Goal: Task Accomplishment & Management: Manage account settings

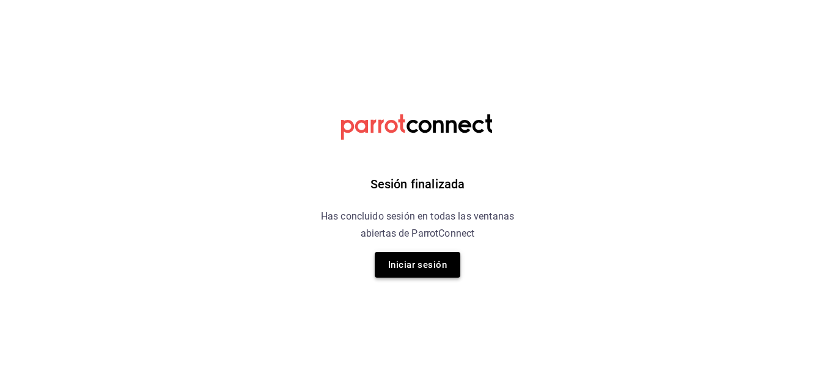
click at [420, 264] on button "Iniciar sesión" at bounding box center [418, 265] width 86 height 26
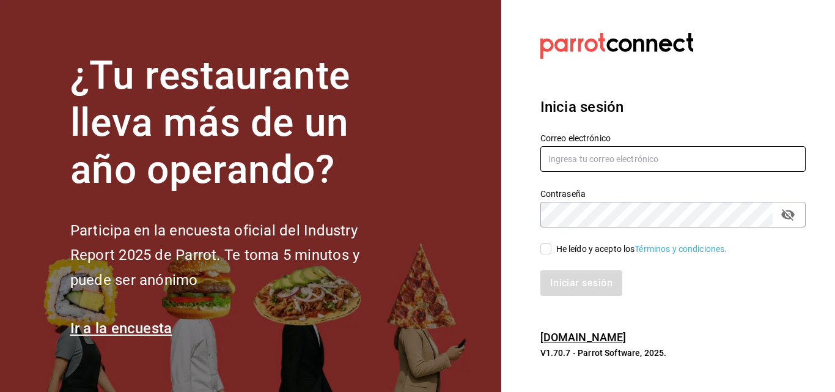
click at [556, 157] on input "text" at bounding box center [672, 159] width 265 height 26
type input "[EMAIL_ADDRESS][DOMAIN_NAME]"
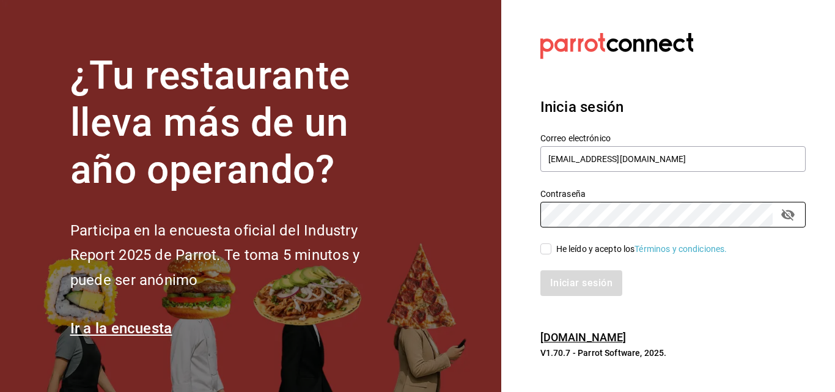
click at [548, 253] on input "He leído y acepto los Términos y condiciones." at bounding box center [545, 248] width 11 height 11
checkbox input "true"
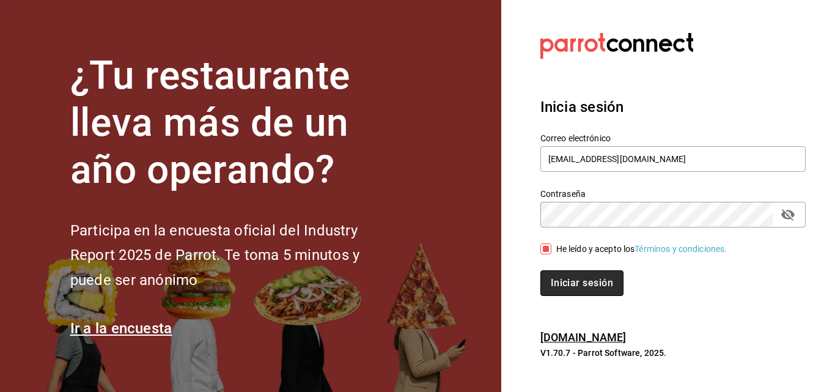
click at [567, 284] on button "Iniciar sesión" at bounding box center [581, 283] width 83 height 26
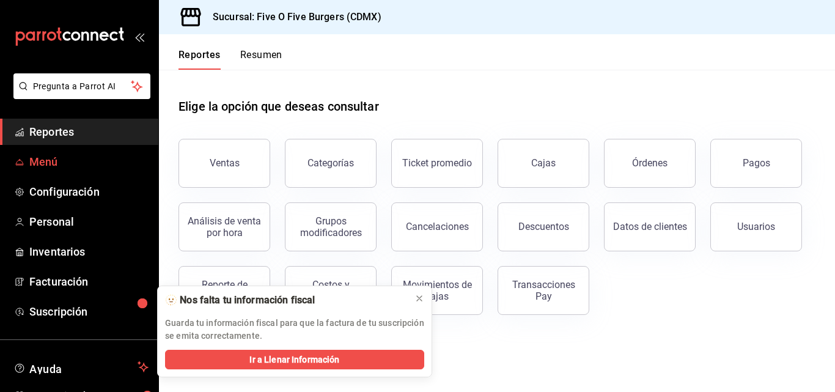
click at [61, 158] on span "Menú" at bounding box center [88, 161] width 119 height 17
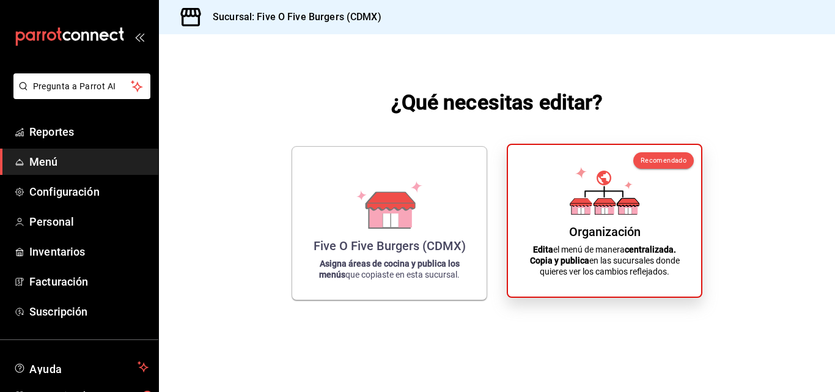
click at [528, 193] on div "Organización Edita el menú de manera centralizada. Copia y publica en las sucur…" at bounding box center [605, 221] width 164 height 132
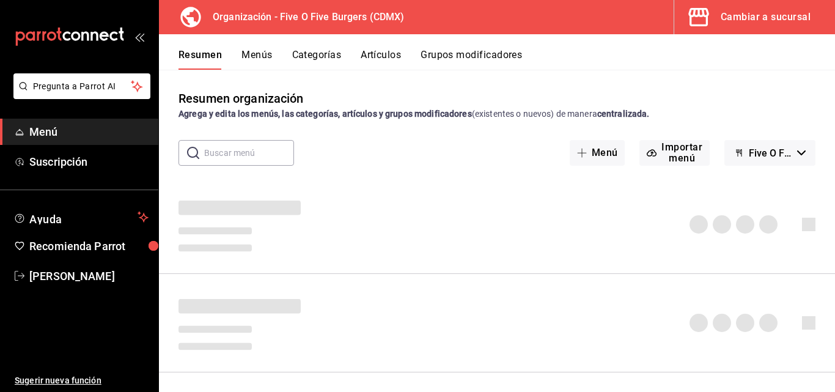
click at [260, 53] on button "Menús" at bounding box center [257, 59] width 31 height 21
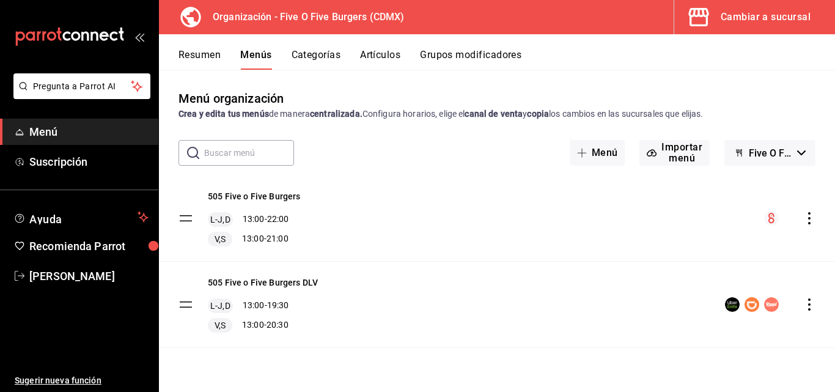
click at [371, 54] on button "Artículos" at bounding box center [380, 59] width 40 height 21
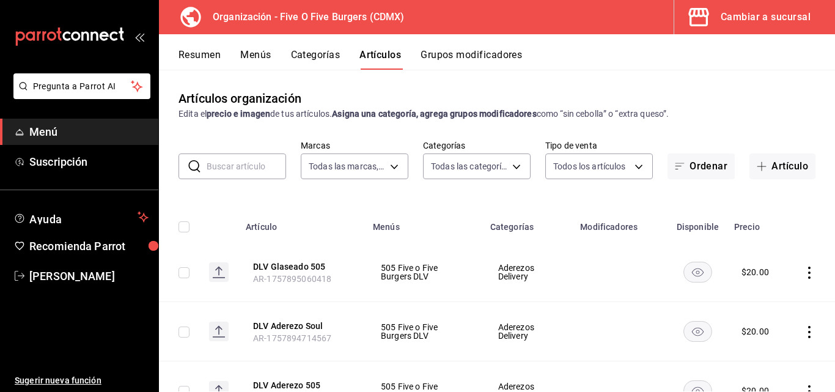
type input "1c621bbb-1c7f-463d-b041-a7faf11ae458"
type input "2974cb68-fa0e-4c1b-828b-d4f146ac3279,0784bacb-ccc8-435e-9a40-abf7a349989a,8e234…"
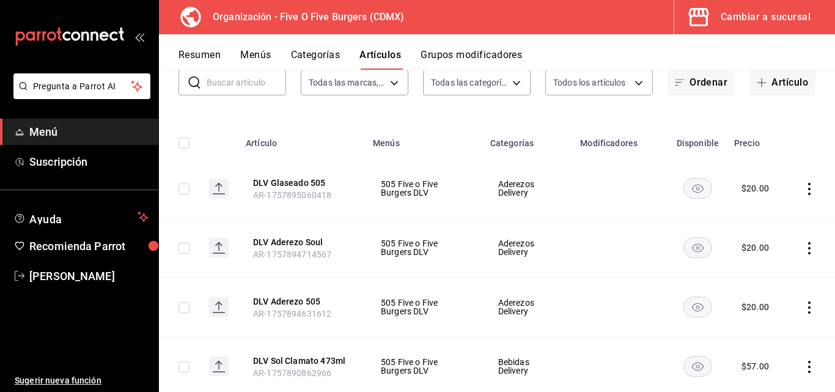
scroll to position [101, 0]
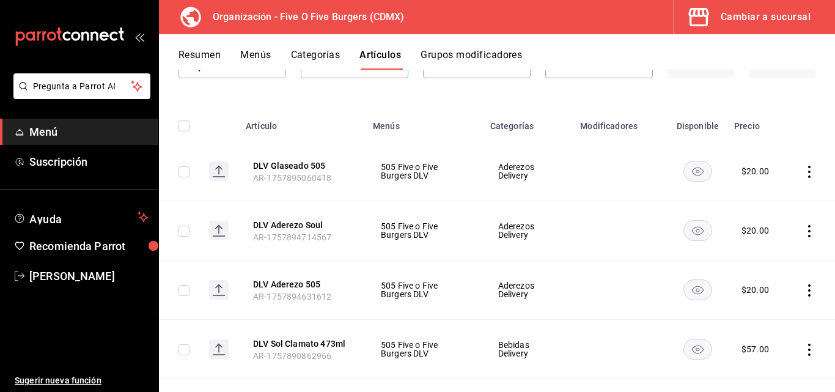
click at [803, 171] on icon "actions" at bounding box center [809, 172] width 12 height 12
click at [750, 202] on span "Editar" at bounding box center [764, 199] width 32 height 13
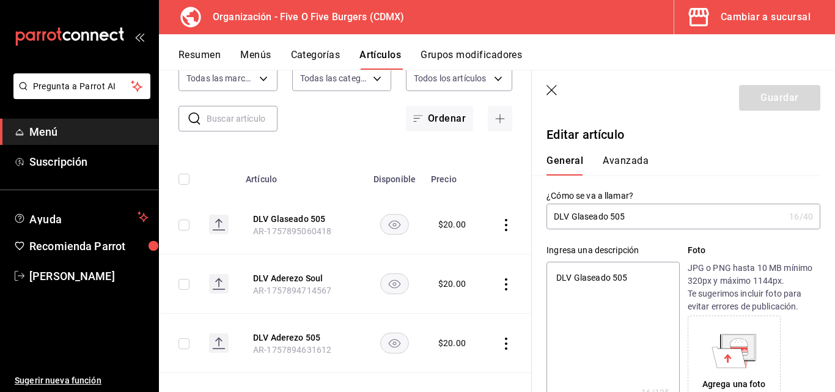
type textarea "x"
type input "$20.00"
radio input "false"
radio input "true"
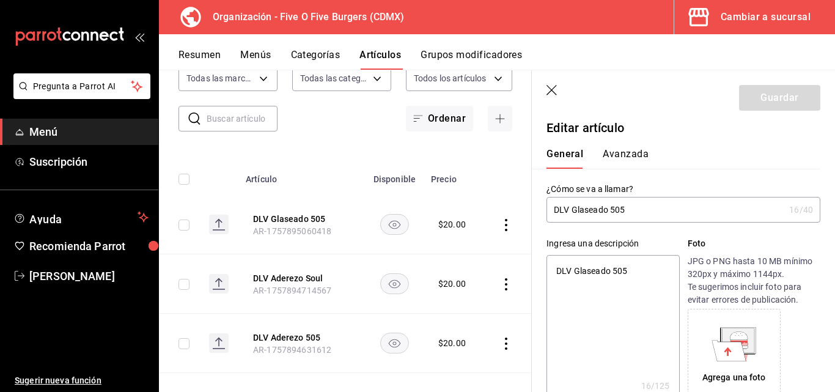
scroll to position [7, 0]
click at [570, 206] on input "DLV Glaseado 505" at bounding box center [666, 209] width 238 height 24
type input "DLVGlaseado 505"
type textarea "x"
type input "Glaseado 505"
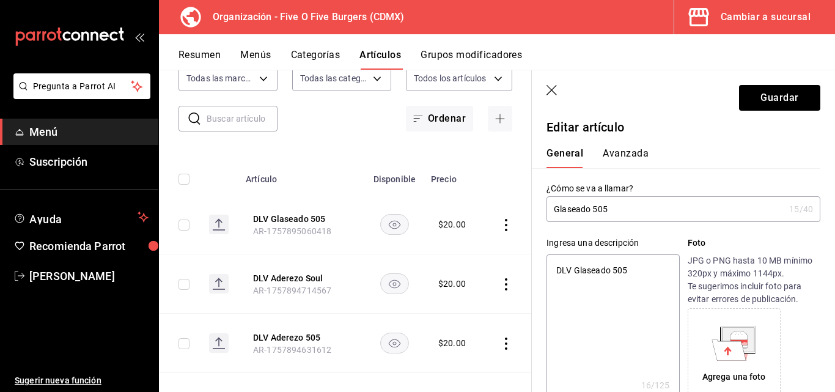
type textarea "x"
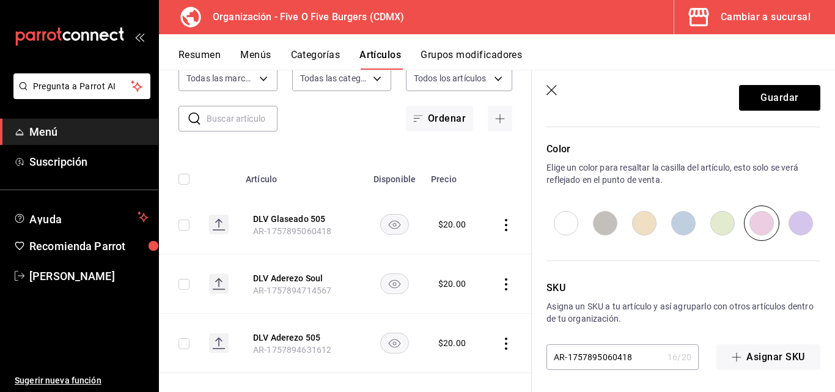
scroll to position [626, 0]
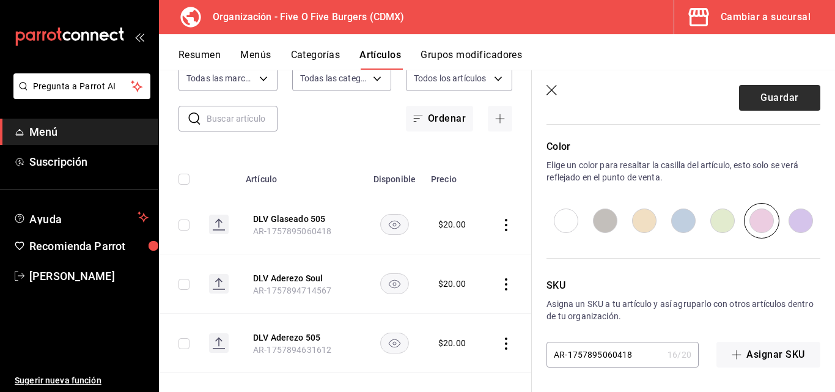
type input "Glaseado 505"
click at [762, 98] on button "Guardar" at bounding box center [779, 98] width 81 height 26
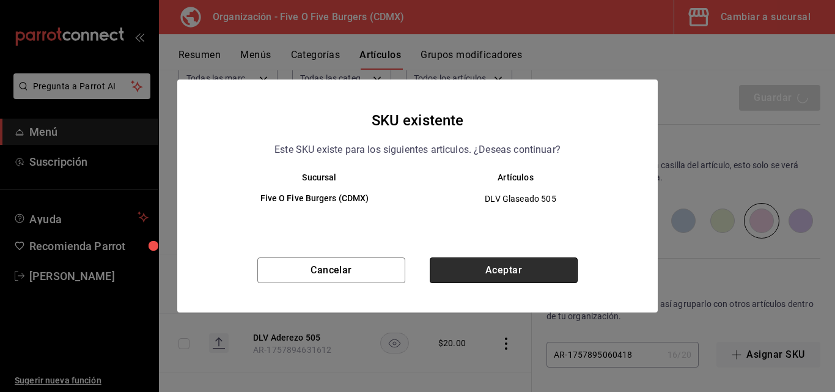
click at [473, 271] on button "Aceptar" at bounding box center [504, 270] width 148 height 26
type textarea "x"
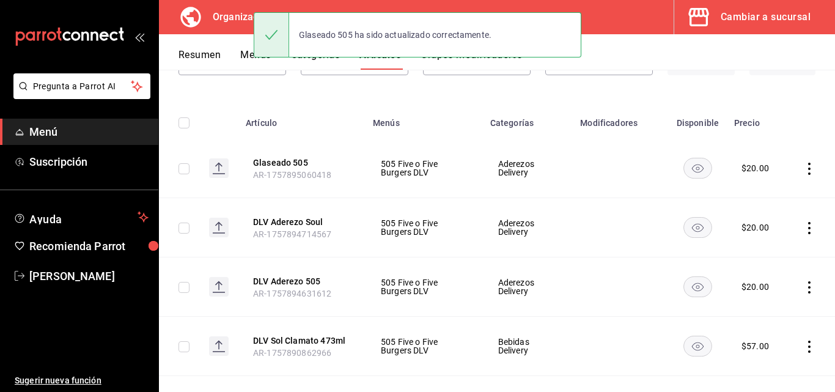
scroll to position [133, 0]
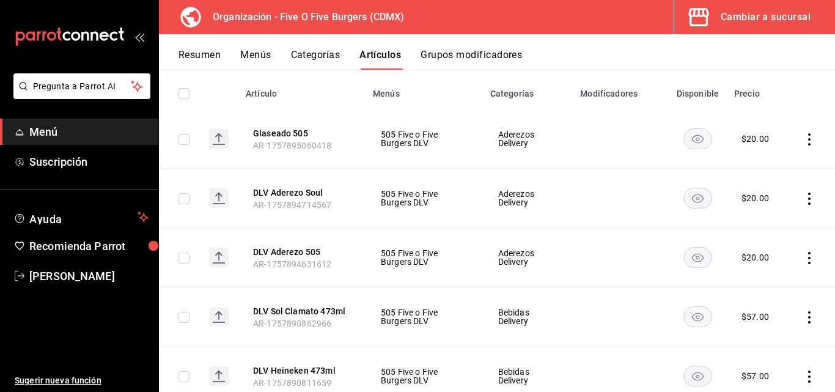
click at [803, 196] on icon "actions" at bounding box center [809, 199] width 12 height 12
click at [765, 219] on li "Editar" at bounding box center [752, 226] width 73 height 25
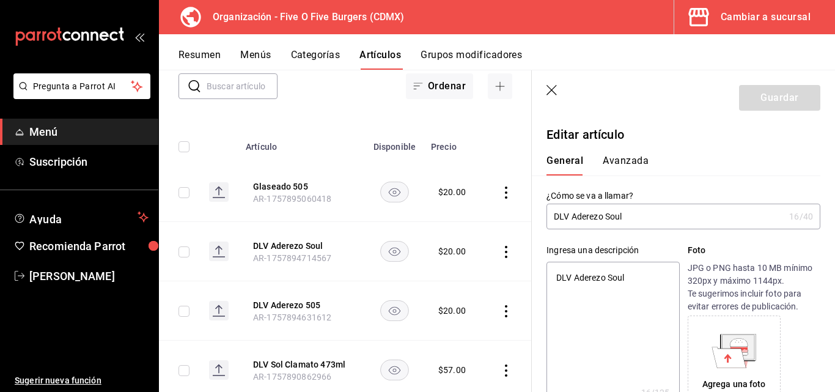
type textarea "x"
type input "$20.00"
radio input "false"
radio input "true"
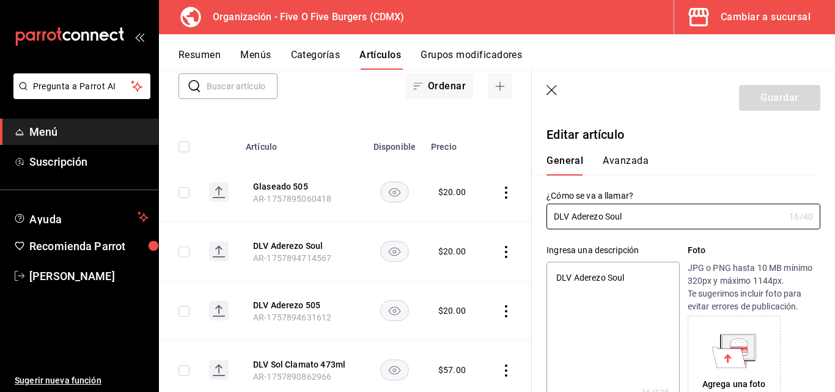
drag, startPoint x: 570, startPoint y: 214, endPoint x: 490, endPoint y: 208, distance: 80.9
click at [490, 208] on main "Artículos organización Edita el precio e imagen de tus artículos. Asigna una ca…" at bounding box center [497, 231] width 676 height 322
type input "Aderezo Soul"
type textarea "x"
type input "Aderezo Soul"
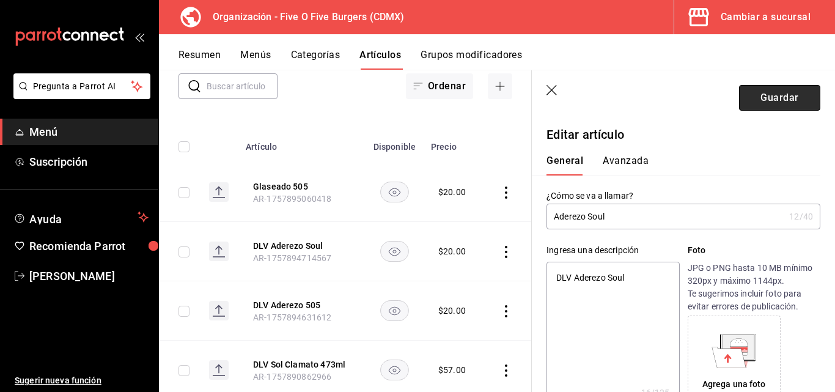
click at [781, 90] on button "Guardar" at bounding box center [779, 98] width 81 height 26
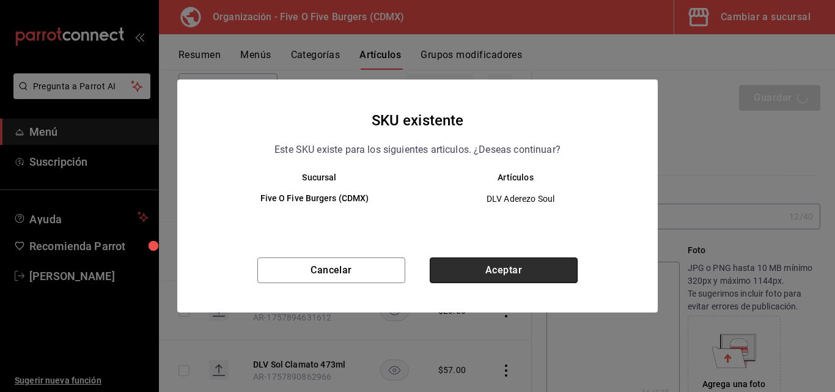
click at [516, 270] on button "Aceptar" at bounding box center [504, 270] width 148 height 26
type textarea "x"
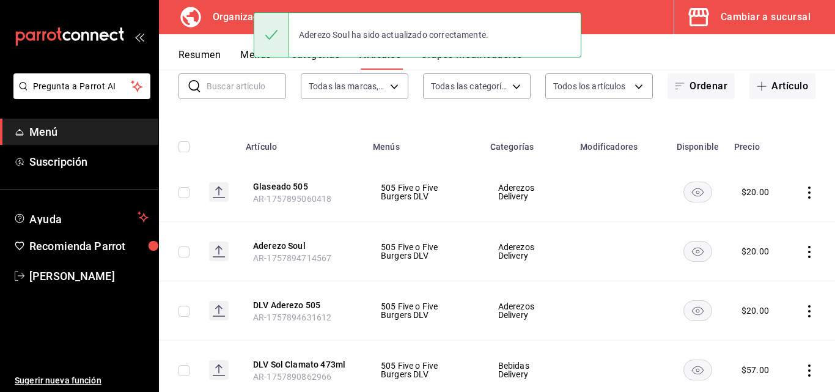
scroll to position [151, 0]
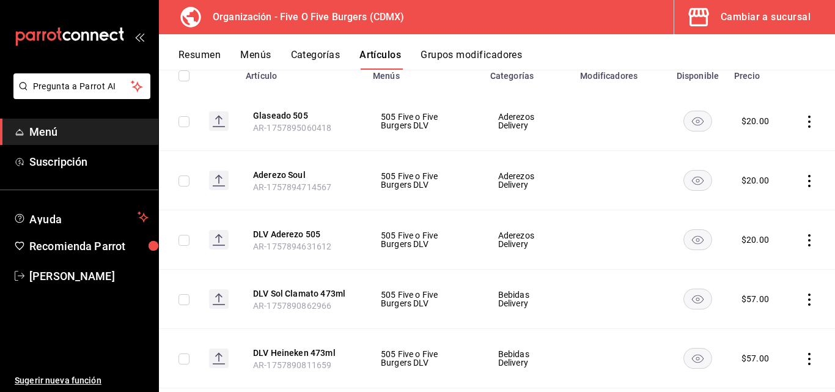
click at [803, 239] on icon "actions" at bounding box center [809, 240] width 12 height 12
click at [756, 262] on span "Editar" at bounding box center [764, 268] width 32 height 13
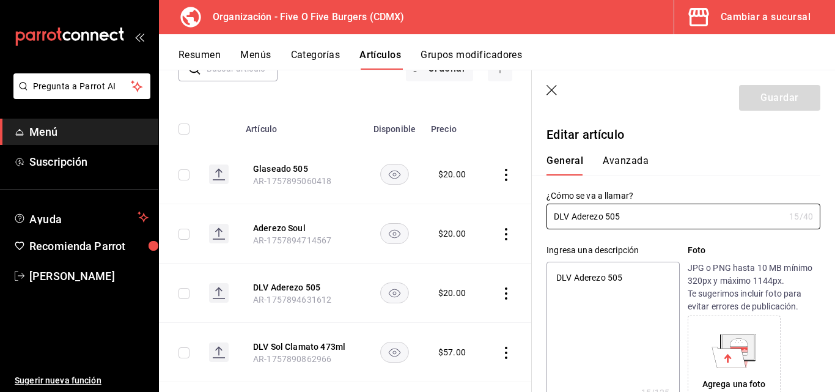
type textarea "x"
type input "$20.00"
radio input "false"
radio input "true"
drag, startPoint x: 570, startPoint y: 215, endPoint x: 520, endPoint y: 210, distance: 50.4
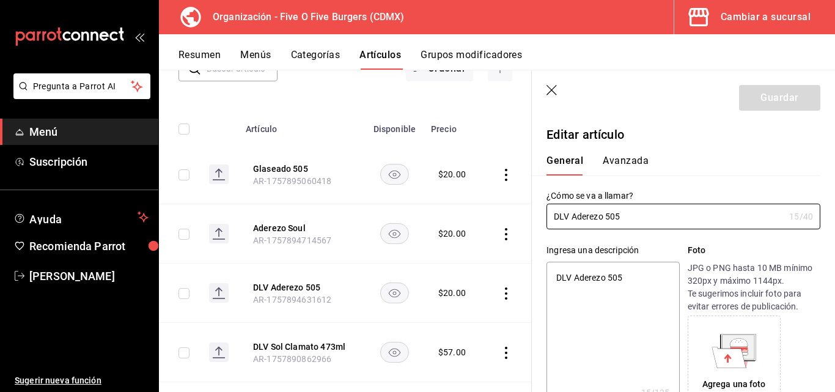
click at [520, 210] on main "Artículos organización Edita el precio e imagen de tus artículos. Asigna una ca…" at bounding box center [497, 231] width 676 height 322
type input "Aderezo 505"
type textarea "x"
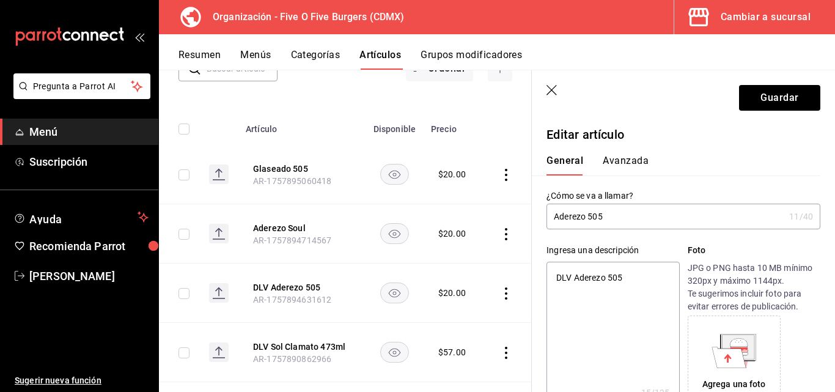
click at [612, 219] on input "Aderezo 505" at bounding box center [666, 216] width 238 height 24
type input "Aderezo 505"
type textarea "x"
type input "Aderezo 505 d"
type textarea "x"
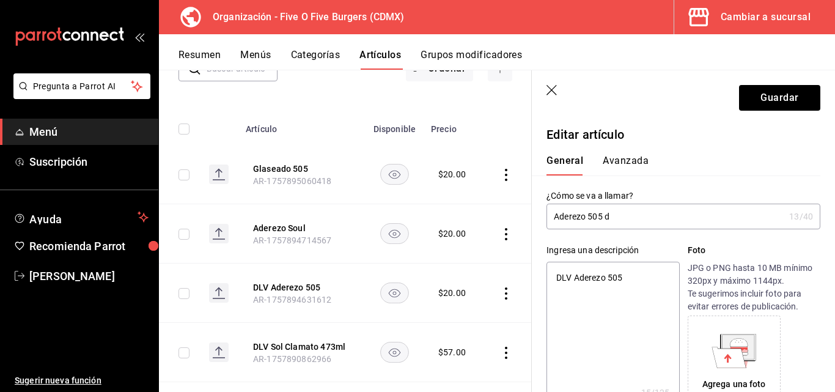
type input "Aderezo 505 de"
type textarea "x"
type input "Aderezo 505 del"
type textarea "x"
type input "Aderezo 505 deli"
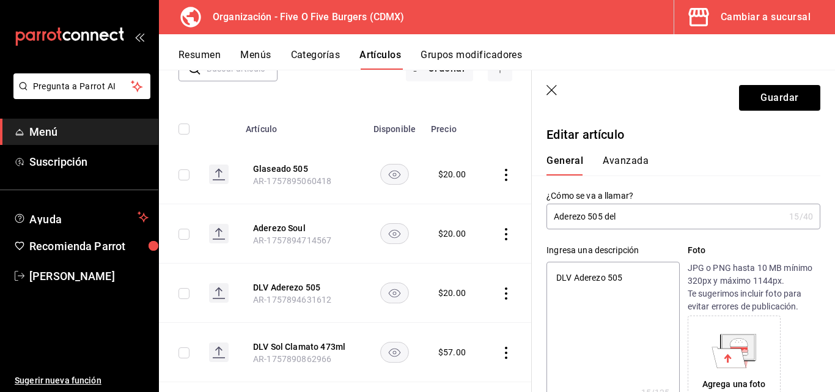
type textarea "x"
type input "Aderezo 505 deliv"
type textarea "x"
type input "Aderezo 505 delive"
type textarea "x"
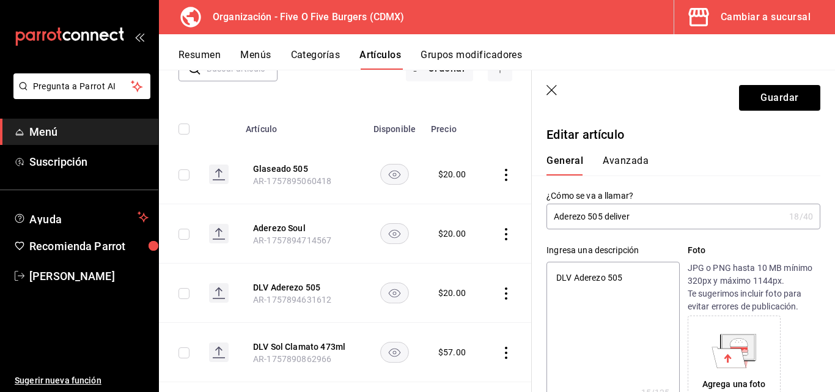
type input "Aderezo 505 delivery"
type textarea "x"
type input "Aderezo 505 deliver"
type textarea "x"
type input "Aderezo 505 delive"
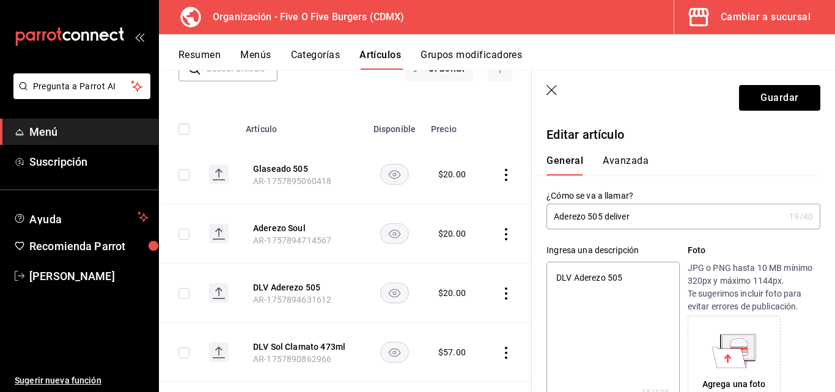
type textarea "x"
type input "Aderezo 505 deliv"
type textarea "x"
type input "Aderezo 505 deli"
type textarea "x"
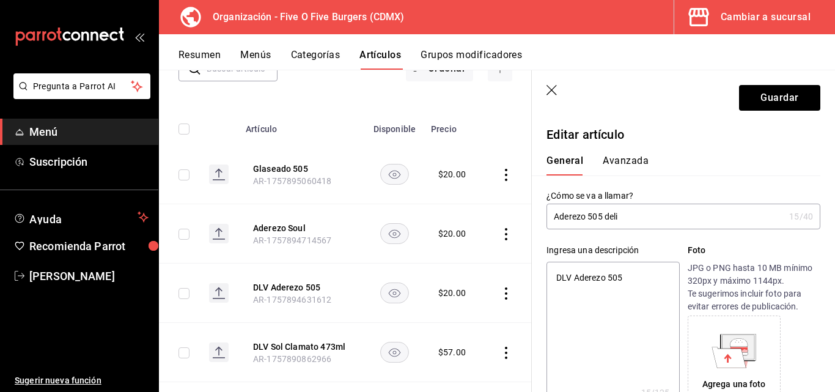
type input "Aderezo 505 del"
type textarea "x"
type input "Aderezo 505 de"
type textarea "x"
type input "Aderezo 505 d"
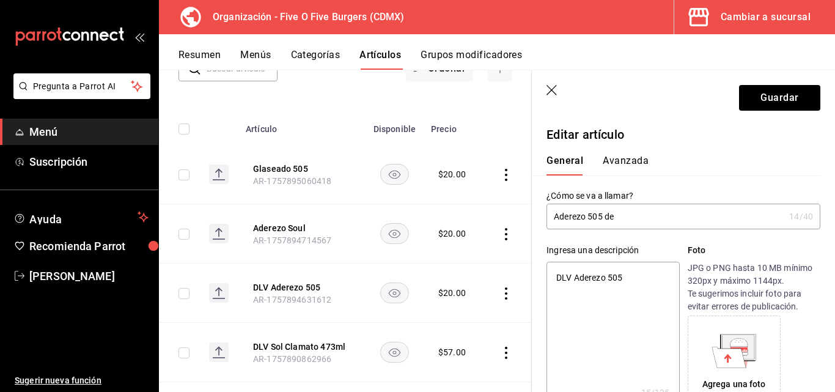
type textarea "x"
type input "Aderezo 505"
type textarea "x"
type input "Aderezo 505 d"
type textarea "x"
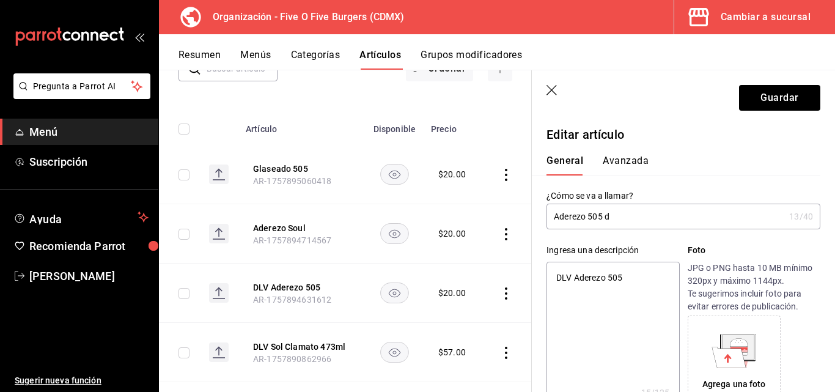
type input "Aderezo 505 de"
type textarea "x"
type input "Aderezo 505 del"
type textarea "x"
type input "Aderezo 505 deli"
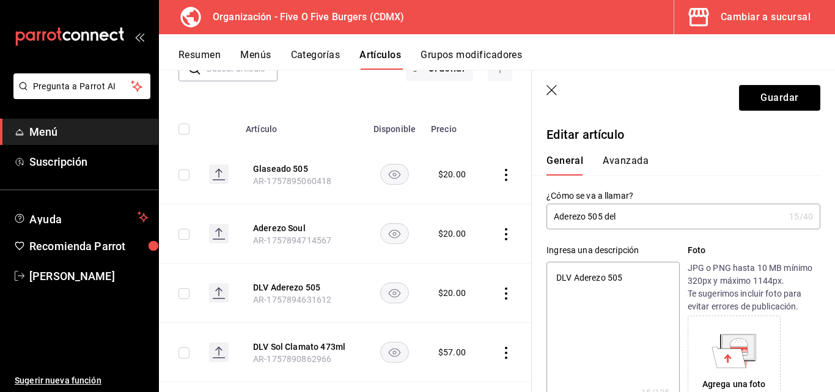
type textarea "x"
type input "Aderezo 505 deliv"
type textarea "x"
type input "Aderezo 505 delive"
type textarea "x"
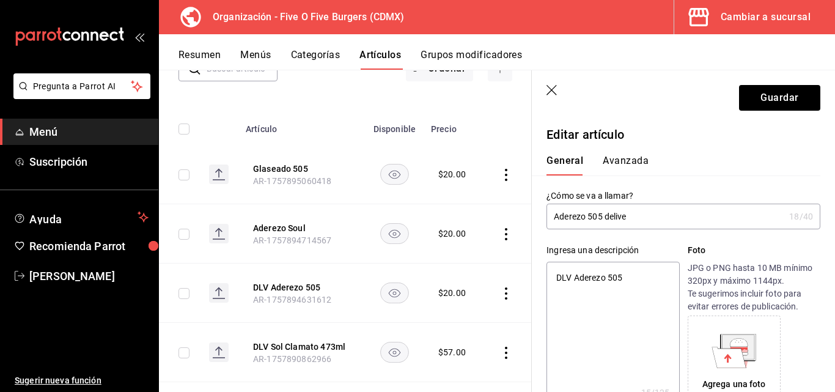
type input "Aderezo 505 deliv"
type textarea "x"
type input "Aderezo 505 deli"
type textarea "x"
type input "Aderezo 505 del"
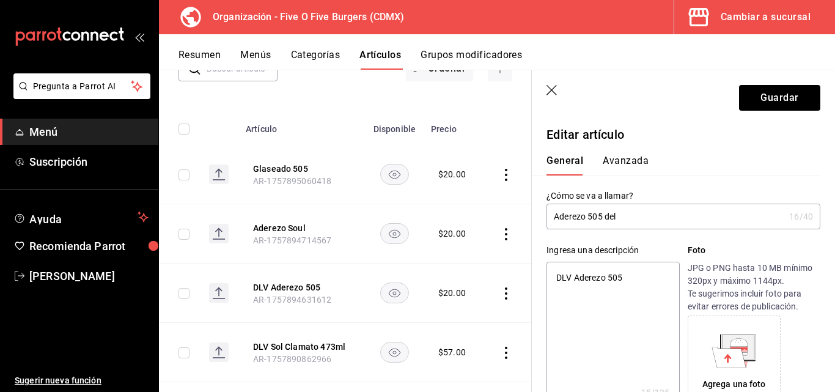
type textarea "x"
type input "Aderezo 505 de"
type textarea "x"
type input "Aderezo 505 d"
type textarea "x"
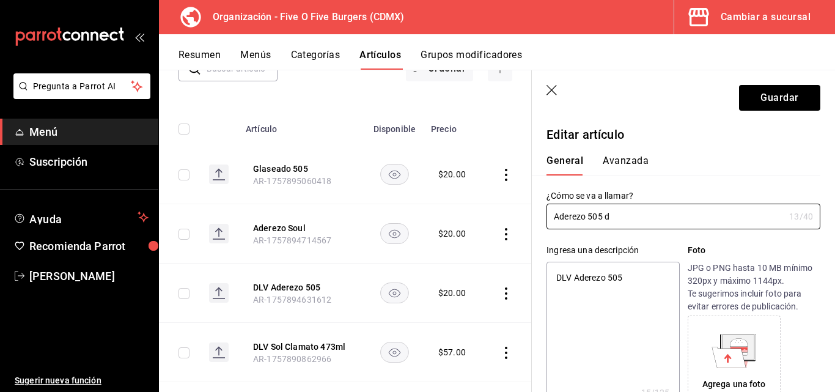
type input "Aderezo 505"
type textarea "x"
type input "Aderezo 505 d"
type textarea "x"
type input "Aderezo 505 dv"
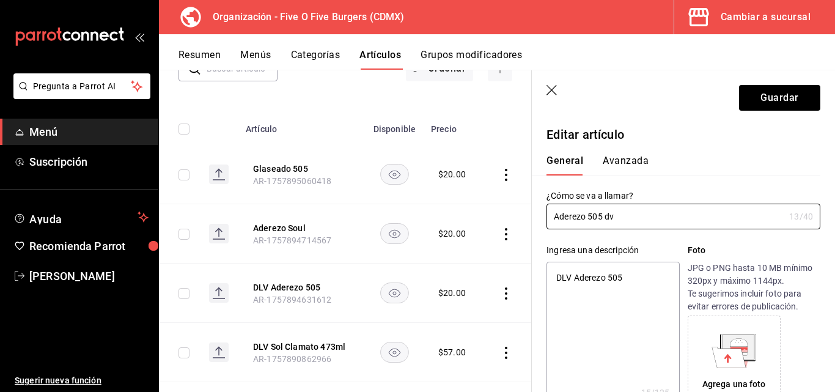
type textarea "x"
type input "Aderezo 505 dv"
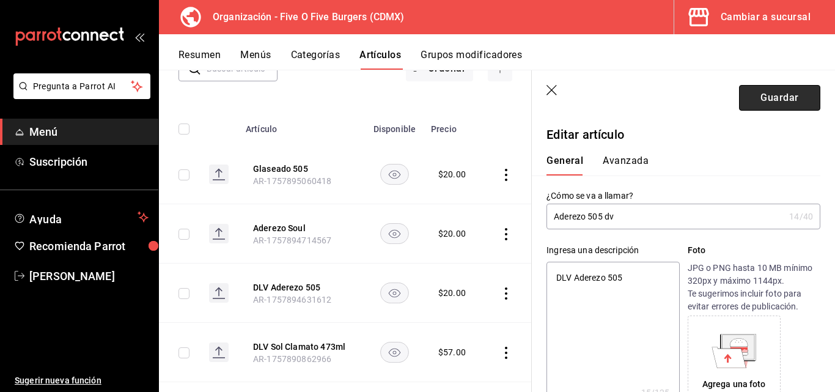
click at [784, 92] on button "Guardar" at bounding box center [779, 98] width 81 height 26
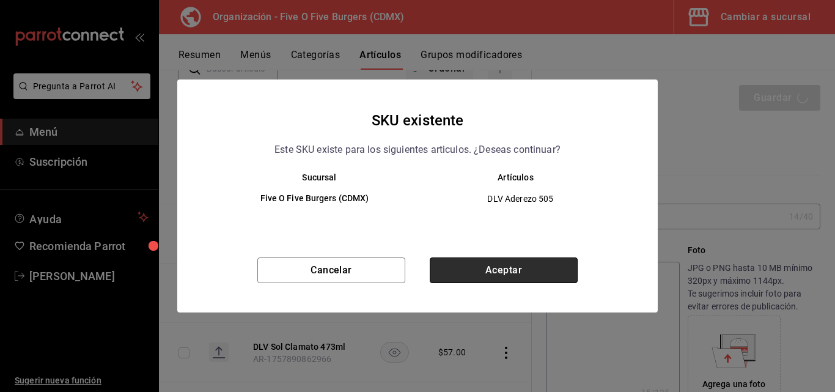
click at [556, 265] on button "Aceptar" at bounding box center [504, 270] width 148 height 26
type textarea "x"
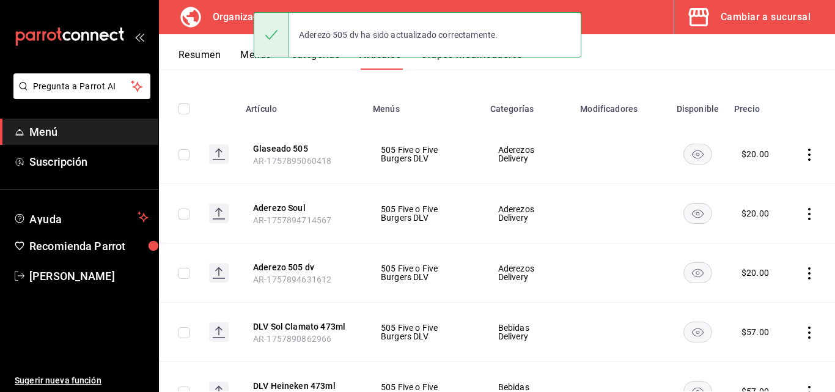
scroll to position [90, 0]
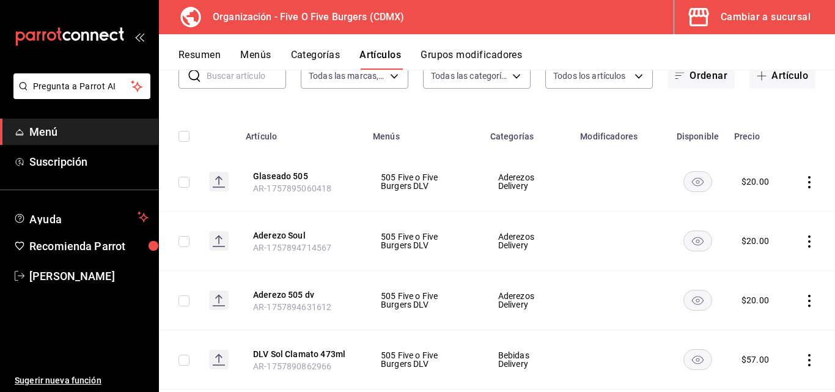
click at [803, 179] on icon "actions" at bounding box center [809, 182] width 12 height 12
click at [755, 205] on span "Editar" at bounding box center [764, 210] width 32 height 13
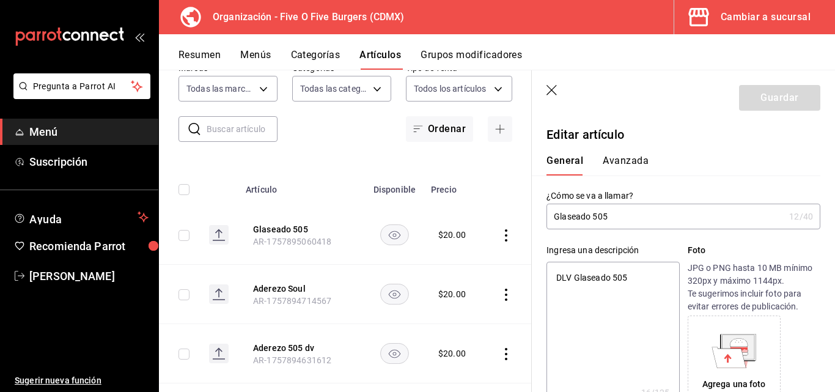
type textarea "x"
type input "$20.00"
radio input "false"
radio input "true"
type input "Glaseado 505"
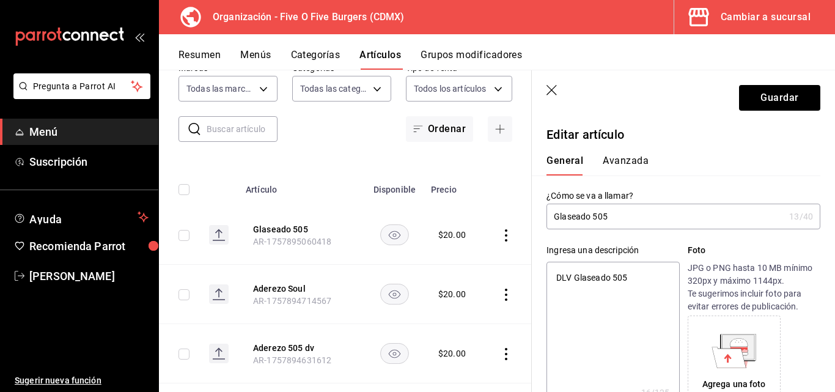
type textarea "x"
type input "Glaseado 505 d"
type textarea "x"
type input "Glaseado 505 dv"
type textarea "x"
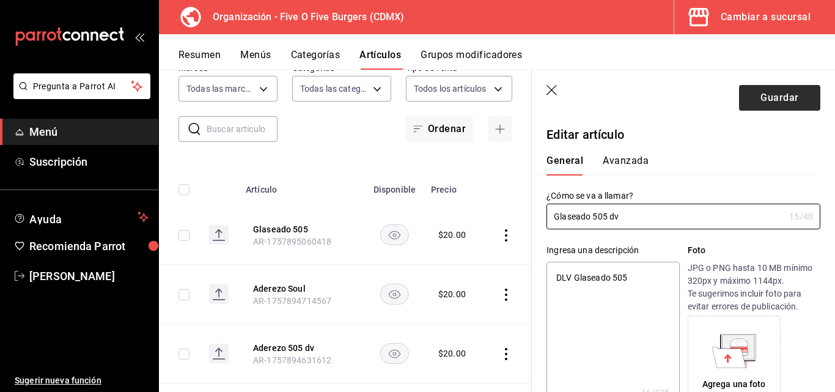
type input "Glaseado 505 dv"
click at [764, 87] on button "Guardar" at bounding box center [779, 98] width 81 height 26
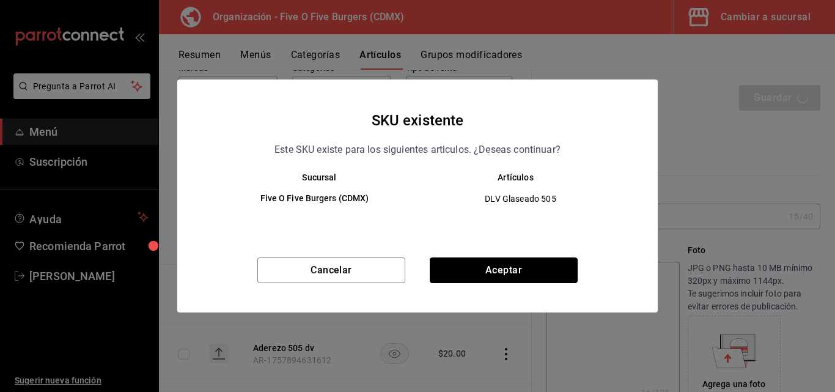
click at [517, 284] on div "Cancelar Aceptar" at bounding box center [417, 284] width 481 height 55
click at [517, 275] on button "Aceptar" at bounding box center [504, 270] width 148 height 26
type textarea "x"
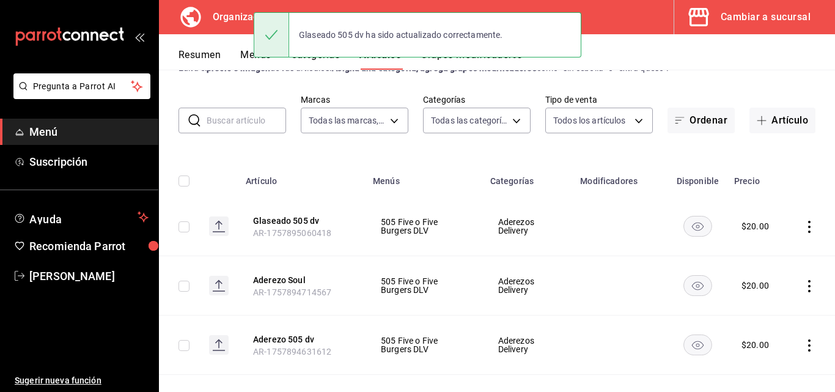
scroll to position [65, 0]
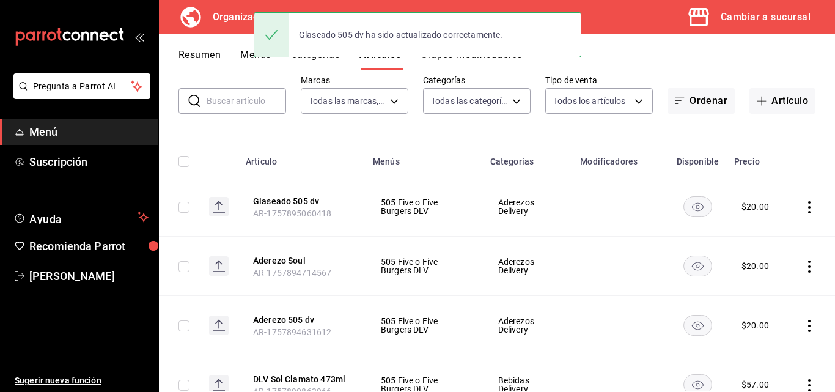
click at [803, 264] on icon "actions" at bounding box center [809, 266] width 12 height 12
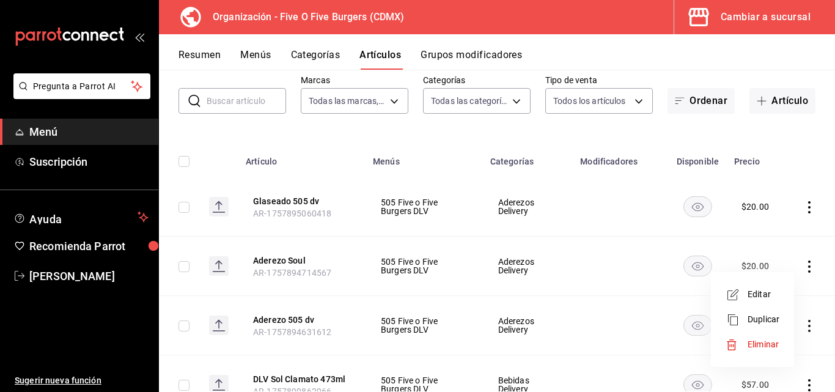
click at [752, 295] on span "Editar" at bounding box center [764, 294] width 32 height 13
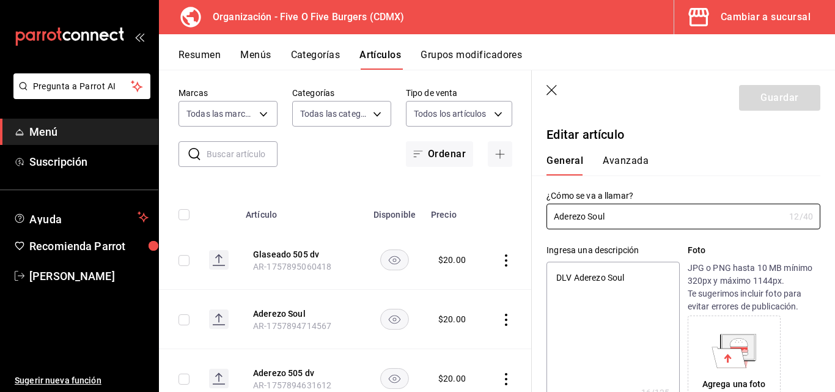
type textarea "x"
type input "$20.00"
radio input "false"
radio input "true"
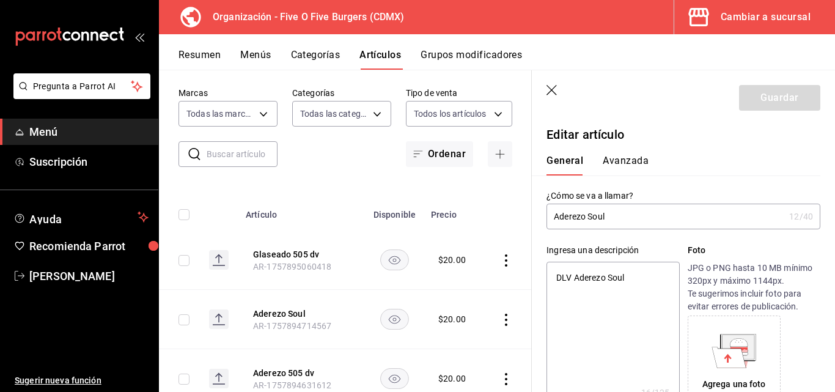
type input "Aderezo Soul"
type textarea "x"
type input "Aderezo Soul d"
type textarea "x"
type input "Aderezo Soul dv"
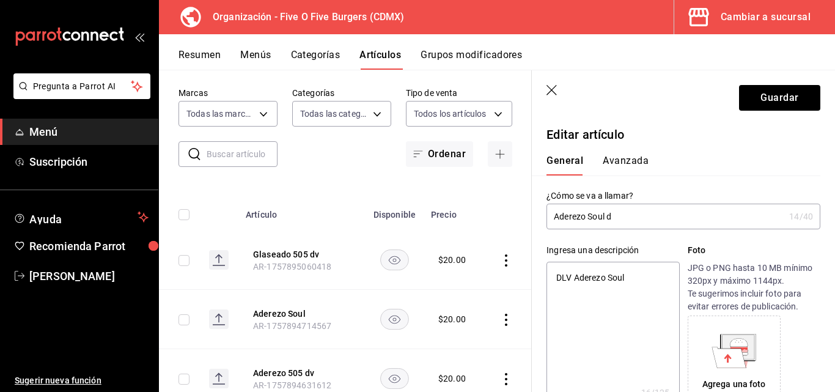
type textarea "x"
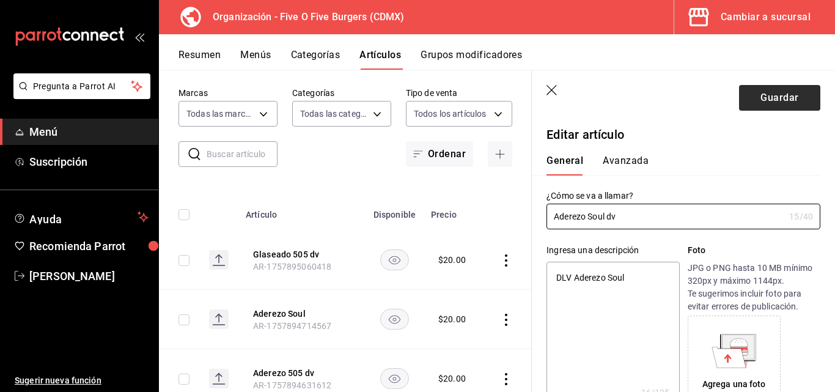
type input "Aderezo Soul dv"
click at [760, 102] on button "Guardar" at bounding box center [779, 98] width 81 height 26
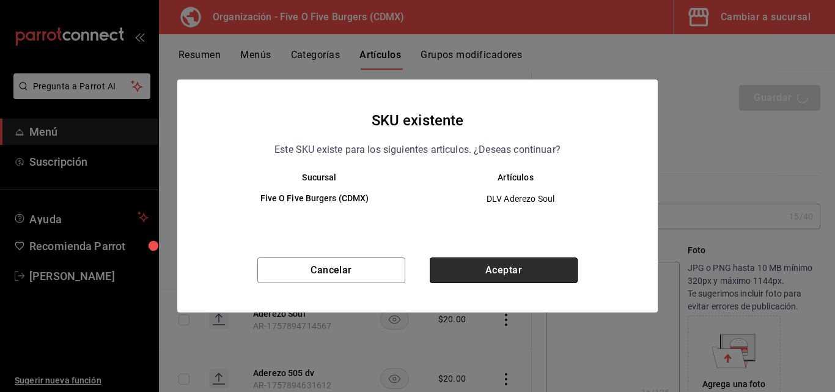
click at [525, 271] on button "Aceptar" at bounding box center [504, 270] width 148 height 26
type textarea "x"
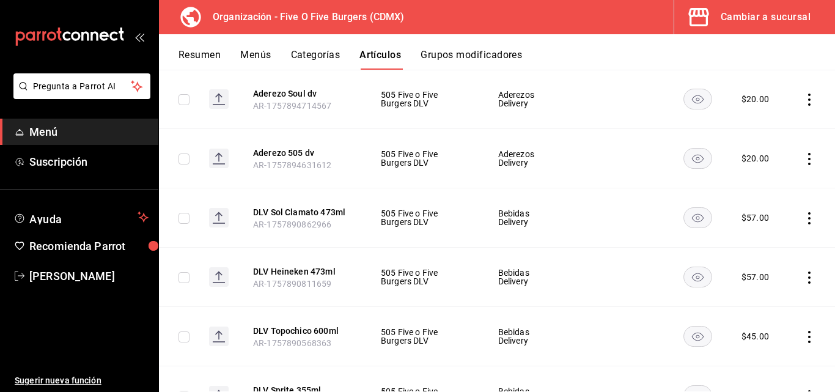
scroll to position [235, 0]
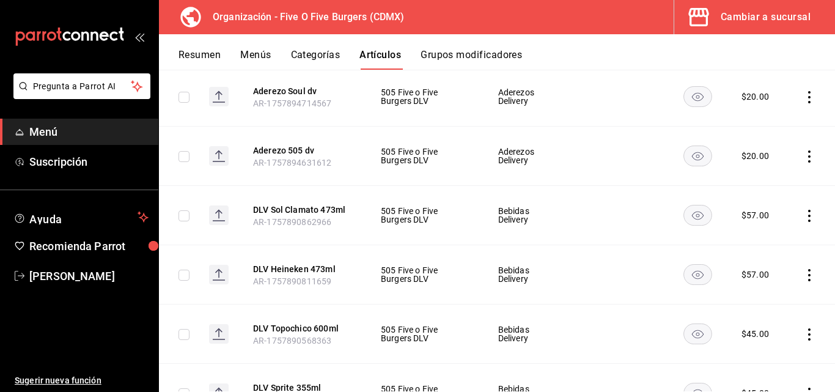
click at [803, 217] on icon "actions" at bounding box center [809, 216] width 12 height 12
click at [756, 234] on li "Editar" at bounding box center [752, 243] width 73 height 25
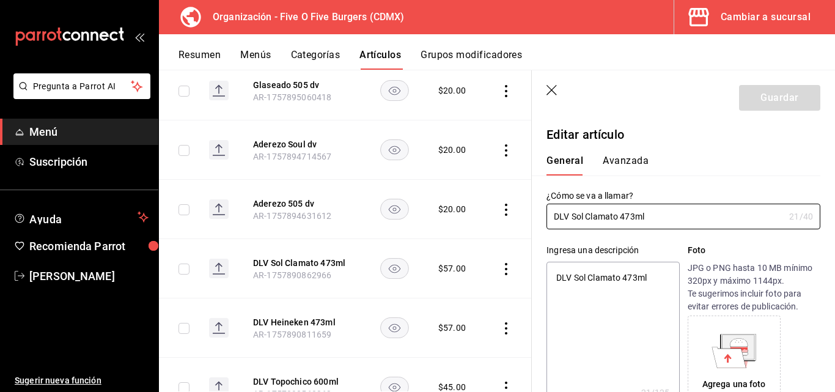
drag, startPoint x: 572, startPoint y: 218, endPoint x: 503, endPoint y: 211, distance: 68.9
click at [503, 211] on main "Artículos organización Edita el precio e imagen de tus artículos. Asigna una ca…" at bounding box center [497, 231] width 676 height 322
type input "Sol Clamato 473ml"
type textarea "x"
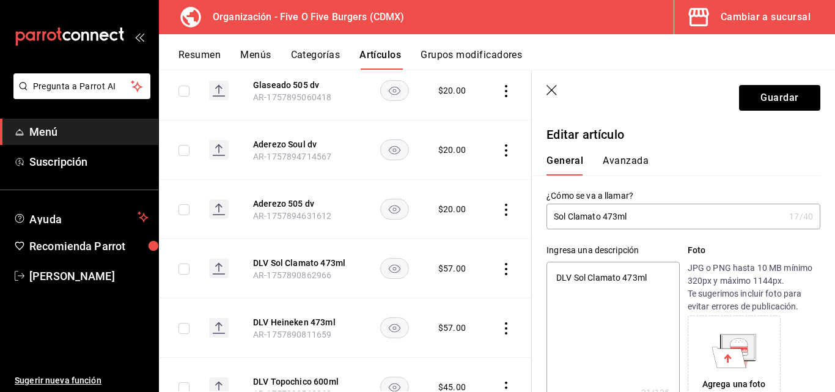
click at [635, 212] on input "Sol Clamato 473ml" at bounding box center [666, 216] width 238 height 24
type input "Sol Clamato 473ml"
type textarea "x"
type input "Sol Clamato 473ml dv"
type textarea "x"
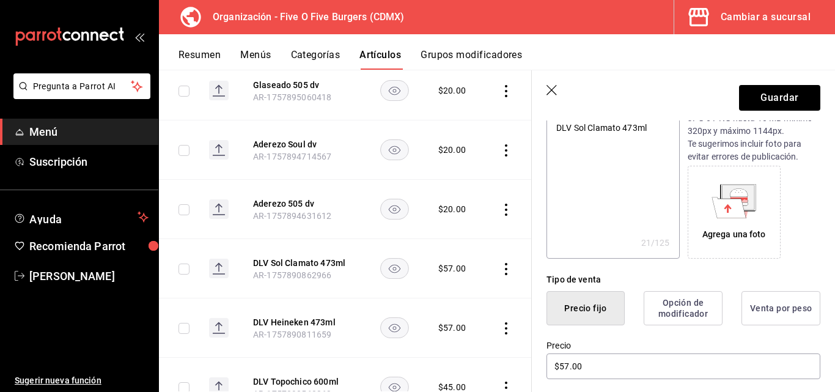
scroll to position [196, 0]
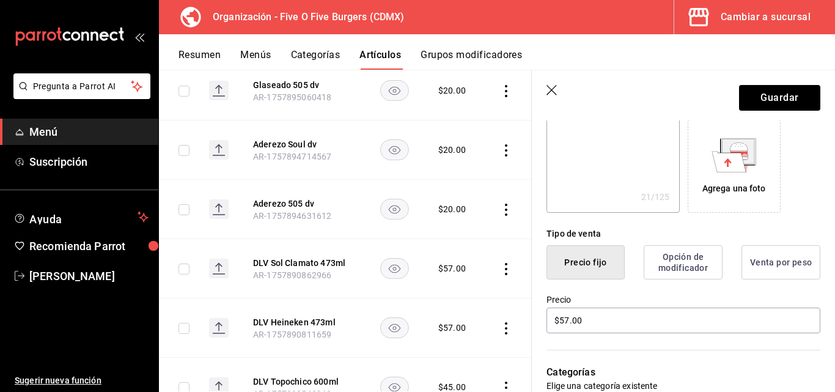
type input "Sol Clamato 473ml dv"
click at [723, 168] on icon at bounding box center [729, 161] width 34 height 21
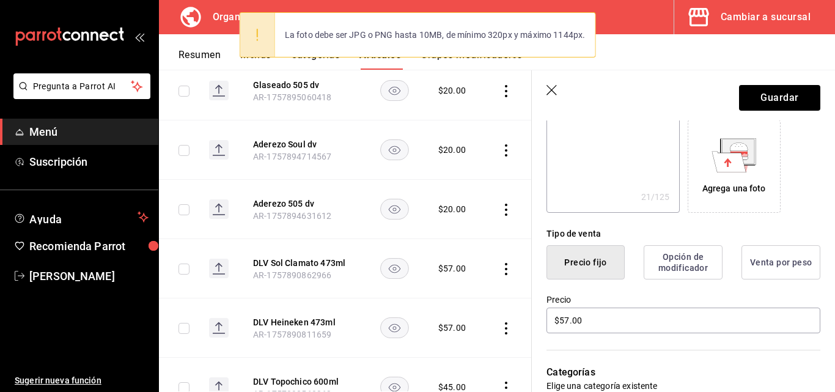
click at [740, 164] on icon at bounding box center [738, 151] width 35 height 26
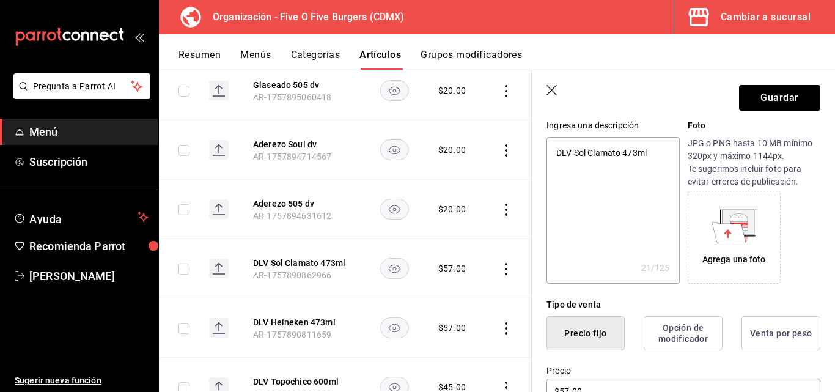
scroll to position [119, 0]
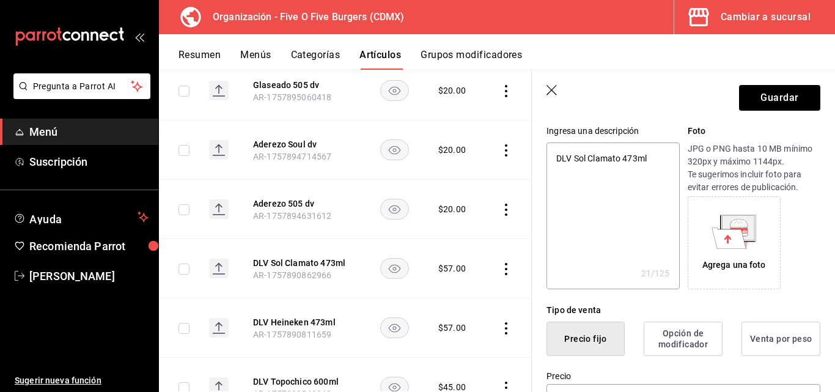
click at [721, 234] on icon at bounding box center [729, 237] width 34 height 21
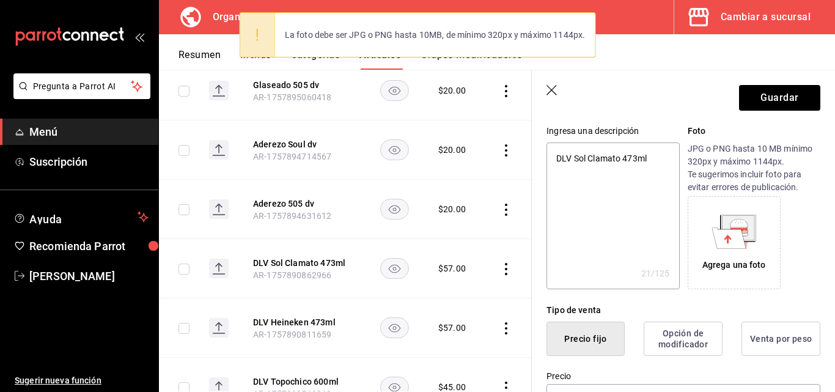
click at [726, 239] on icon at bounding box center [727, 238] width 7 height 9
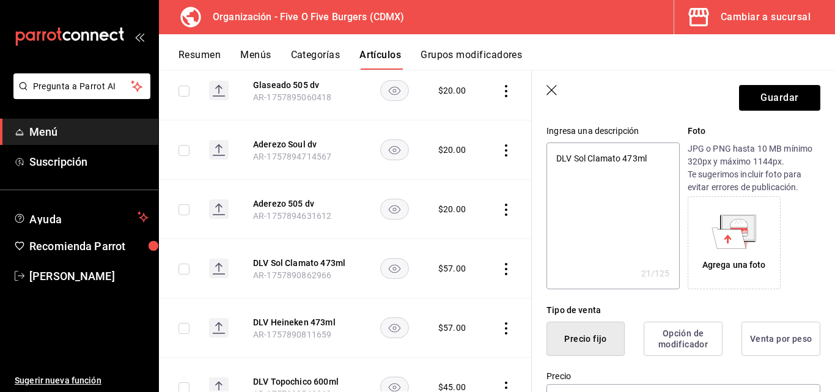
click at [725, 235] on icon at bounding box center [729, 237] width 34 height 21
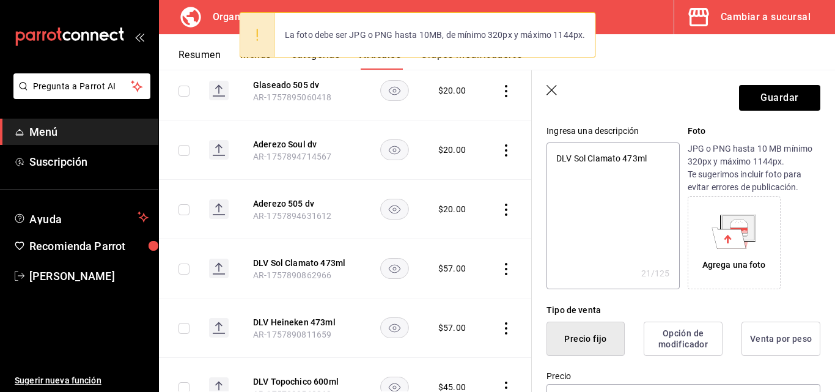
click at [741, 245] on icon at bounding box center [735, 237] width 34 height 21
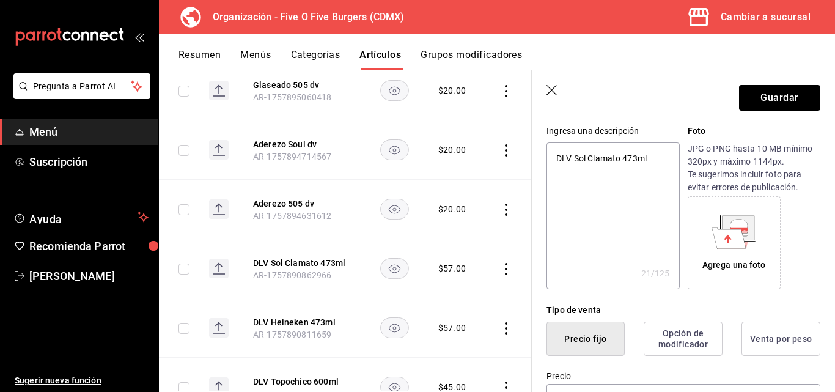
click at [737, 248] on icon at bounding box center [729, 237] width 34 height 21
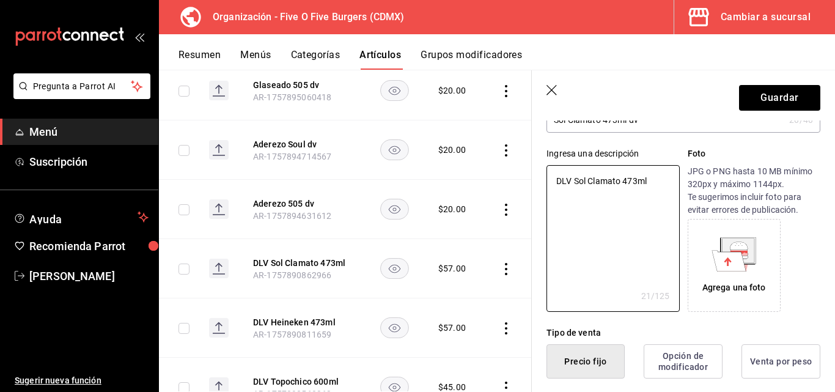
drag, startPoint x: 574, startPoint y: 178, endPoint x: 509, endPoint y: 172, distance: 64.4
click at [509, 172] on main "Artículos organización Edita el precio e imagen de tus artículos. Asigna una ca…" at bounding box center [497, 231] width 676 height 322
click at [509, 172] on td at bounding box center [508, 149] width 46 height 59
type textarea "x"
drag, startPoint x: 668, startPoint y: 185, endPoint x: 512, endPoint y: 164, distance: 157.3
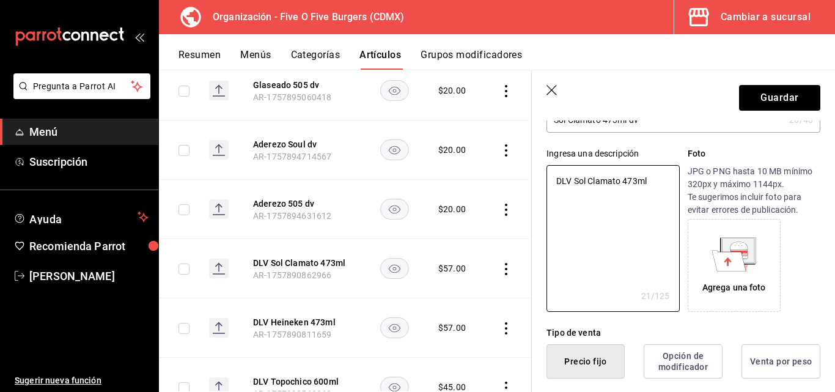
click at [512, 164] on main "Artículos organización Edita el precio e imagen de tus artículos. Asigna una ca…" at bounding box center [497, 231] width 676 height 322
type textarea "L"
type textarea "x"
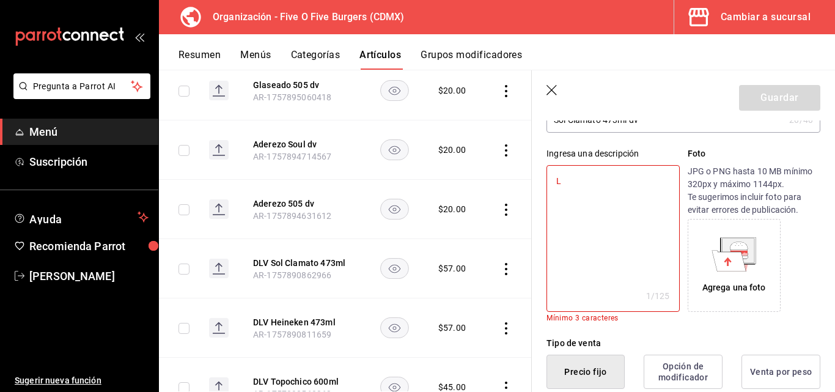
type textarea "La"
type textarea "x"
type textarea "Lata"
type textarea "x"
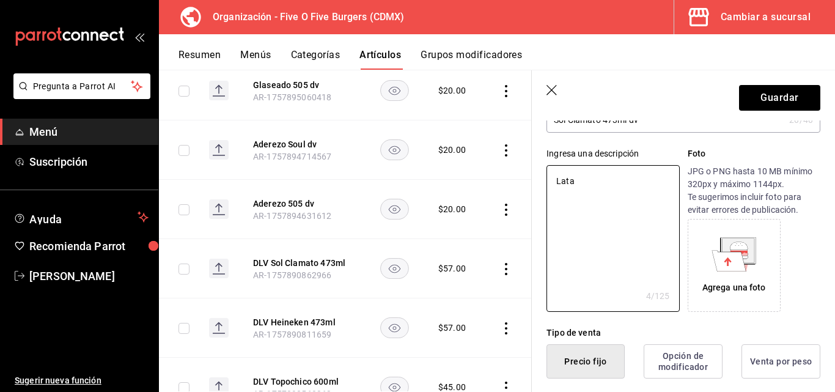
type textarea "Lata"
type textarea "x"
type textarea "Lata 3"
type textarea "x"
type textarea "Lata"
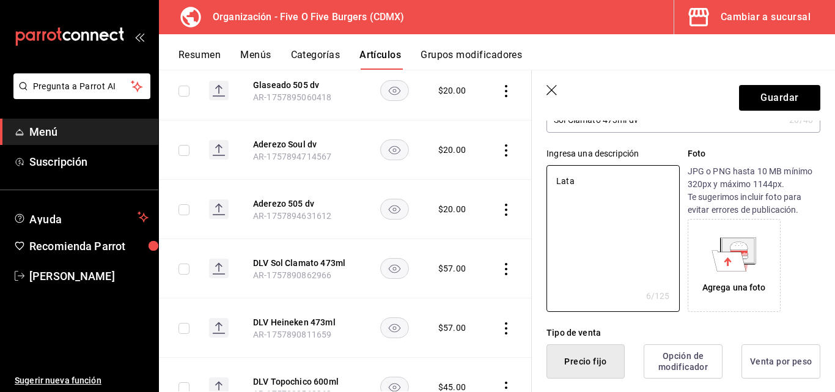
type textarea "x"
type textarea "Lata 47"
type textarea "x"
type textarea "Lata 473"
type textarea "x"
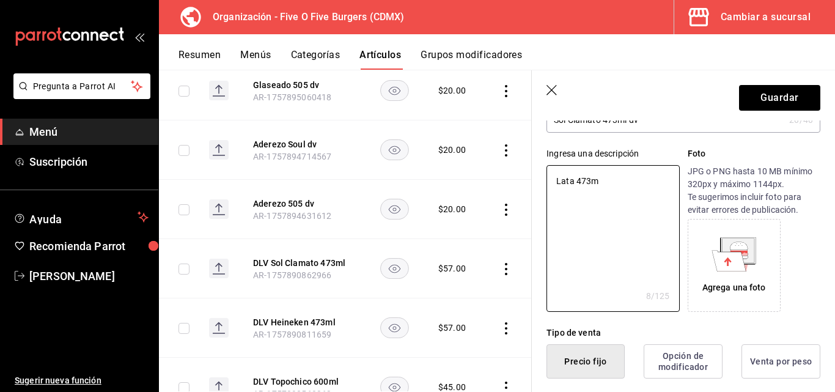
type textarea "Lata 473ml"
type textarea "x"
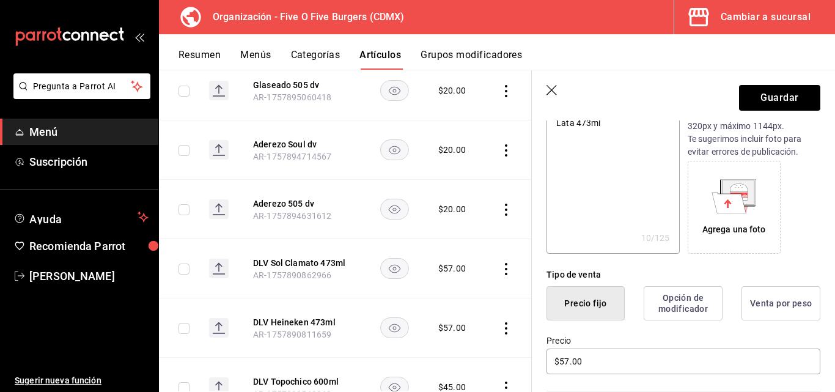
scroll to position [147, 0]
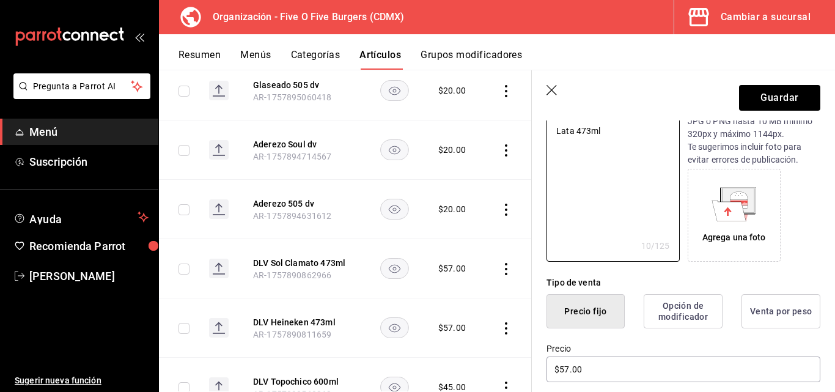
type textarea "Lata 473ml"
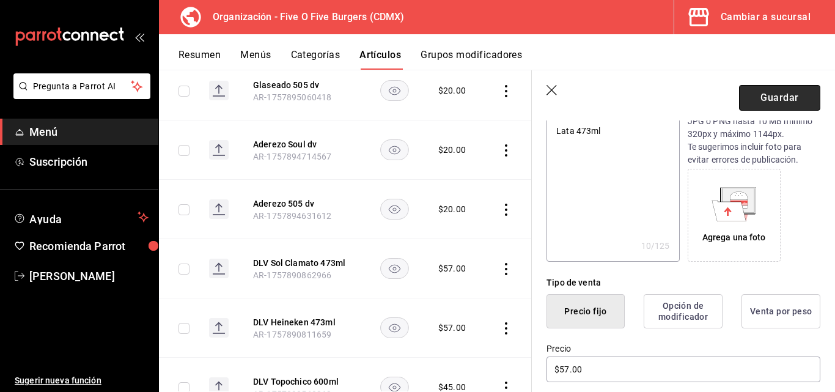
click at [761, 87] on button "Guardar" at bounding box center [779, 98] width 81 height 26
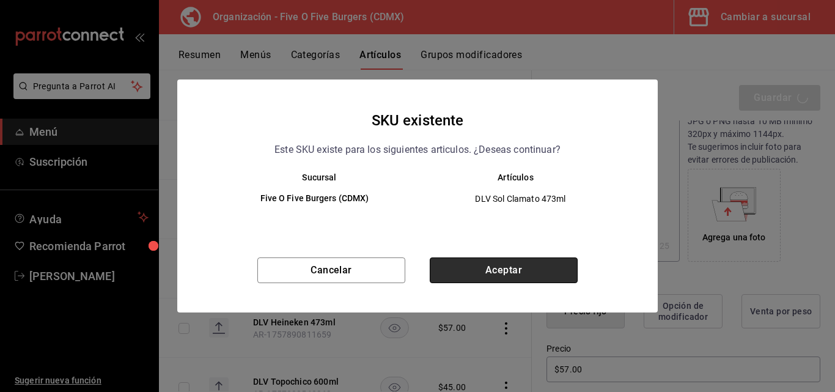
click at [567, 262] on button "Aceptar" at bounding box center [504, 270] width 148 height 26
type textarea "x"
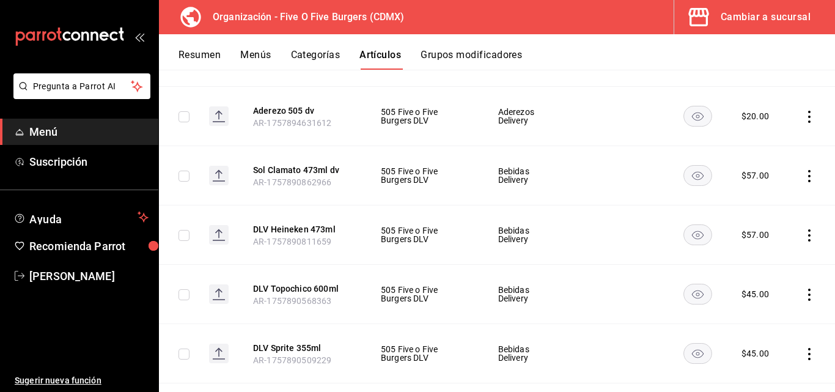
scroll to position [311, 0]
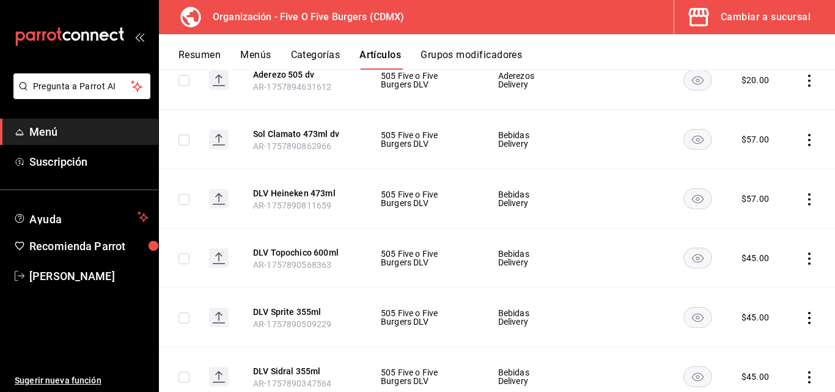
click at [552, 194] on td "Bebidas Delivery" at bounding box center [528, 198] width 90 height 59
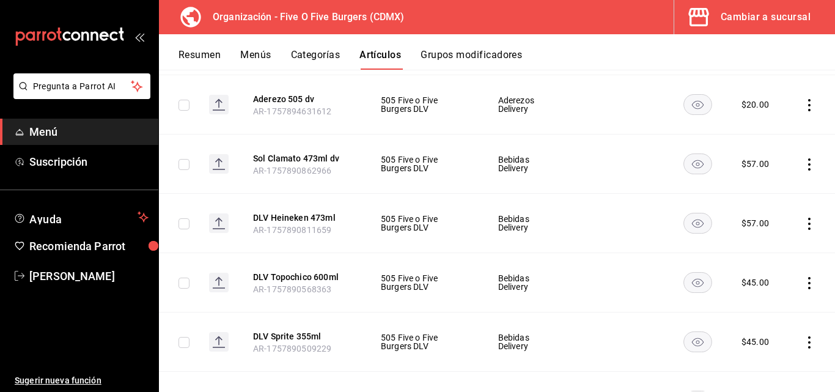
scroll to position [292, 0]
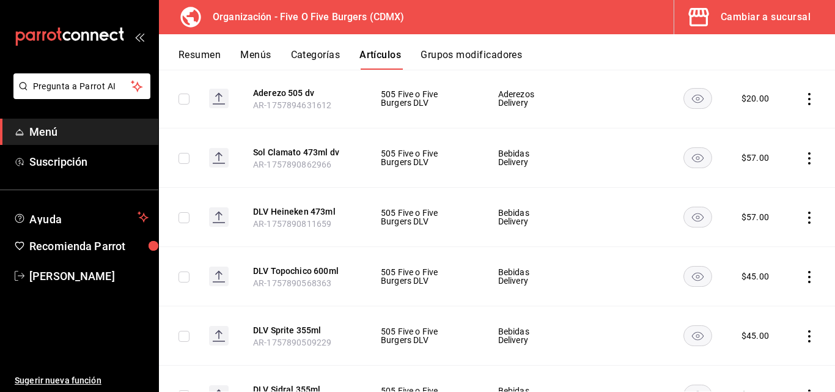
click at [803, 219] on icon "actions" at bounding box center [809, 218] width 12 height 12
click at [762, 240] on span "Editar" at bounding box center [764, 245] width 32 height 13
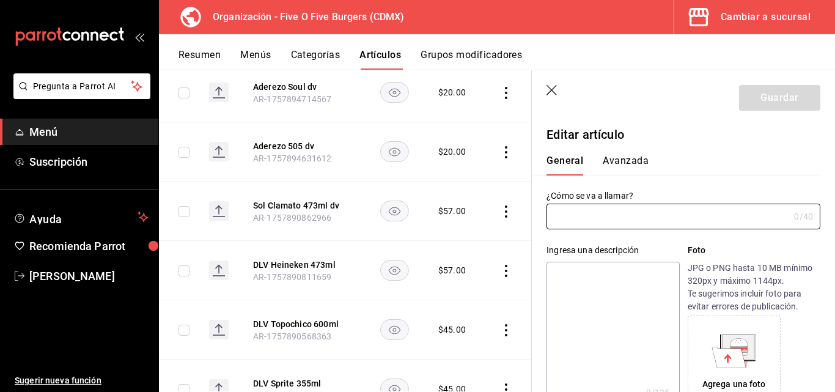
type input "DLV Heineken 473ml"
type textarea "DLV Heineken 473ml"
type textarea "x"
type input "AR-1757890811659"
type textarea "x"
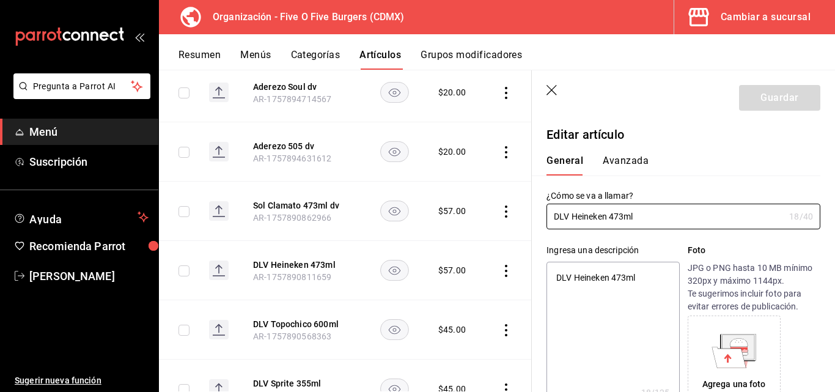
type input "$57.00"
radio input "false"
radio input "true"
drag, startPoint x: 570, startPoint y: 215, endPoint x: 507, endPoint y: 212, distance: 63.1
click at [507, 212] on main "Artículos organización Edita el precio e imagen de tus artículos. Asigna una ca…" at bounding box center [497, 231] width 676 height 322
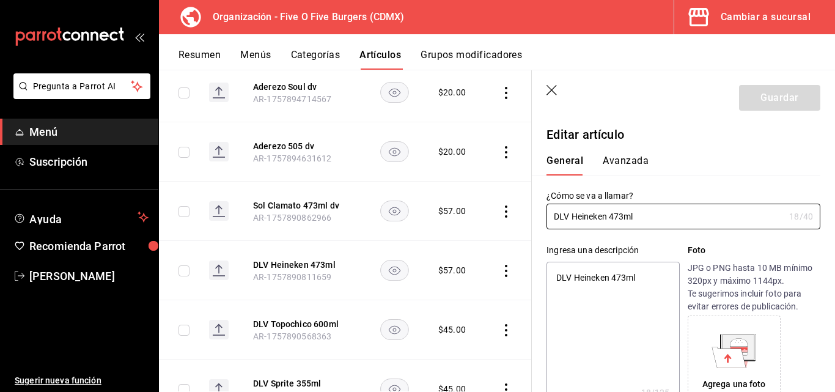
type input "Heineken 473ml"
type textarea "x"
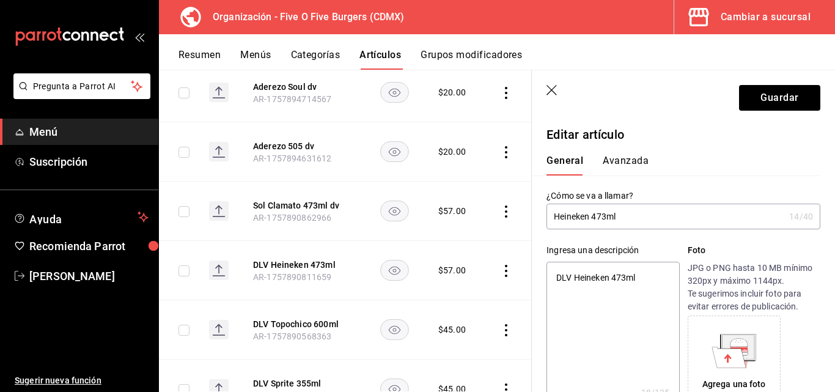
click at [633, 210] on input "Heineken 473ml" at bounding box center [666, 216] width 238 height 24
type input "Heineken 473ml"
type textarea "x"
type input "Heineken 473ml d"
type textarea "x"
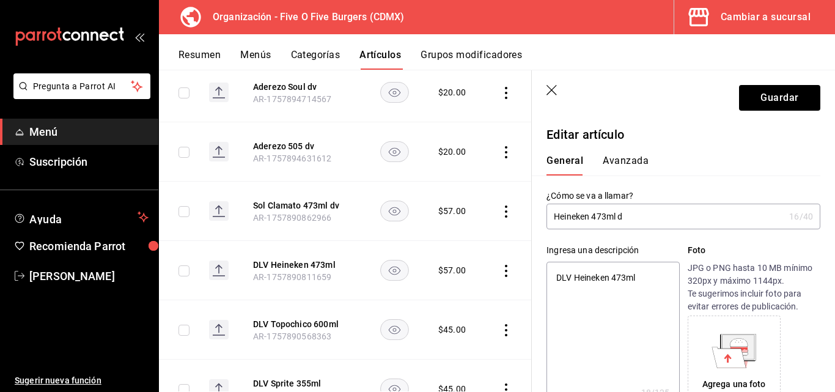
type input "Heineken 473ml dv"
type textarea "x"
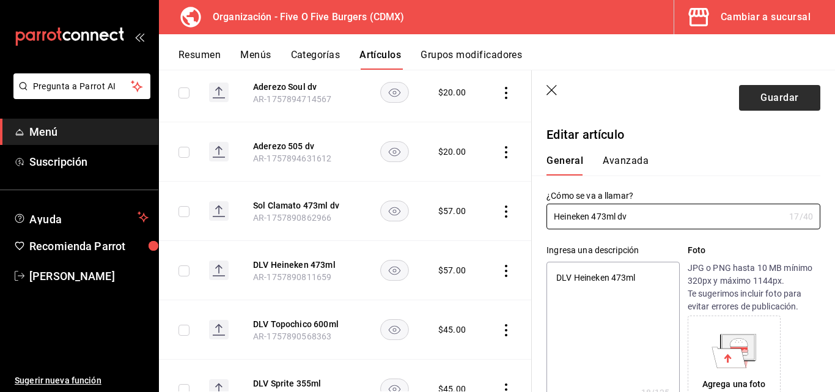
type input "Heineken 473ml dv"
click at [748, 108] on button "Guardar" at bounding box center [779, 98] width 81 height 26
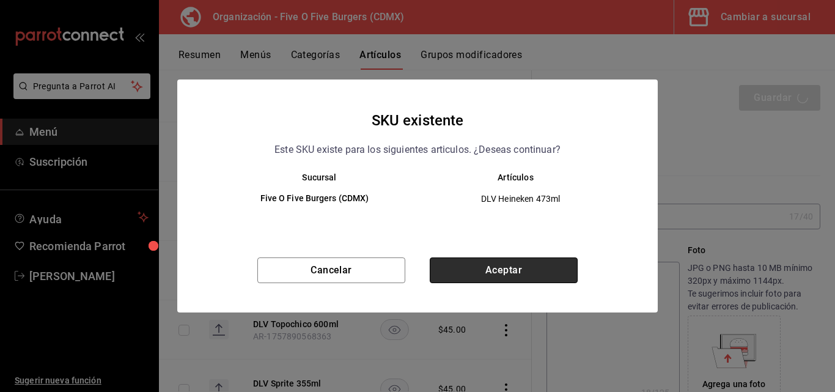
click at [471, 274] on button "Aceptar" at bounding box center [504, 270] width 148 height 26
type textarea "x"
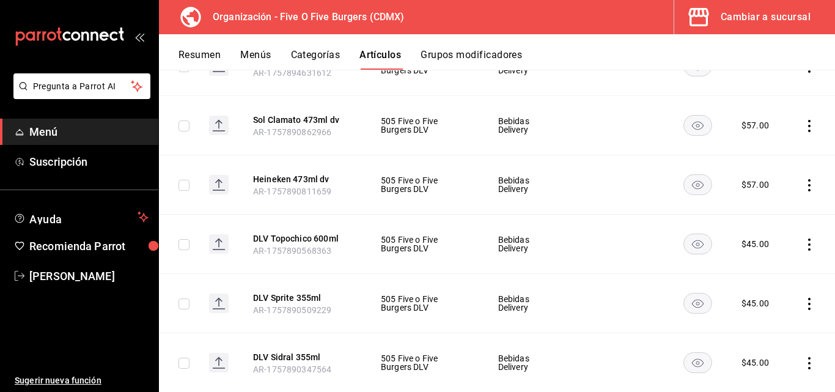
scroll to position [338, 0]
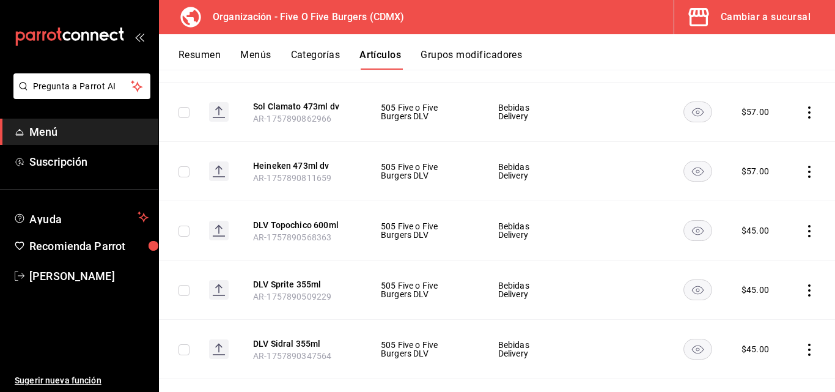
click at [803, 234] on icon "actions" at bounding box center [809, 231] width 12 height 12
click at [754, 254] on span "Editar" at bounding box center [764, 259] width 32 height 13
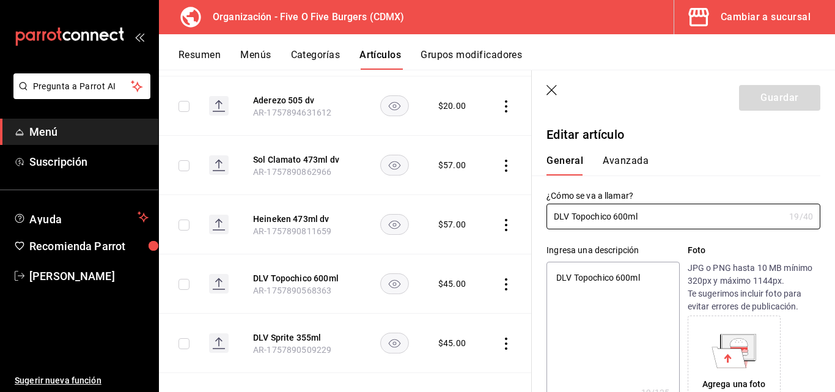
type textarea "x"
type input "$45.00"
radio input "false"
radio input "true"
drag, startPoint x: 571, startPoint y: 216, endPoint x: 462, endPoint y: 191, distance: 112.3
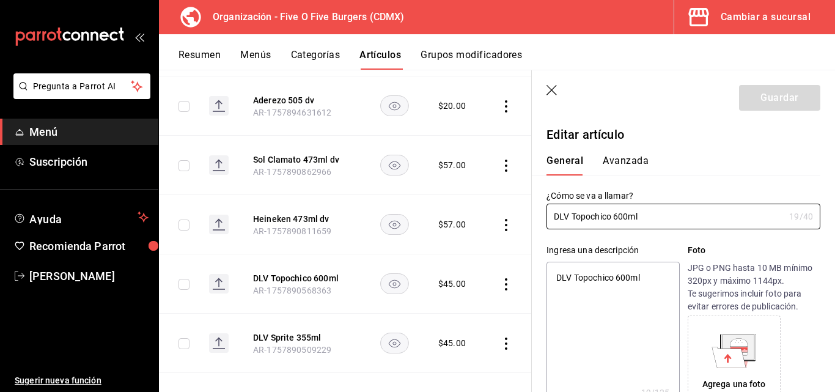
click at [462, 191] on main "Artículos organización Edita el precio e imagen de tus artículos. Asigna una ca…" at bounding box center [497, 231] width 676 height 322
type input "Topochico 600ml"
type textarea "x"
click at [665, 230] on div "Ingresa una descripción DLV Topochico 600ml x 19 /125 ​ Foto JPG o PNG hasta 10…" at bounding box center [676, 318] width 289 height 179
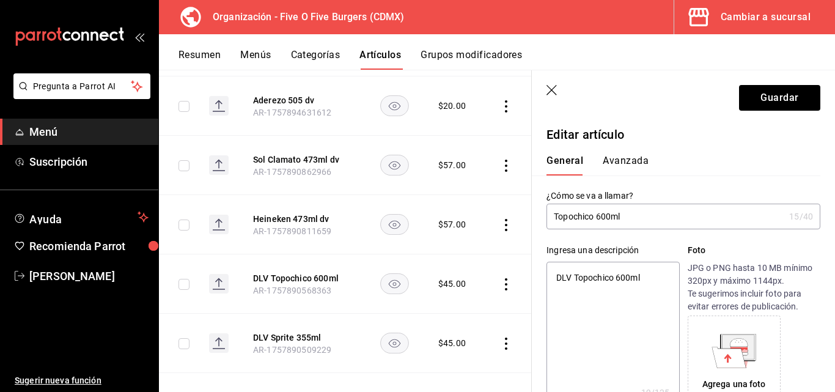
click at [654, 216] on input "Topochico 600ml" at bounding box center [666, 216] width 238 height 24
type input "Topochico 600ml"
type textarea "x"
type input "Topochico 600ml d"
type textarea "x"
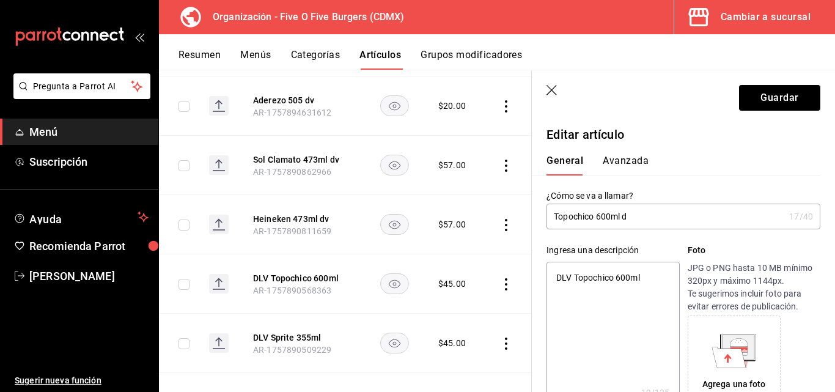
type input "Topochico 600ml dv"
type textarea "x"
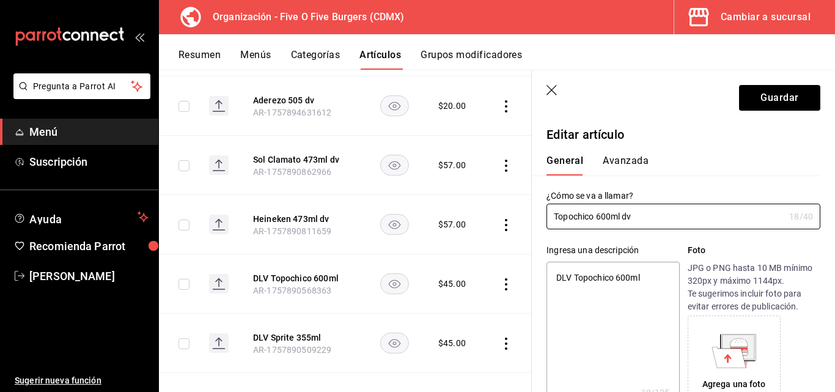
type input "Topochico 600ml dv"
type textarea "x"
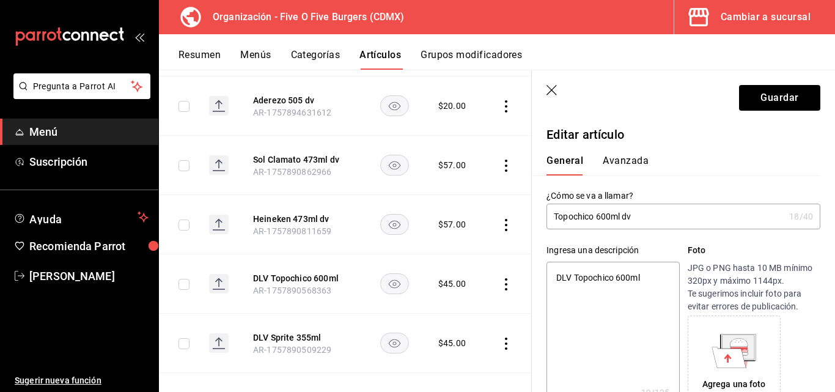
click at [575, 277] on textarea "DLV Topochico 600ml" at bounding box center [613, 335] width 133 height 147
drag, startPoint x: 575, startPoint y: 277, endPoint x: 490, endPoint y: 259, distance: 86.8
click at [490, 259] on main "Artículos organización Edita el precio e imagen de tus artículos. Asigna una ca…" at bounding box center [497, 231] width 676 height 322
type textarea "Topochico 600ml"
type textarea "x"
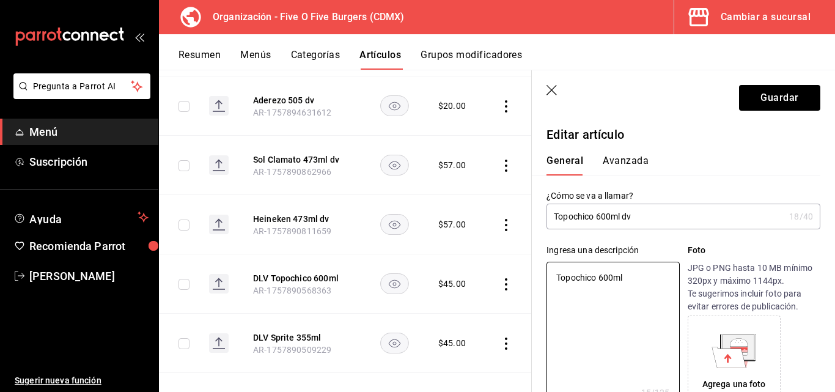
type textarea "BTopochico 600ml"
type textarea "x"
type textarea "BoTopochico 600ml"
type textarea "x"
type textarea "BotTopochico 600ml"
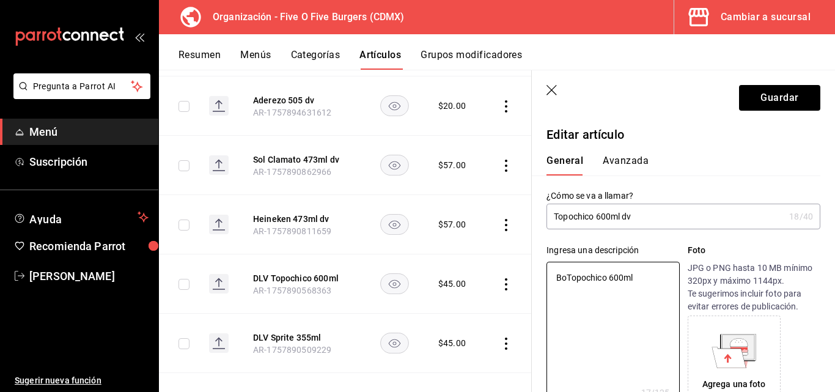
type textarea "x"
type textarea "BoteTopochico 600ml"
type textarea "x"
type textarea "BoteñTopochico 600ml"
type textarea "x"
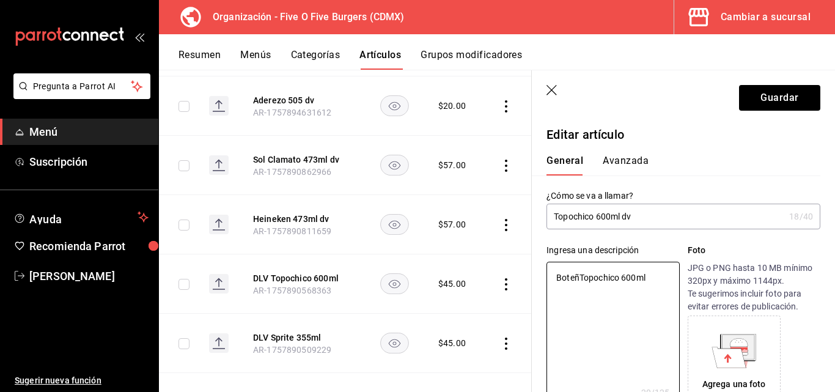
type textarea "BoteTopochico 600ml"
type textarea "x"
type textarea "BotellTopochico 600ml"
type textarea "x"
type textarea "BotellaTopochico 600ml"
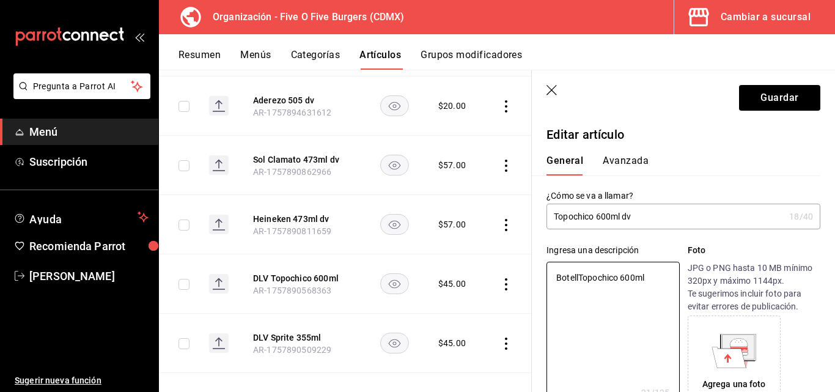
type textarea "x"
type textarea "Botella Topochico 600ml"
type textarea "x"
type textarea "Botella Topochico 600ml"
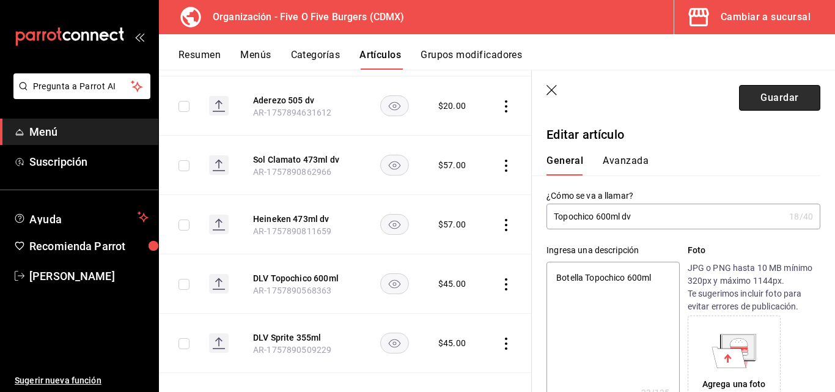
click at [761, 97] on button "Guardar" at bounding box center [779, 98] width 81 height 26
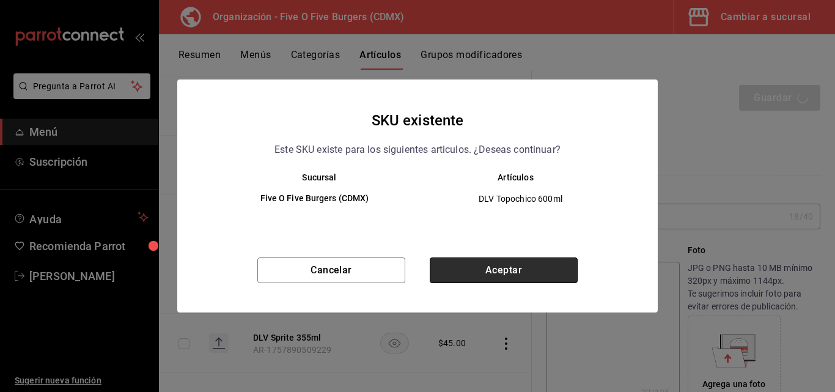
click at [519, 264] on button "Aceptar" at bounding box center [504, 270] width 148 height 26
type textarea "x"
type input "AR-1758585434743"
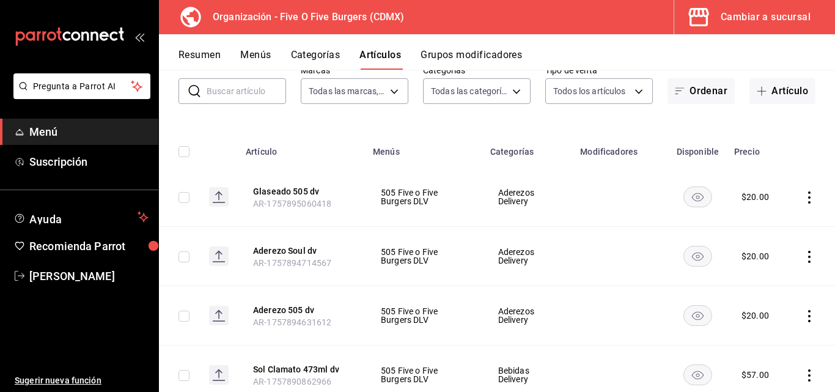
scroll to position [74, 0]
click at [803, 202] on icon "actions" at bounding box center [809, 199] width 12 height 12
click at [770, 222] on span "Editar" at bounding box center [764, 226] width 32 height 13
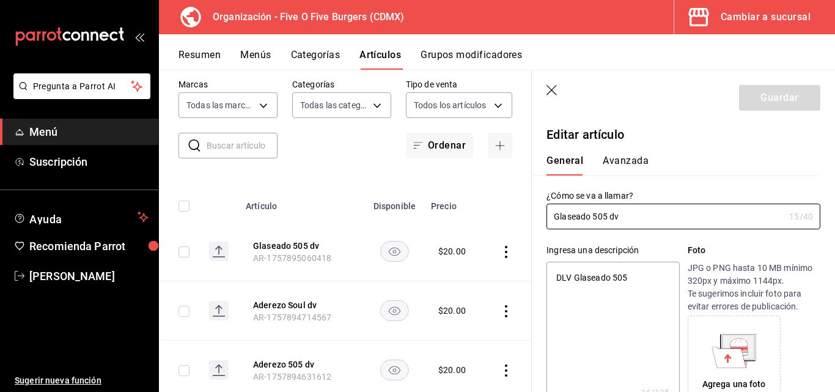
type textarea "x"
type input "$20.00"
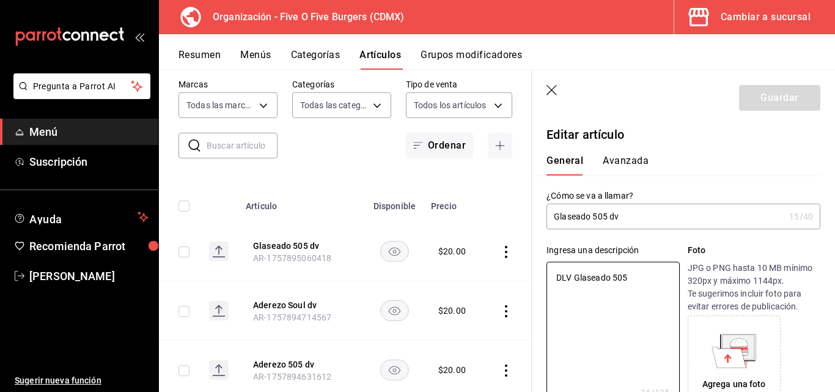
drag, startPoint x: 574, startPoint y: 276, endPoint x: 514, endPoint y: 271, distance: 60.7
click at [514, 271] on main "Artículos organización Edita el precio e imagen de tus artículos. Asigna una ca…" at bounding box center [497, 231] width 676 height 322
click at [783, 98] on button "Guardar" at bounding box center [779, 98] width 81 height 26
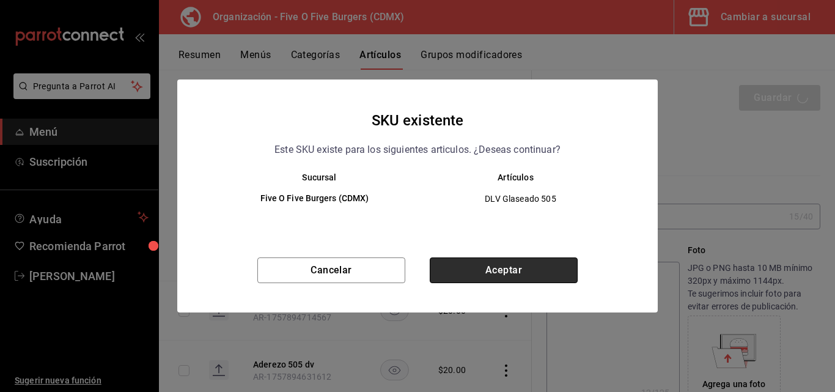
click at [508, 276] on button "Aceptar" at bounding box center [504, 270] width 148 height 26
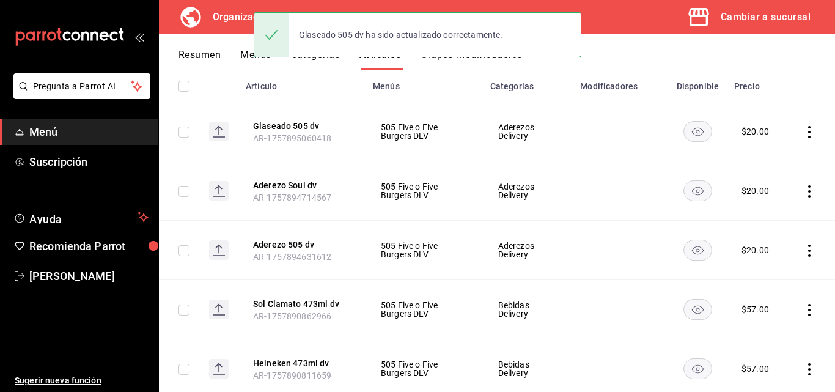
scroll to position [168, 0]
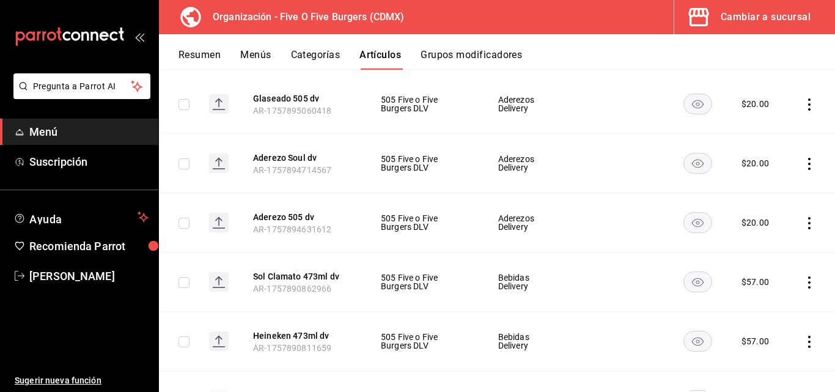
click at [800, 155] on td at bounding box center [812, 163] width 46 height 59
click at [803, 165] on icon "actions" at bounding box center [809, 164] width 12 height 12
click at [770, 186] on span "Editar" at bounding box center [764, 191] width 32 height 13
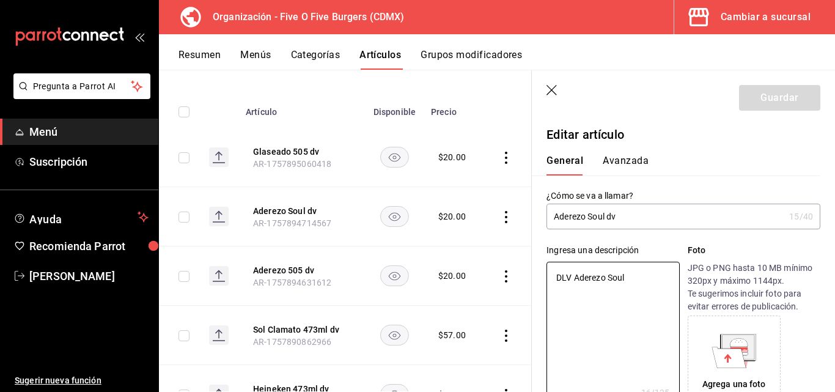
drag, startPoint x: 574, startPoint y: 278, endPoint x: 485, endPoint y: 263, distance: 90.5
click at [485, 263] on main "Artículos organización Edita el precio e imagen de tus artículos. Asigna una ca…" at bounding box center [497, 231] width 676 height 322
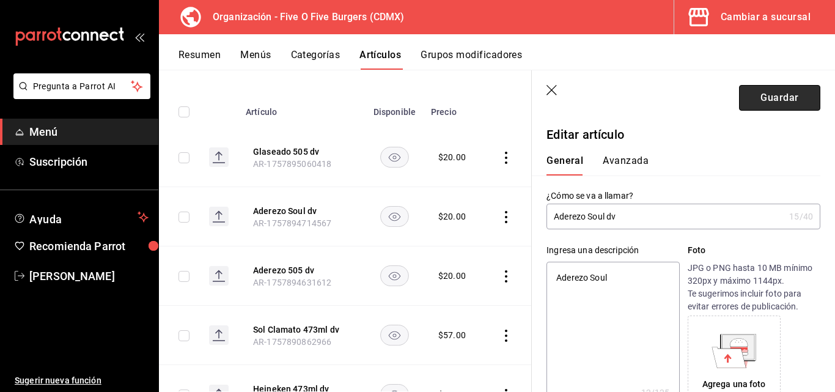
click at [747, 103] on button "Guardar" at bounding box center [779, 98] width 81 height 26
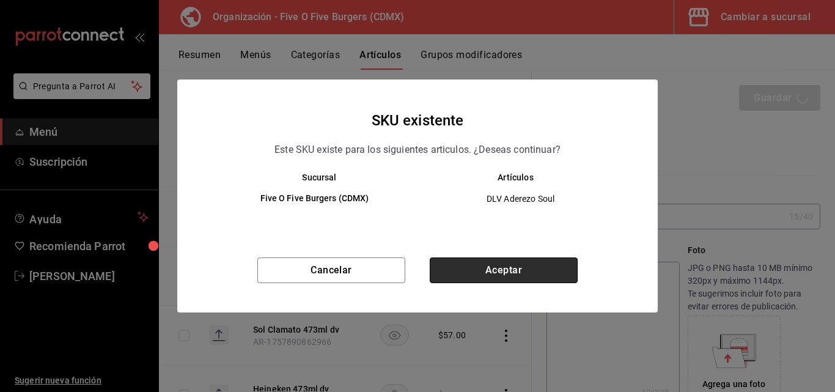
click at [500, 275] on button "Aceptar" at bounding box center [504, 270] width 148 height 26
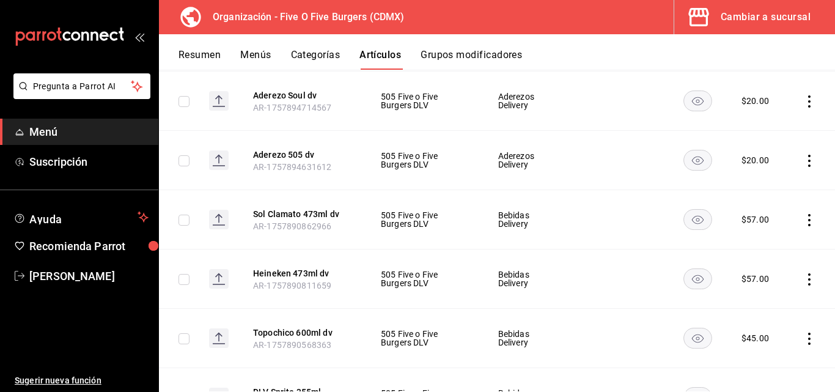
scroll to position [253, 0]
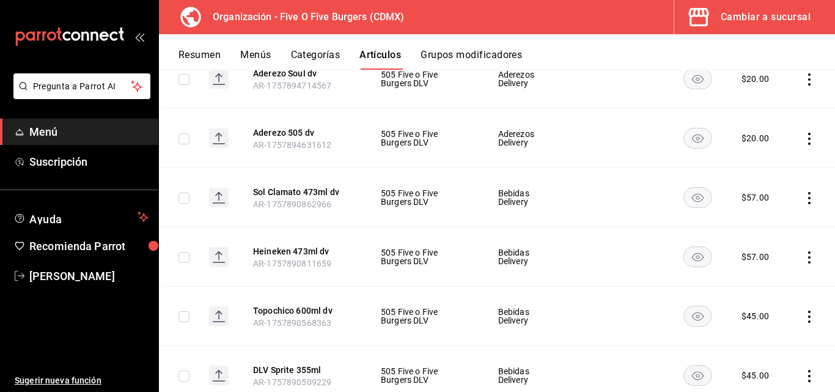
click at [803, 201] on icon "actions" at bounding box center [809, 198] width 12 height 12
click at [759, 226] on span "Editar" at bounding box center [764, 225] width 32 height 13
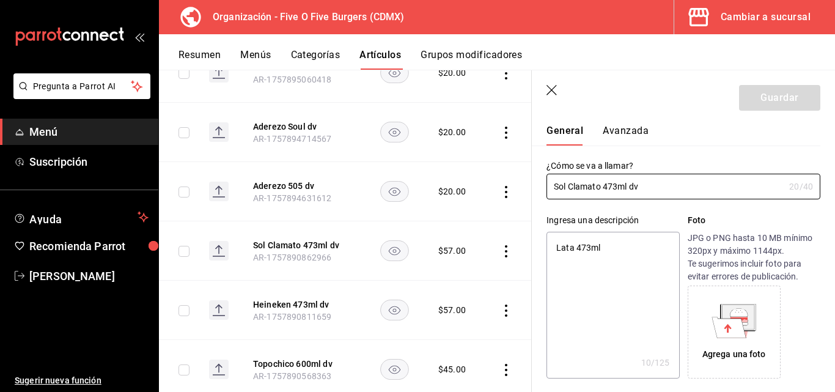
scroll to position [34, 0]
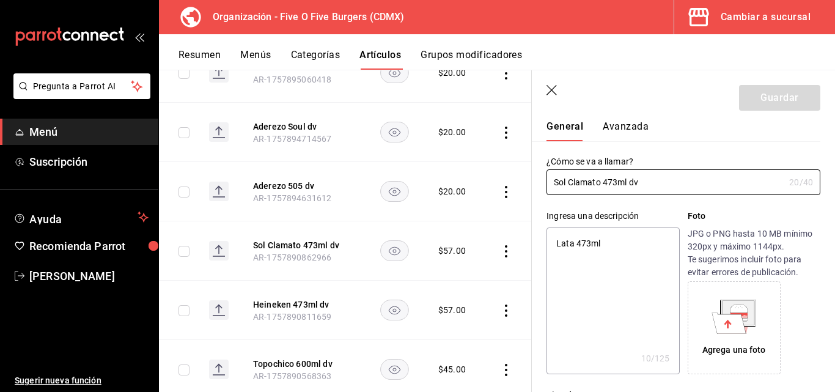
click at [550, 92] on icon "button" at bounding box center [552, 90] width 10 height 10
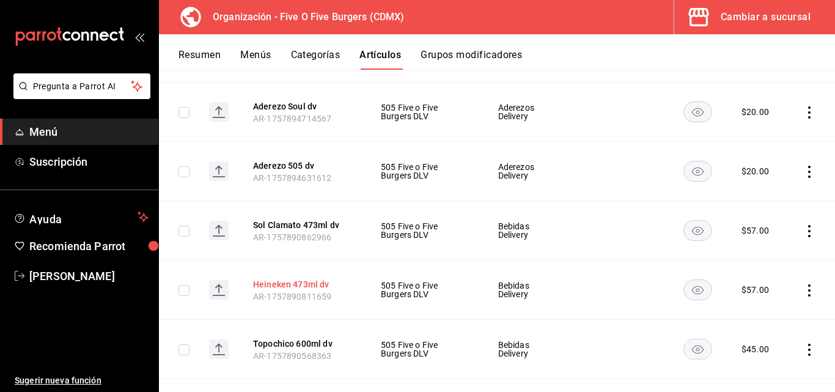
click at [286, 282] on button "Heineken 473ml dv" at bounding box center [302, 284] width 98 height 12
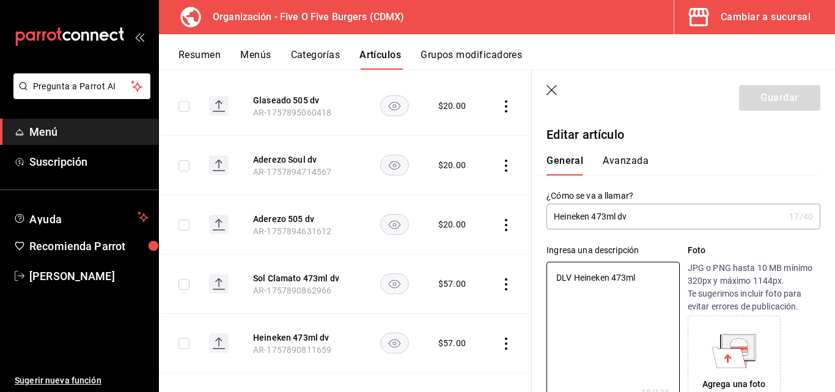
drag, startPoint x: 573, startPoint y: 275, endPoint x: 441, endPoint y: 276, distance: 131.5
click at [441, 276] on main "Artículos organización Edita el precio e imagen de tus artículos. Asigna una ca…" at bounding box center [497, 231] width 676 height 322
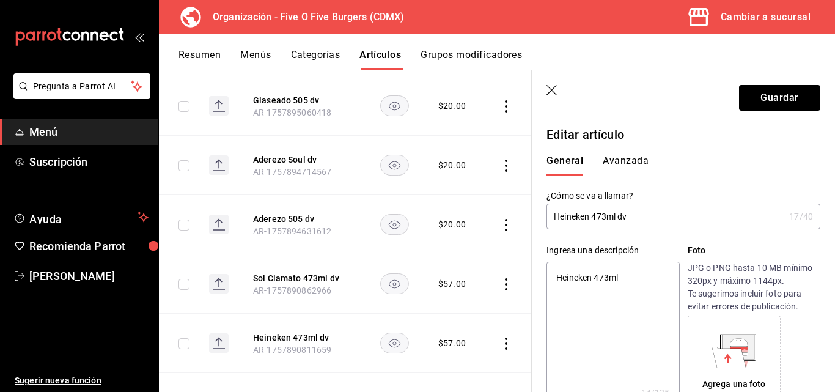
click at [622, 276] on textarea "Heineken 473ml" at bounding box center [613, 335] width 133 height 147
click at [755, 106] on button "Guardar" at bounding box center [779, 98] width 81 height 26
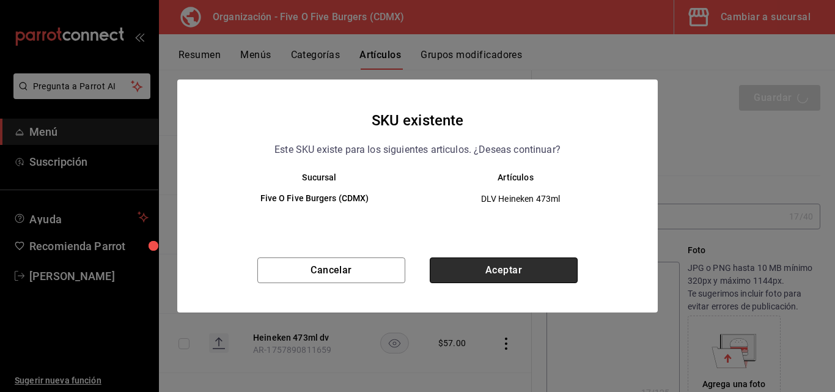
click at [506, 281] on button "Aceptar" at bounding box center [504, 270] width 148 height 26
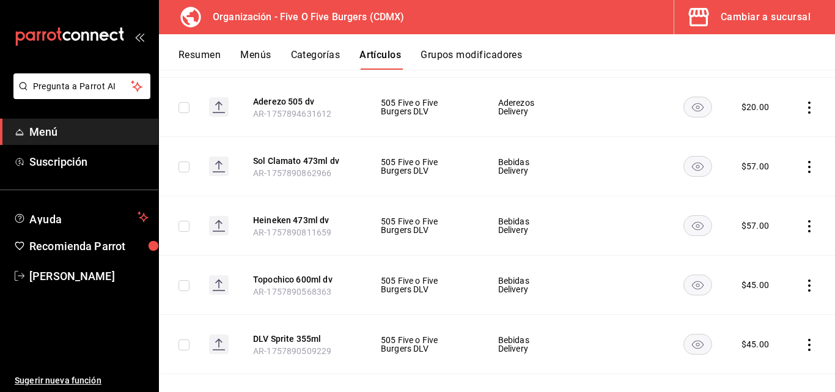
scroll to position [285, 0]
click at [803, 286] on icon "actions" at bounding box center [809, 284] width 12 height 12
click at [752, 314] on span "Editar" at bounding box center [764, 309] width 32 height 13
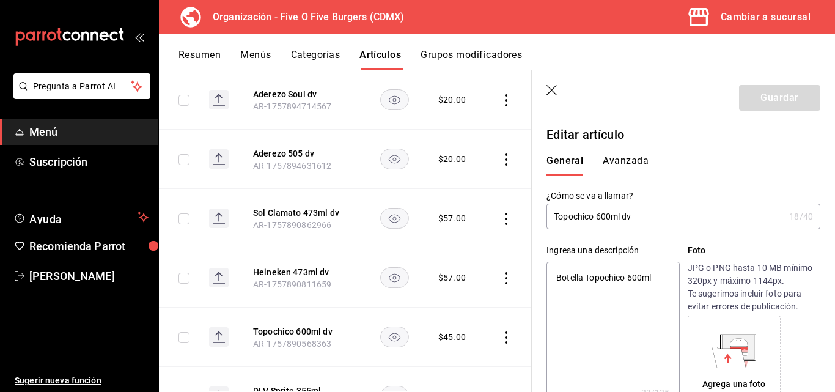
click at [558, 90] on icon "button" at bounding box center [553, 91] width 12 height 12
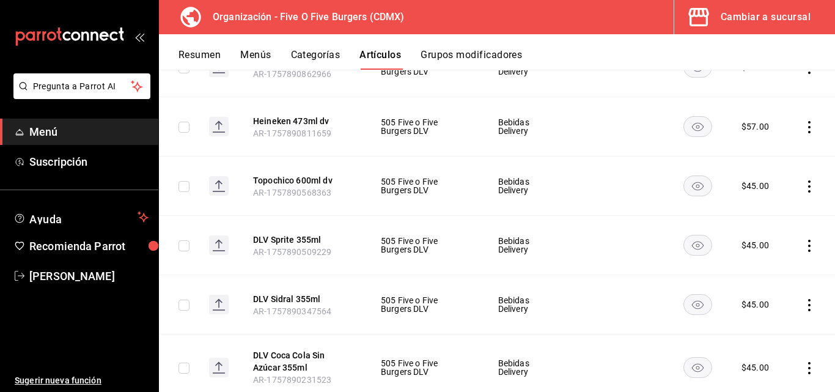
scroll to position [383, 0]
click at [803, 249] on icon "actions" at bounding box center [809, 245] width 12 height 12
click at [744, 273] on div at bounding box center [737, 273] width 22 height 15
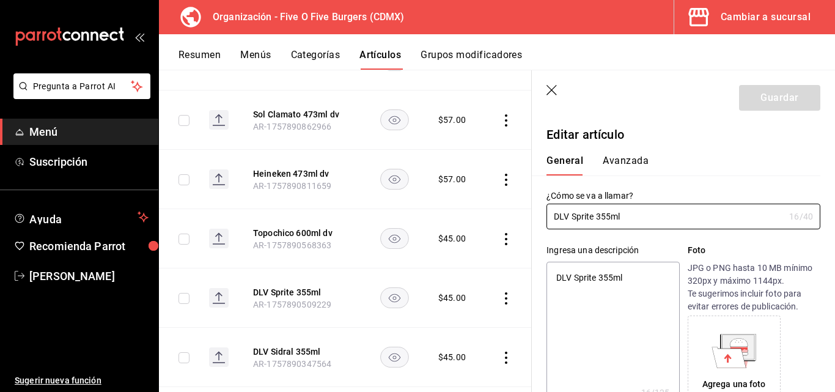
drag, startPoint x: 574, startPoint y: 215, endPoint x: 523, endPoint y: 212, distance: 50.8
click at [523, 212] on main "Artículos organización Edita el precio e imagen de tus artículos. Asigna una ca…" at bounding box center [497, 231] width 676 height 322
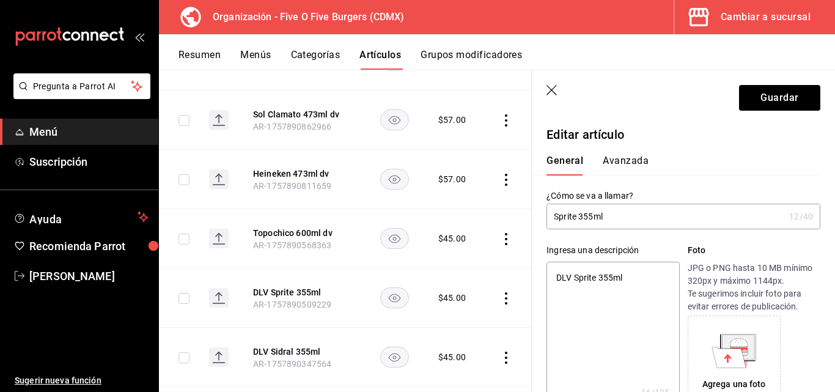
click at [630, 213] on input "Sprite 355ml" at bounding box center [666, 216] width 238 height 24
click at [774, 100] on button "Guardar" at bounding box center [779, 98] width 81 height 26
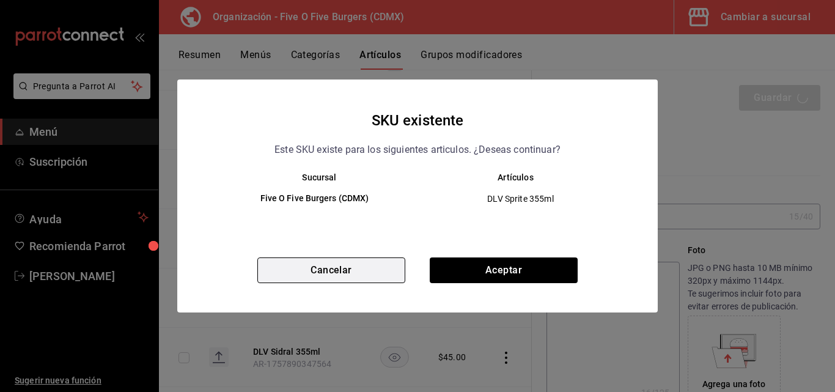
click at [345, 274] on button "Cancelar" at bounding box center [331, 270] width 148 height 26
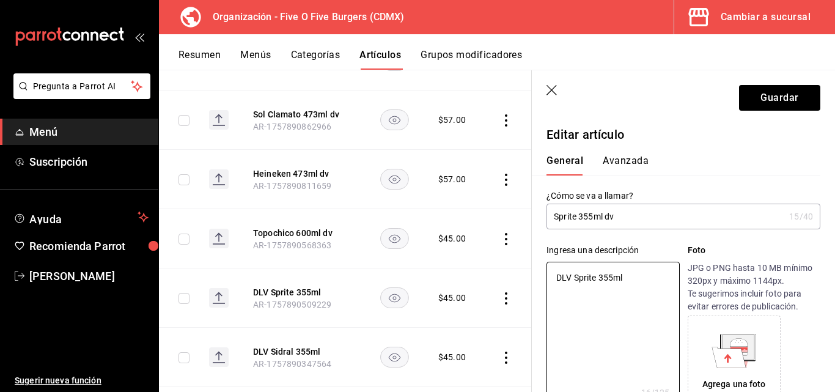
drag, startPoint x: 572, startPoint y: 275, endPoint x: 506, endPoint y: 259, distance: 67.3
click at [506, 259] on main "Artículos organización Edita el precio e imagen de tus artículos. Asigna una ca…" at bounding box center [497, 231] width 676 height 322
click at [601, 276] on textarea "Lata Sprite 355ml" at bounding box center [613, 335] width 133 height 147
click at [772, 105] on button "Guardar" at bounding box center [779, 98] width 81 height 26
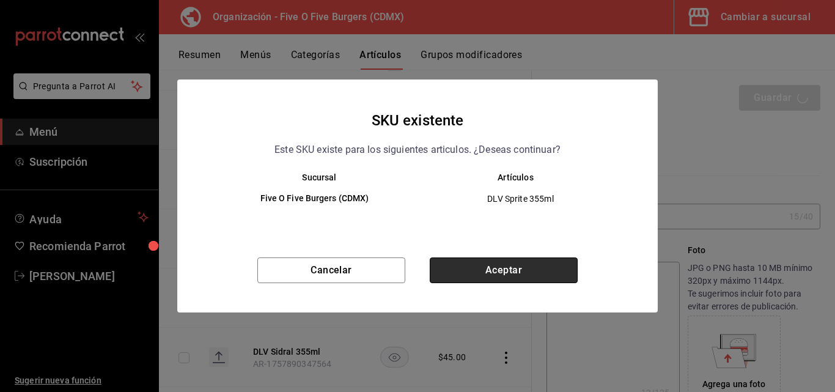
click at [490, 278] on button "Aceptar" at bounding box center [504, 270] width 148 height 26
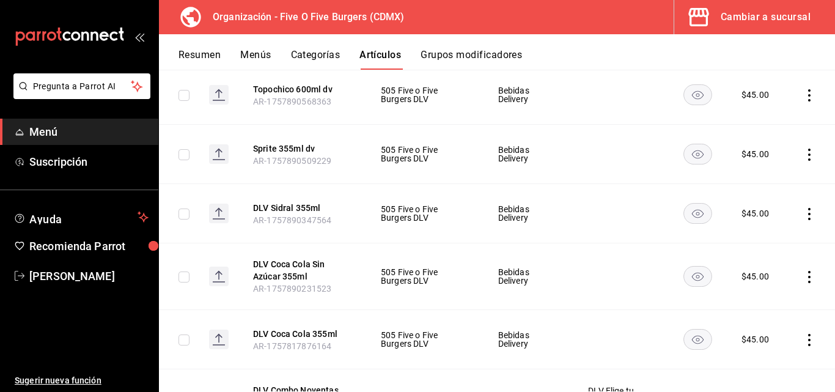
scroll to position [479, 0]
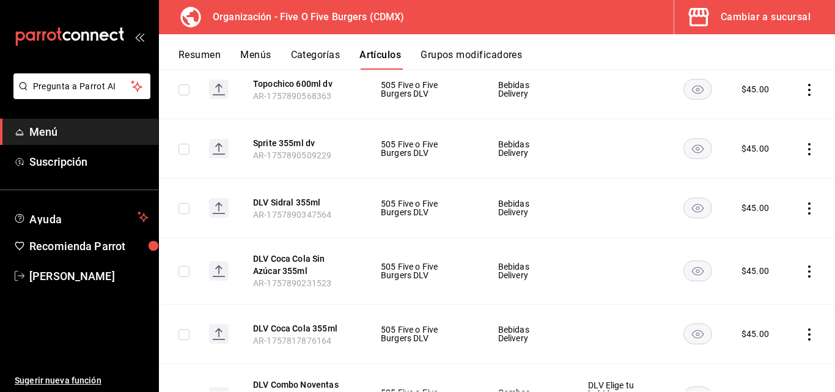
click at [791, 207] on td at bounding box center [812, 208] width 46 height 59
click at [803, 207] on icon "actions" at bounding box center [809, 208] width 12 height 12
click at [768, 237] on span "Editar" at bounding box center [764, 236] width 32 height 13
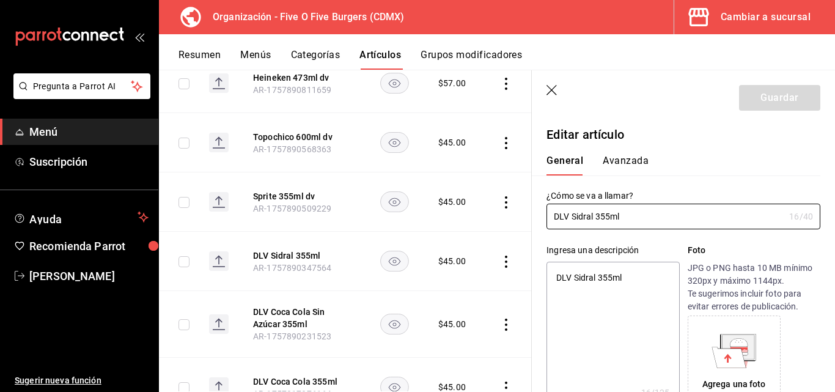
drag, startPoint x: 572, startPoint y: 214, endPoint x: 494, endPoint y: 218, distance: 78.3
click at [494, 218] on main "Artículos organización Edita el precio e imagen de tus artículos. Asigna una ca…" at bounding box center [497, 231] width 676 height 322
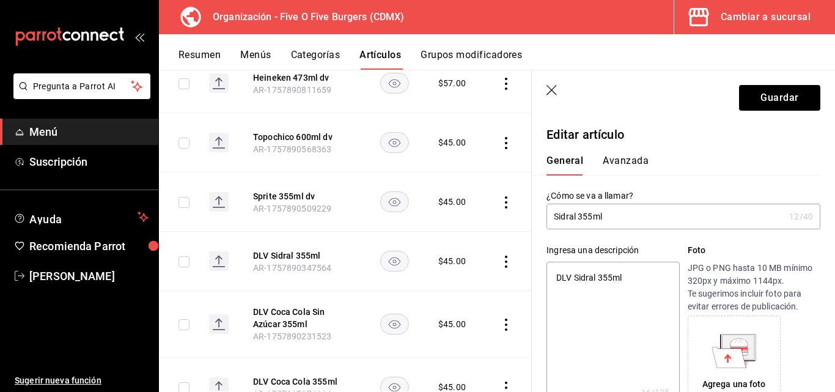
click at [616, 214] on input "Sidral 355ml" at bounding box center [666, 216] width 238 height 24
drag, startPoint x: 574, startPoint y: 278, endPoint x: 526, endPoint y: 268, distance: 48.8
click at [526, 268] on main "Artículos organización Edita el precio e imagen de tus artículos. Asigna una ca…" at bounding box center [497, 231] width 676 height 322
click at [613, 273] on textarea "Sidral 355ml" at bounding box center [613, 335] width 133 height 147
click at [555, 276] on textarea "Sidral 355ml" at bounding box center [613, 335] width 133 height 147
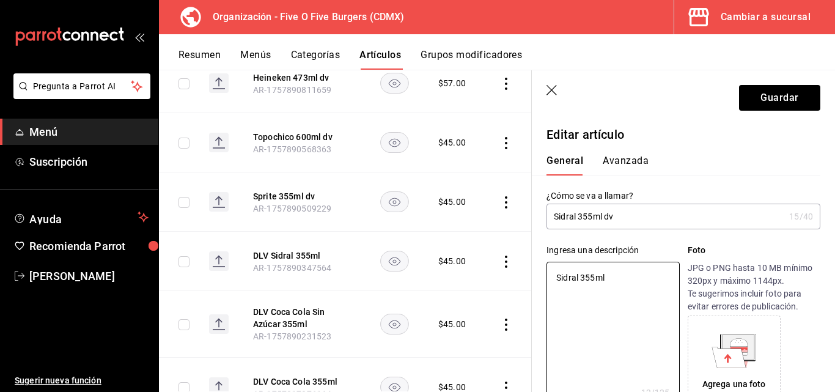
drag, startPoint x: 580, startPoint y: 276, endPoint x: 482, endPoint y: 279, distance: 97.9
click at [488, 279] on main "Artículos organización Edita el precio e imagen de tus artículos. Asigna una ca…" at bounding box center [497, 231] width 676 height 322
click at [482, 279] on td "$ 45.00" at bounding box center [455, 261] width 62 height 59
click at [575, 273] on textarea "Lata 355ml" at bounding box center [613, 335] width 133 height 147
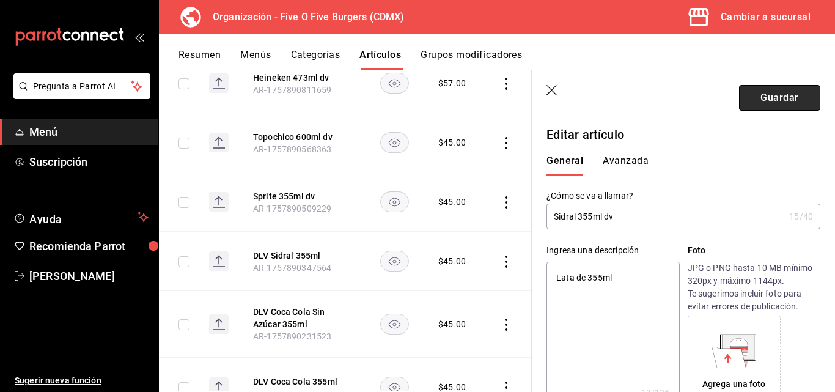
click at [758, 95] on button "Guardar" at bounding box center [779, 98] width 81 height 26
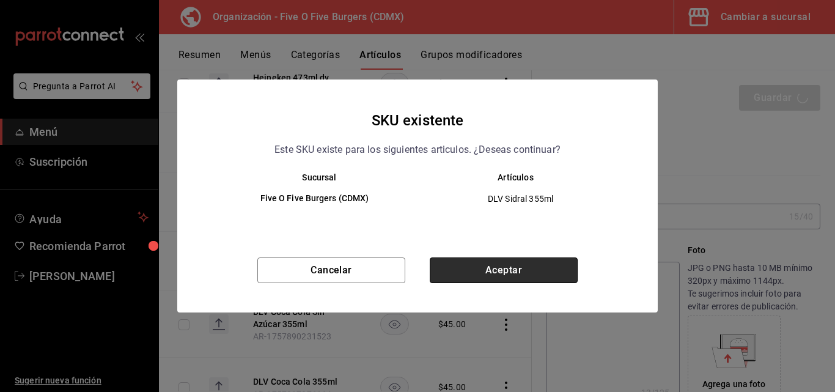
click at [498, 268] on button "Aceptar" at bounding box center [504, 270] width 148 height 26
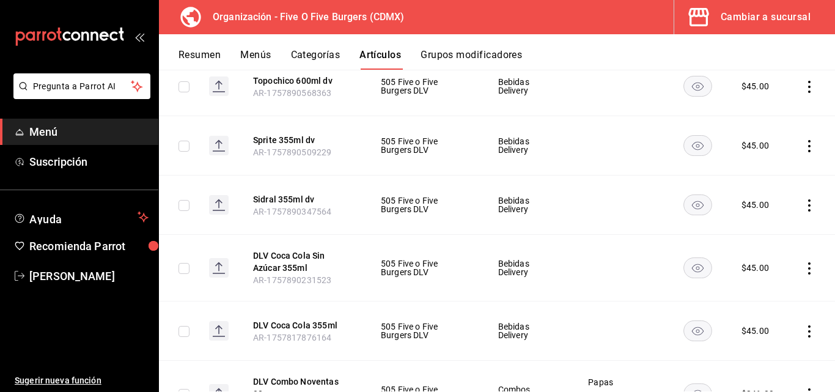
scroll to position [523, 0]
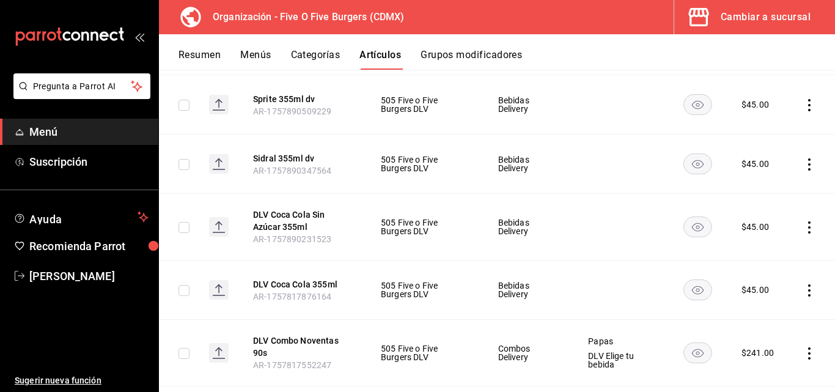
click at [803, 223] on icon "actions" at bounding box center [809, 227] width 12 height 12
click at [753, 254] on span "Editar" at bounding box center [764, 255] width 32 height 13
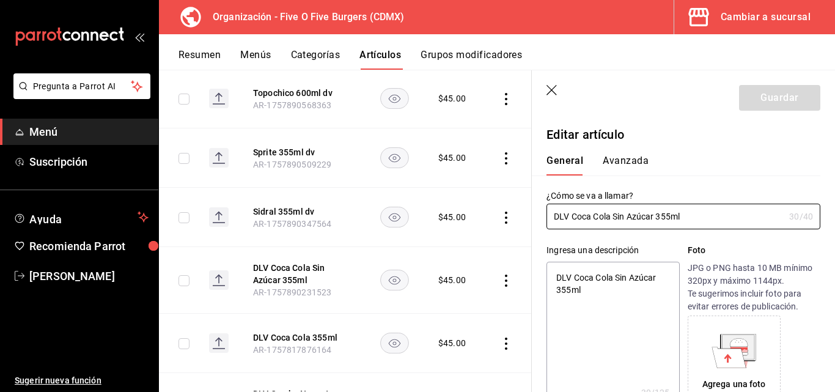
drag, startPoint x: 573, startPoint y: 217, endPoint x: 532, endPoint y: 218, distance: 41.0
click at [532, 218] on div "¿Cómo se va a llamar? DLV Coca Cola Sin Azúcar 355ml 30 /40 ¿Cómo se va a llama…" at bounding box center [676, 202] width 289 height 54
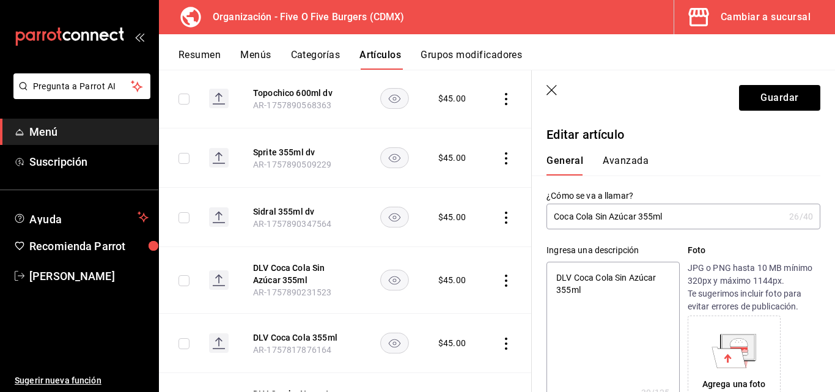
click at [692, 207] on input "Coca Cola Sin Azúcar 355ml" at bounding box center [666, 216] width 238 height 24
click at [574, 276] on textarea "DLV Coca Cola Sin Azúcar 355ml" at bounding box center [613, 335] width 133 height 147
drag, startPoint x: 644, startPoint y: 273, endPoint x: 473, endPoint y: 272, distance: 171.8
click at [473, 272] on main "Artículos organización Edita el precio e imagen de tus artículos. Asigna una ca…" at bounding box center [497, 231] width 676 height 322
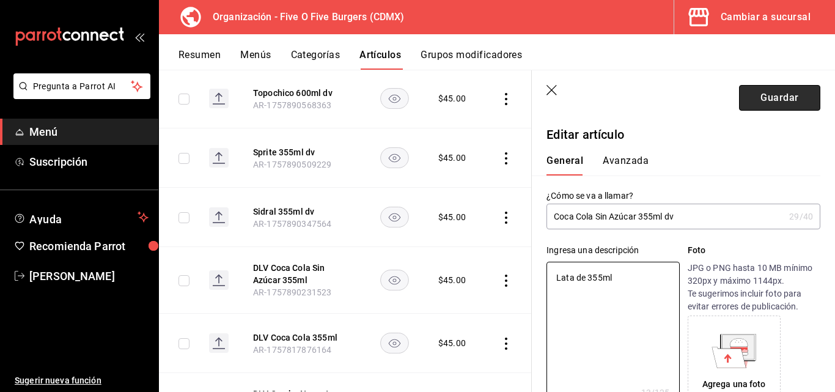
click at [751, 86] on button "Guardar" at bounding box center [779, 98] width 81 height 26
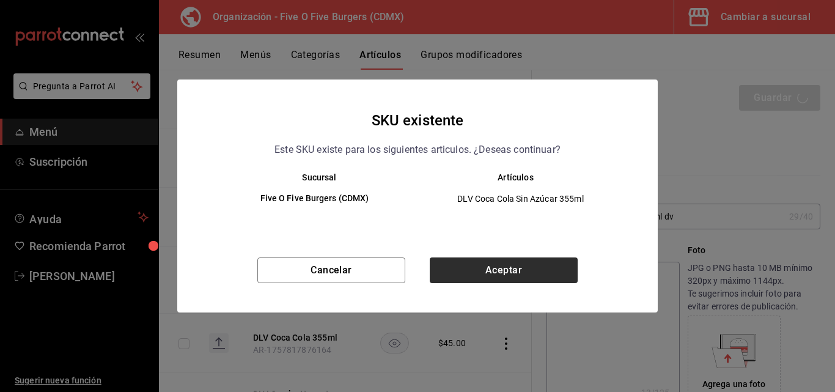
drag, startPoint x: 514, startPoint y: 286, endPoint x: 511, endPoint y: 271, distance: 15.7
click at [511, 271] on div "Cancelar Aceptar" at bounding box center [417, 284] width 481 height 55
click at [511, 271] on button "Aceptar" at bounding box center [504, 270] width 148 height 26
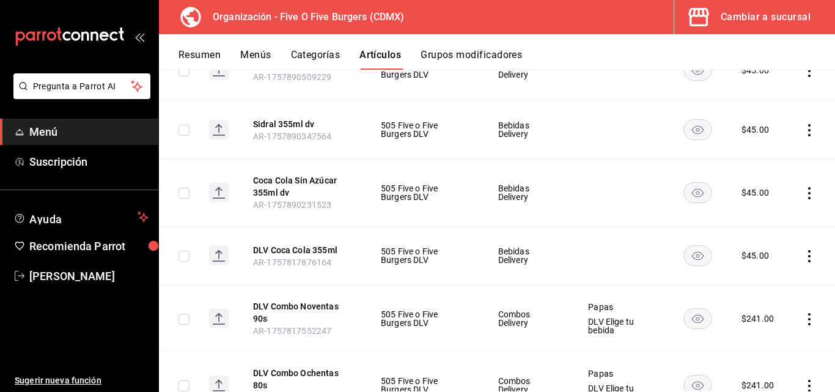
scroll to position [567, 0]
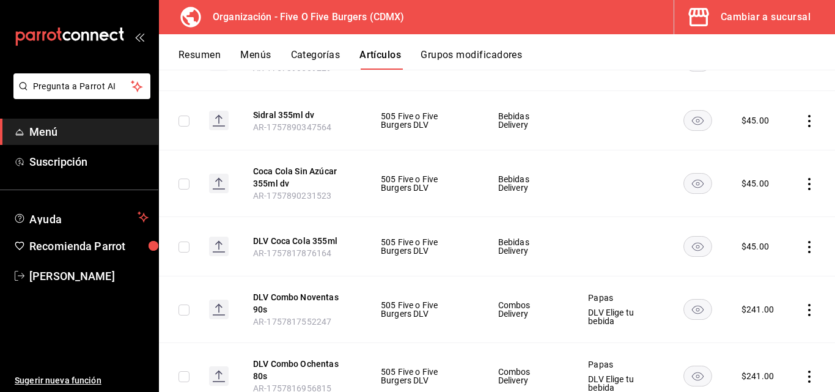
click at [803, 243] on icon "actions" at bounding box center [809, 247] width 12 height 12
click at [762, 271] on span "Editar" at bounding box center [764, 274] width 32 height 13
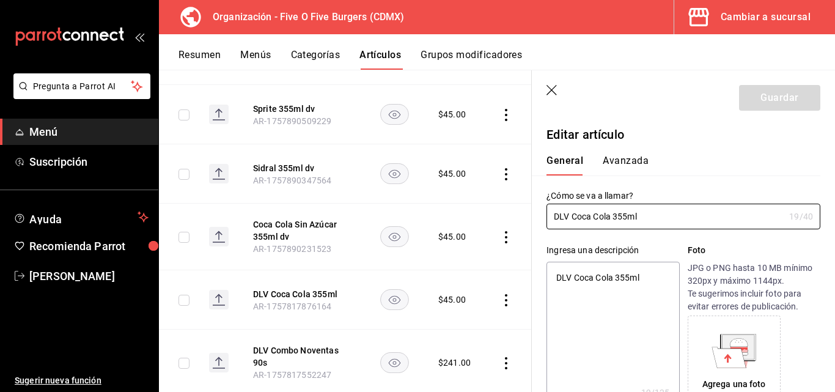
drag, startPoint x: 572, startPoint y: 215, endPoint x: 499, endPoint y: 208, distance: 73.0
click at [499, 208] on main "Artículos organización Edita el precio e imagen de tus artículos. Asigna una ca…" at bounding box center [497, 231] width 676 height 322
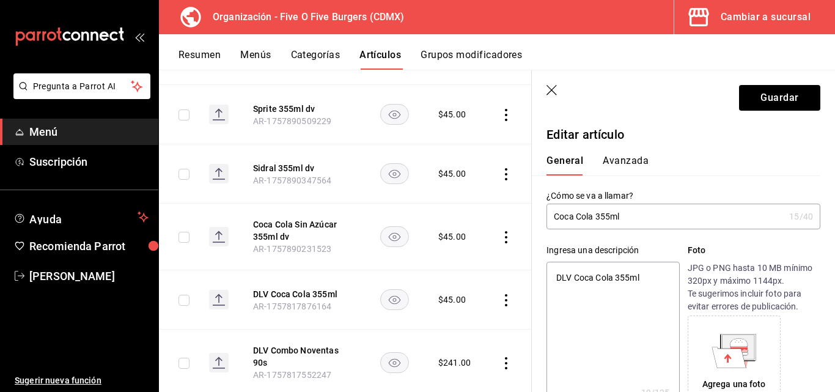
click at [647, 220] on input "Coca Cola 355ml" at bounding box center [666, 216] width 238 height 24
drag, startPoint x: 574, startPoint y: 276, endPoint x: 490, endPoint y: 269, distance: 84.7
click at [490, 269] on main "Artículos organización Edita el precio e imagen de tus artículos. Asigna una ca…" at bounding box center [497, 231] width 676 height 322
drag, startPoint x: 597, startPoint y: 279, endPoint x: 458, endPoint y: 271, distance: 139.6
click at [458, 271] on main "Artículos organización Edita el precio e imagen de tus artículos. Asigna una ca…" at bounding box center [497, 231] width 676 height 322
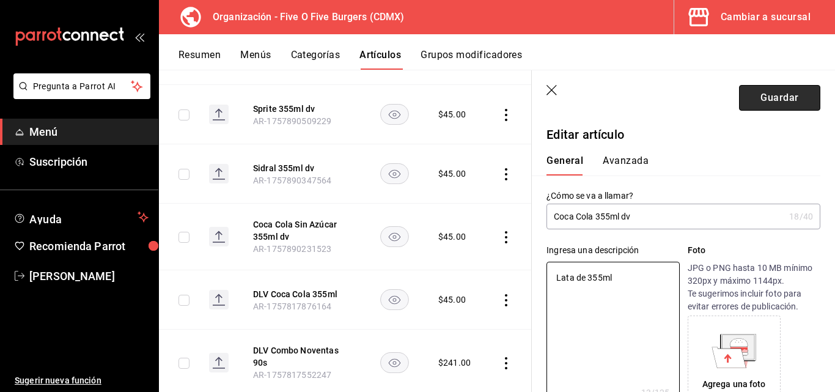
click at [748, 89] on button "Guardar" at bounding box center [779, 98] width 81 height 26
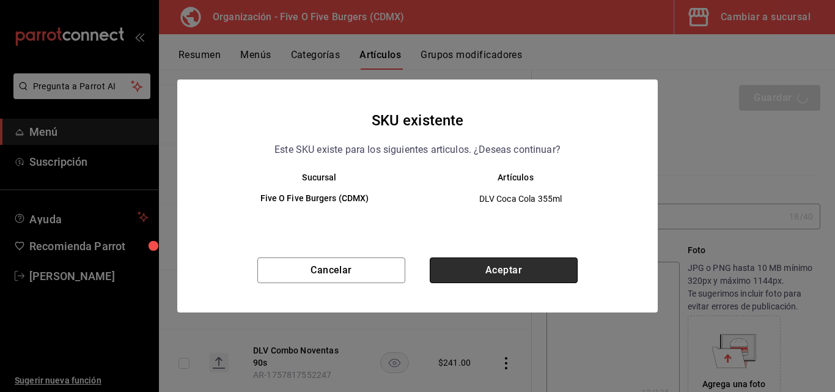
click at [529, 271] on button "Aceptar" at bounding box center [504, 270] width 148 height 26
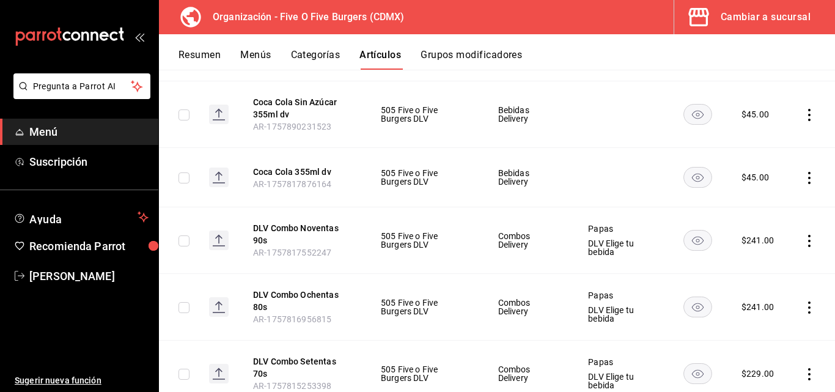
scroll to position [665, 0]
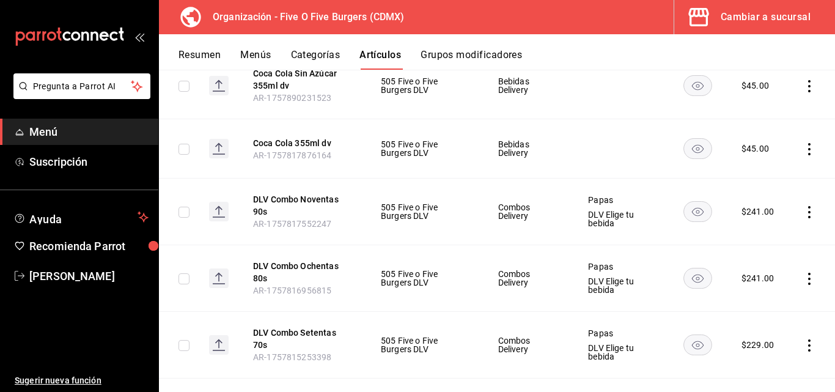
click at [792, 210] on td at bounding box center [812, 212] width 46 height 67
click at [803, 210] on icon "actions" at bounding box center [809, 212] width 12 height 12
click at [756, 240] on span "Editar" at bounding box center [764, 240] width 32 height 13
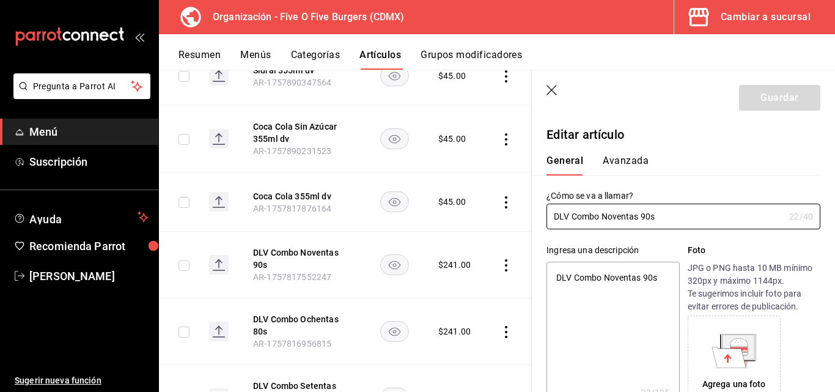
drag, startPoint x: 571, startPoint y: 216, endPoint x: 447, endPoint y: 213, distance: 124.2
click at [447, 213] on main "Artículos organización Edita el precio e imagen de tus artículos. Asigna una ca…" at bounding box center [497, 231] width 676 height 322
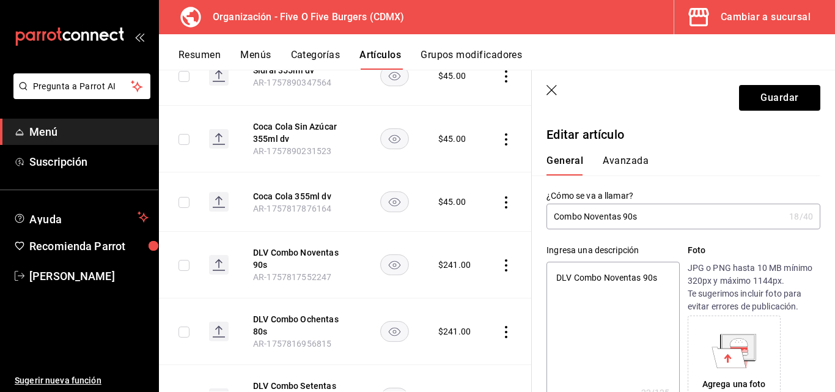
click at [651, 219] on input "Combo Noventas 90s" at bounding box center [666, 216] width 238 height 24
drag, startPoint x: 658, startPoint y: 272, endPoint x: 417, endPoint y: 271, distance: 240.9
click at [417, 271] on main "Artículos organización Edita el precio e imagen de tus artículos. Asigna una ca…" at bounding box center [497, 231] width 676 height 322
paste textarea "e nuestras especiales 505, pan de papa, 90gr de pechuga de pollo bañado en glas…"
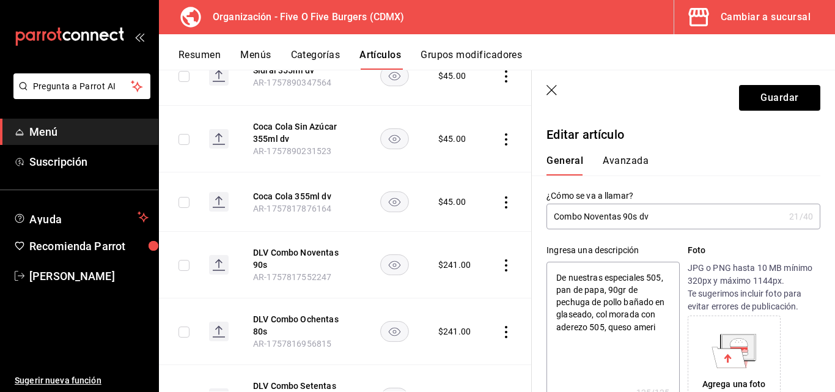
drag, startPoint x: 610, startPoint y: 276, endPoint x: 549, endPoint y: 275, distance: 60.6
click at [549, 275] on textarea "De nuestras especiales 505, pan de papa, 90gr de pechuga de pollo bañado en gla…" at bounding box center [613, 335] width 133 height 147
click at [619, 331] on textarea "Especiales 505, pan de papa, 90gr de pechuga de pollo bañado en glaseado, col m…" at bounding box center [613, 335] width 133 height 147
click at [629, 329] on textarea "Especiales 505, pan de papa, 90gr de pechuga de pollo bañado en glaseado, col m…" at bounding box center [613, 335] width 133 height 147
drag, startPoint x: 618, startPoint y: 301, endPoint x: 578, endPoint y: 299, distance: 39.8
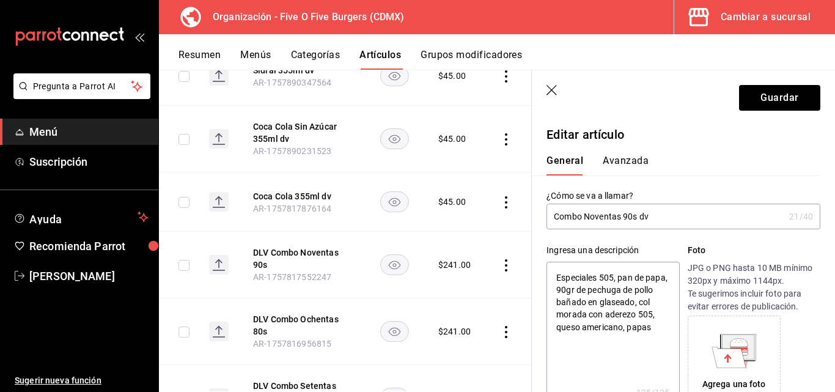
click at [578, 299] on textarea "Especiales 505, pan de papa, 90gr de pechuga de pollo bañado en glaseado, col m…" at bounding box center [613, 335] width 133 height 147
click at [651, 325] on textarea "Especiales 505, pan de papa, 90gr de pechuga de pollo con glaseado, col morada …" at bounding box center [613, 335] width 133 height 147
drag, startPoint x: 622, startPoint y: 277, endPoint x: 509, endPoint y: 282, distance: 112.6
click at [509, 282] on main "Artículos organización Edita el precio e imagen de tus artículos. Asigna una ca…" at bounding box center [497, 231] width 676 height 322
click at [638, 326] on textarea "Pan de papa, 90gr de pechuga de pollo con glaseado, col morada con aderezo 505,…" at bounding box center [613, 335] width 133 height 147
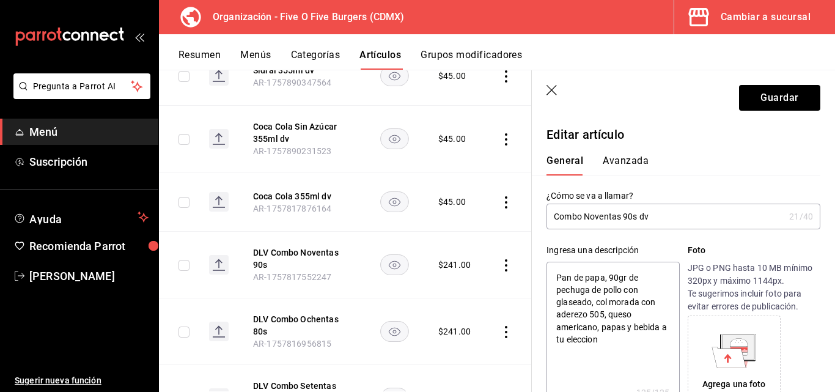
click at [652, 365] on textarea "Pan de papa, 90gr de pechuga de pollo con glaseado, col morada con aderezo 505,…" at bounding box center [613, 335] width 133 height 147
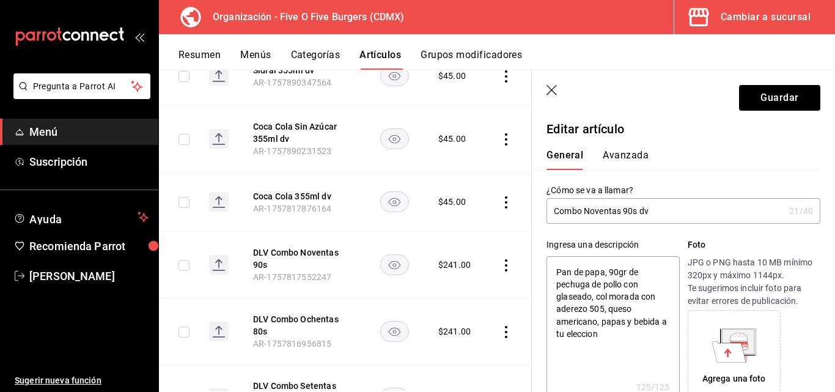
scroll to position [6, 0]
click at [640, 336] on textarea "Pan de papa, 90gr de pechuga de pollo con glaseado, col morada con aderezo 505,…" at bounding box center [613, 329] width 133 height 147
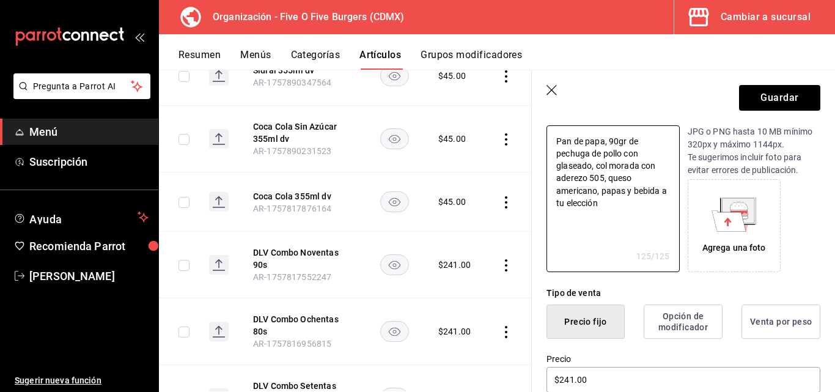
scroll to position [179, 0]
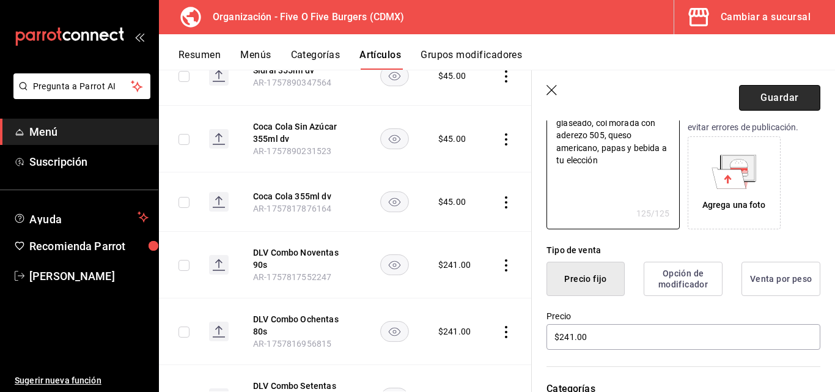
click at [784, 100] on button "Guardar" at bounding box center [779, 98] width 81 height 26
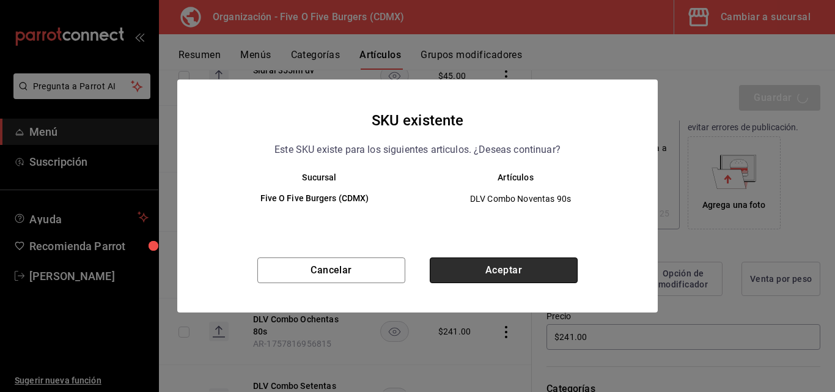
click at [541, 268] on button "Aceptar" at bounding box center [504, 270] width 148 height 26
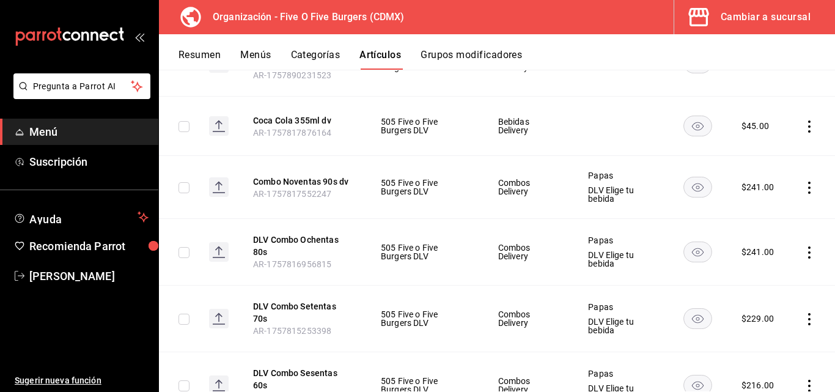
scroll to position [722, 0]
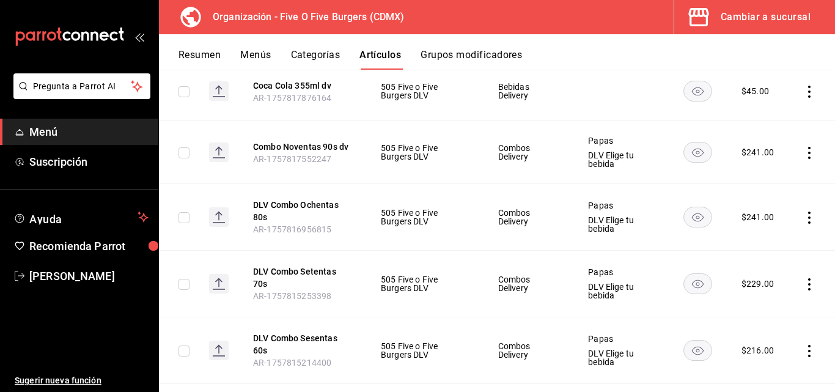
click at [803, 213] on icon "actions" at bounding box center [809, 218] width 12 height 12
click at [746, 245] on div at bounding box center [737, 245] width 22 height 15
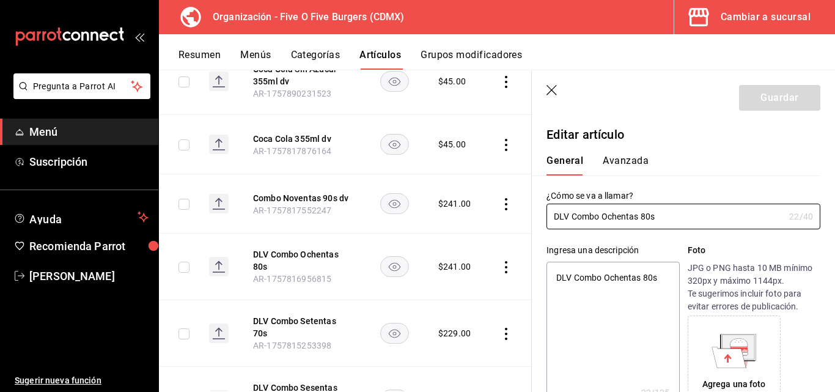
drag, startPoint x: 573, startPoint y: 217, endPoint x: 445, endPoint y: 196, distance: 129.6
click at [445, 196] on main "Artículos organización Edita el precio e imagen de tus artículos. Asigna una ca…" at bounding box center [497, 231] width 676 height 322
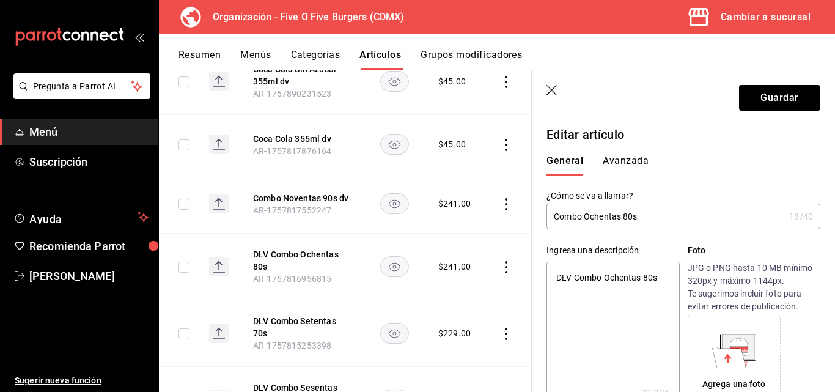
click at [646, 218] on input "Combo Ochentas 80s" at bounding box center [666, 216] width 238 height 24
click at [651, 250] on div "Ingresa una descripción" at bounding box center [613, 250] width 133 height 13
drag, startPoint x: 657, startPoint y: 279, endPoint x: 410, endPoint y: 264, distance: 247.5
click at [410, 264] on main "Artículos organización Edita el precio e imagen de tus artículos. Asigna una ca…" at bounding box center [497, 231] width 676 height 322
paste textarea "Burger con pan de papa, 90gr de carne de res Angus, deliciosa mermelada de toci…"
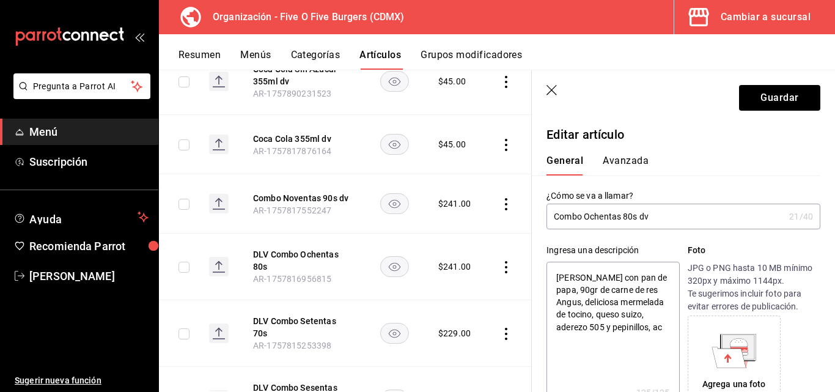
click at [560, 276] on textarea "Burger con pan de papa, 90gr de carne de res Angus, deliciosa mermelada de toci…" at bounding box center [613, 335] width 133 height 147
click at [665, 327] on textarea "Burger con pan de papa, 90gr de carne de res Angus, deliciosa mermelada de toci…" at bounding box center [613, 335] width 133 height 147
paste textarea "pap"
drag, startPoint x: 605, startPoint y: 277, endPoint x: 459, endPoint y: 259, distance: 147.2
click at [459, 259] on main "Artículos organización Edita el precio e imagen de tus artículos. Asigna una ca…" at bounding box center [497, 231] width 676 height 322
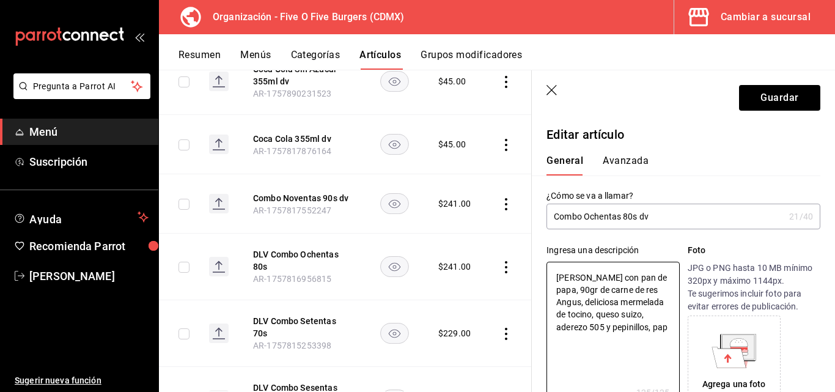
drag, startPoint x: 605, startPoint y: 276, endPoint x: 460, endPoint y: 262, distance: 146.2
click at [460, 262] on main "Artículos organización Edita el precio e imagen de tus artículos. Asigna una ca…" at bounding box center [497, 231] width 676 height 322
click at [616, 323] on textarea "Pan de papa, 90gr de carne de res Angus, deliciosa mermelada de tocino, queso s…" at bounding box center [613, 335] width 133 height 147
click at [754, 101] on button "Guardar" at bounding box center [779, 98] width 81 height 26
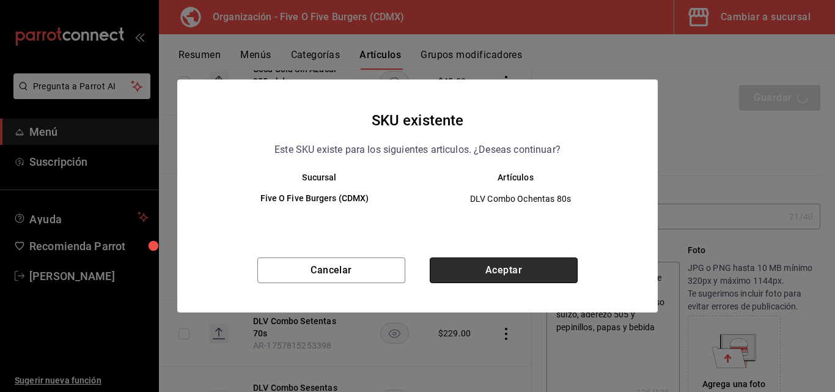
click at [550, 269] on button "Aceptar" at bounding box center [504, 270] width 148 height 26
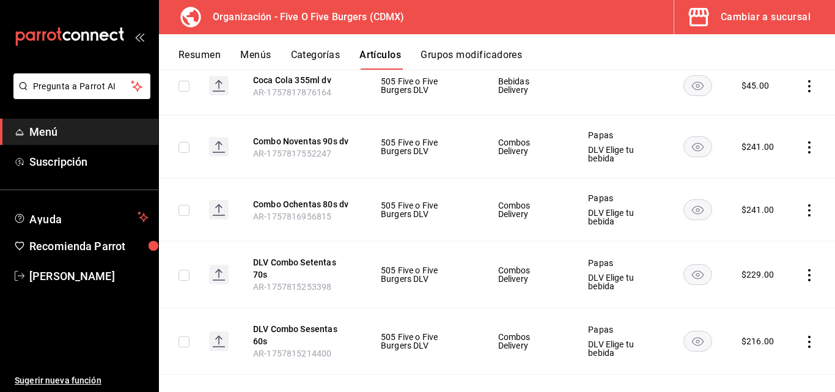
scroll to position [728, 0]
click at [803, 273] on icon "actions" at bounding box center [809, 274] width 12 height 12
click at [746, 303] on div at bounding box center [737, 302] width 22 height 15
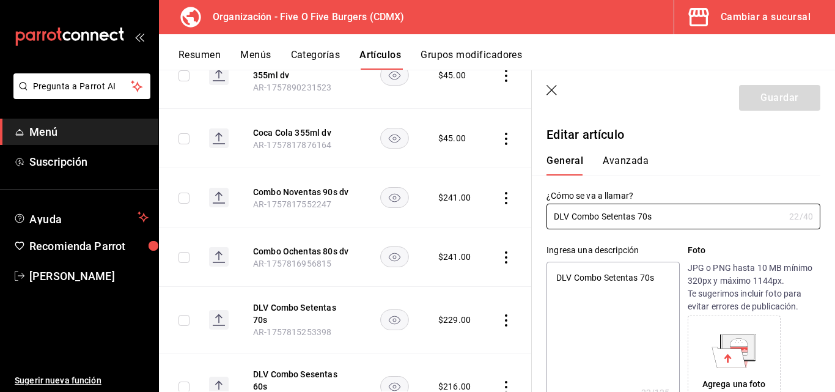
drag, startPoint x: 512, startPoint y: 215, endPoint x: 395, endPoint y: 250, distance: 122.6
click at [395, 250] on main "Artículos organización Edita el precio e imagen de tus artículos. Asigna una ca…" at bounding box center [497, 231] width 676 height 322
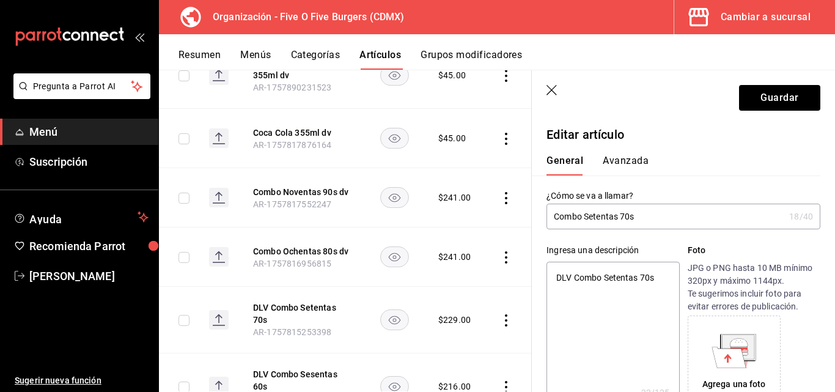
click at [640, 223] on input "Combo Setentas 70s" at bounding box center [666, 216] width 238 height 24
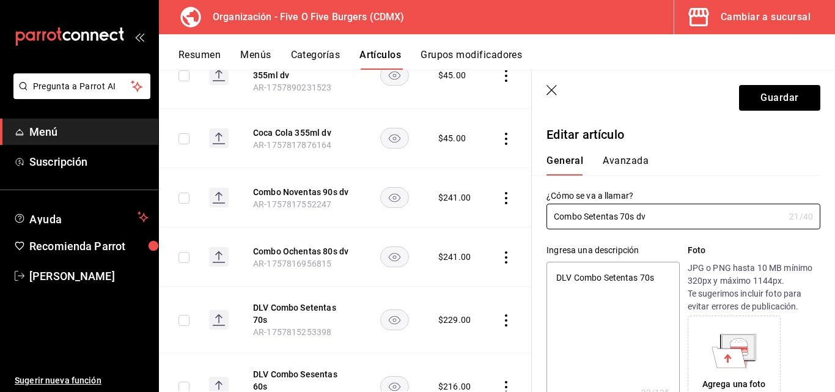
click at [657, 243] on div "Ingresa una descripción DLV Combo Setentas 70s x 22 /125 ​ Foto JPG o PNG hasta…" at bounding box center [676, 318] width 289 height 179
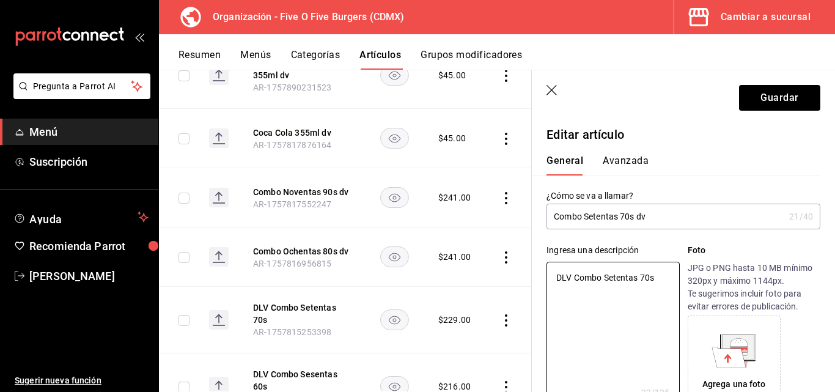
drag, startPoint x: 665, startPoint y: 275, endPoint x: 491, endPoint y: 260, distance: 174.3
click at [491, 260] on main "Artículos organización Edita el precio e imagen de tus artículos. Asigna una ca…" at bounding box center [497, 231] width 676 height 322
paste textarea "pan de papa, 90gr de carne Angus de res, cebolla caramelizada, lechuga, jitomat…"
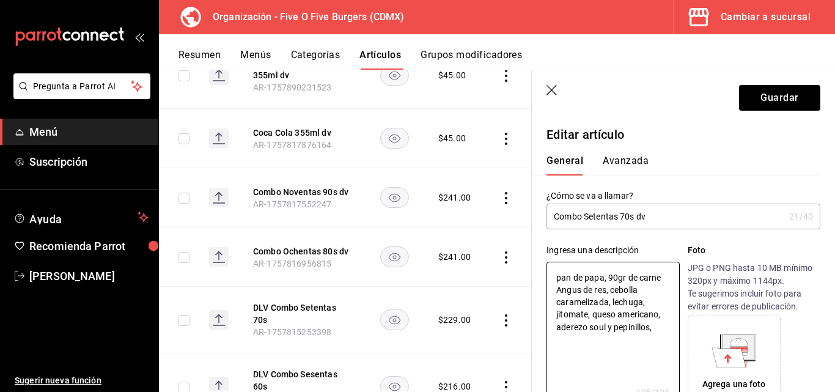
drag, startPoint x: 561, startPoint y: 277, endPoint x: 527, endPoint y: 273, distance: 33.8
click at [528, 273] on main "Artículos organización Edita el precio e imagen de tus artículos. Asigna una ca…" at bounding box center [497, 231] width 676 height 322
click at [655, 324] on textarea "Pan de papa, 90gr de carne Angus de res, cebolla caramelizada, lechuga, jitomat…" at bounding box center [613, 335] width 133 height 147
click at [652, 353] on textarea "Pan de papa, 90gr de carne Angus de res, cebolla caramelizada, lechuga, jitomat…" at bounding box center [613, 335] width 133 height 147
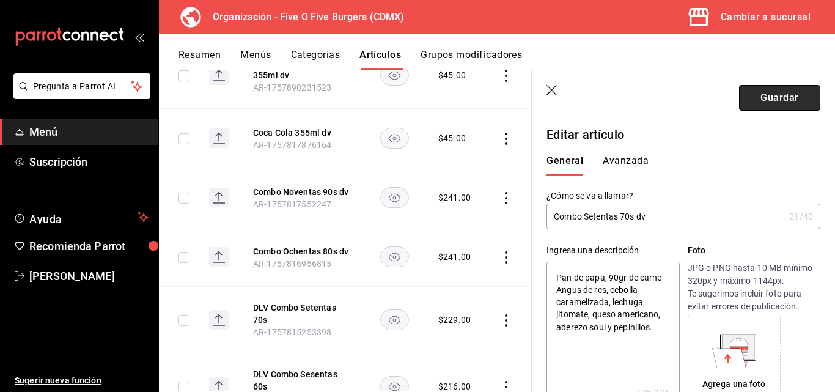
click at [778, 91] on button "Guardar" at bounding box center [779, 98] width 81 height 26
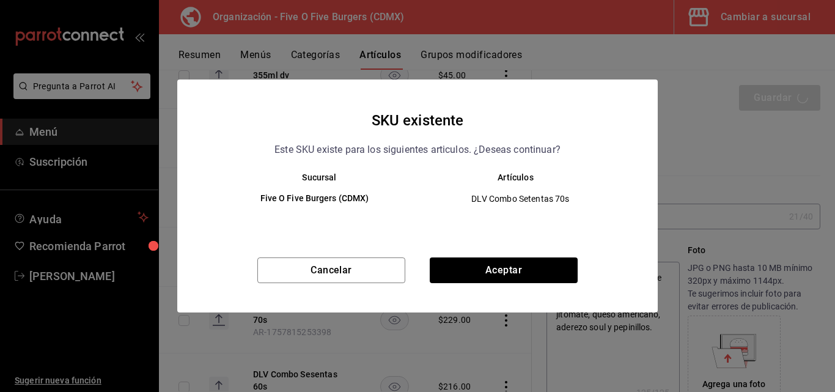
click at [524, 255] on div "SKU existente Este SKU existe para los siguientes articulos. ¿Deseas continuar?…" at bounding box center [417, 195] width 481 height 233
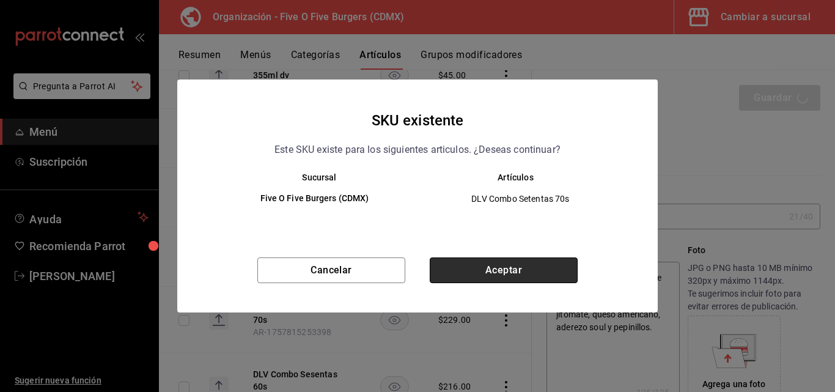
click at [520, 268] on button "Aceptar" at bounding box center [504, 270] width 148 height 26
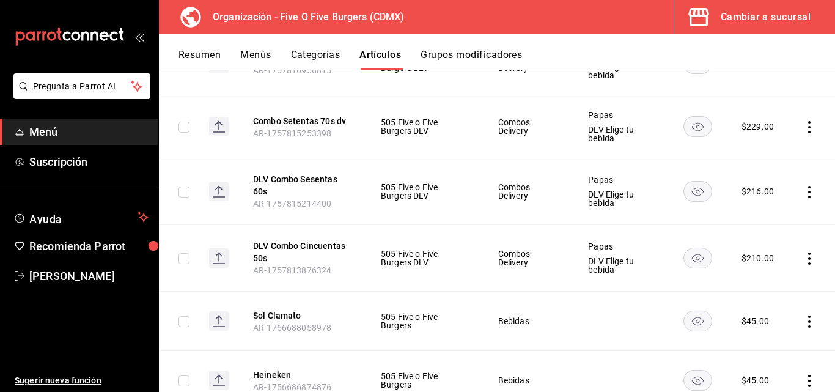
scroll to position [875, 0]
click at [803, 189] on icon "actions" at bounding box center [809, 191] width 12 height 12
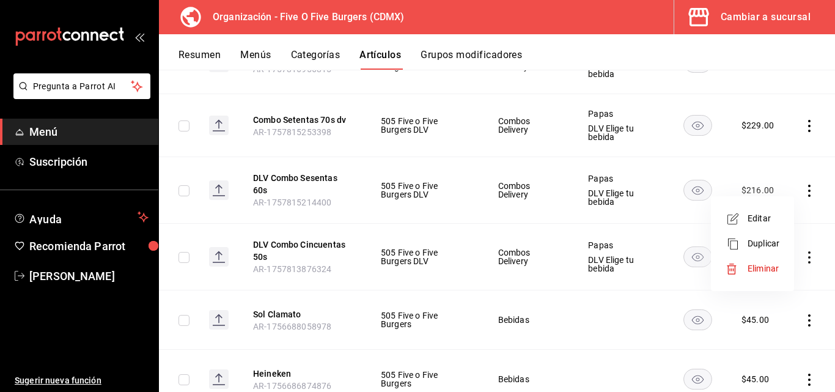
click at [747, 220] on div at bounding box center [737, 219] width 22 height 15
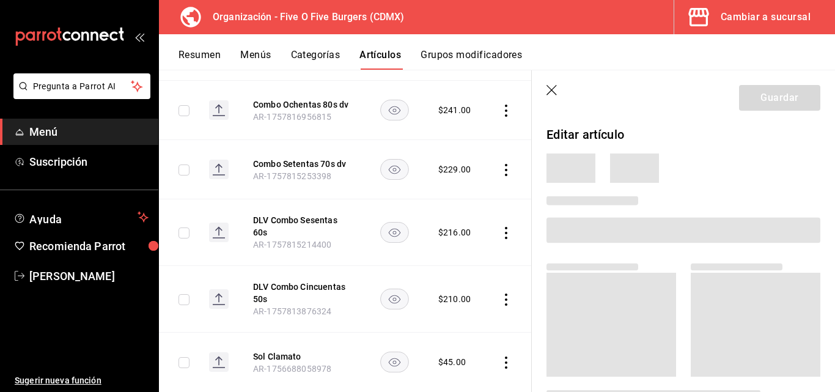
scroll to position [871, 0]
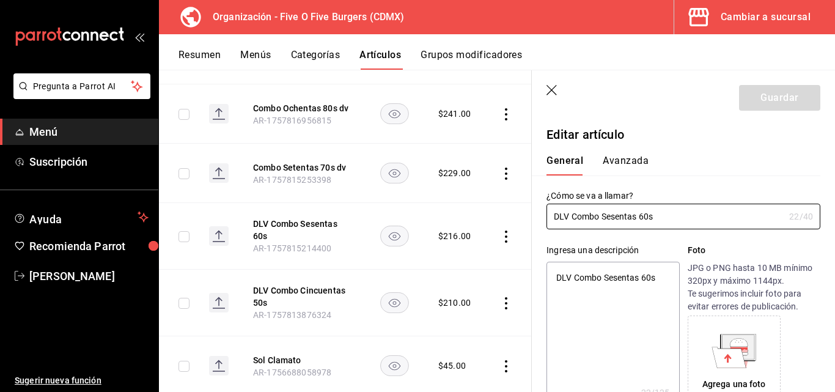
drag, startPoint x: 571, startPoint y: 215, endPoint x: 467, endPoint y: 213, distance: 104.0
click at [467, 213] on main "Artículos organización Edita el precio e imagen de tus artículos. Asigna una ca…" at bounding box center [497, 231] width 676 height 322
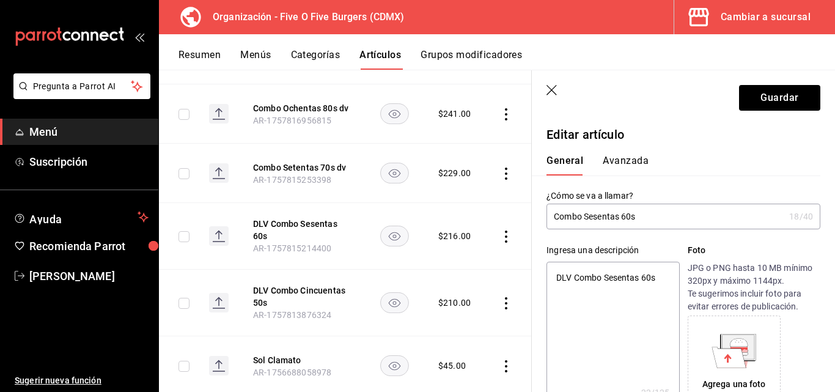
click at [644, 214] on input "Combo Sesentas 60s" at bounding box center [666, 216] width 238 height 24
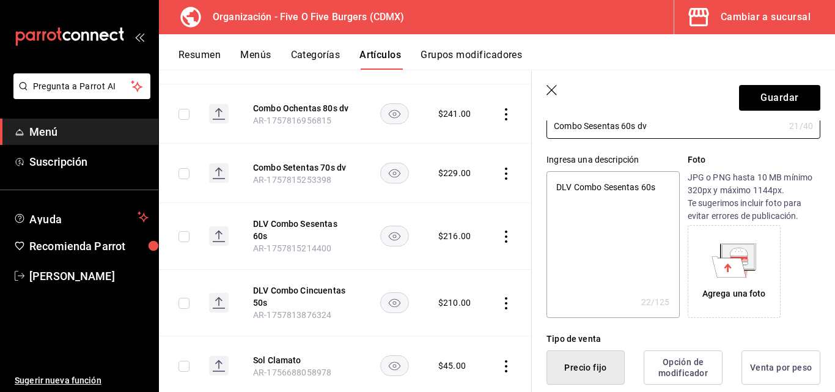
scroll to position [88, 0]
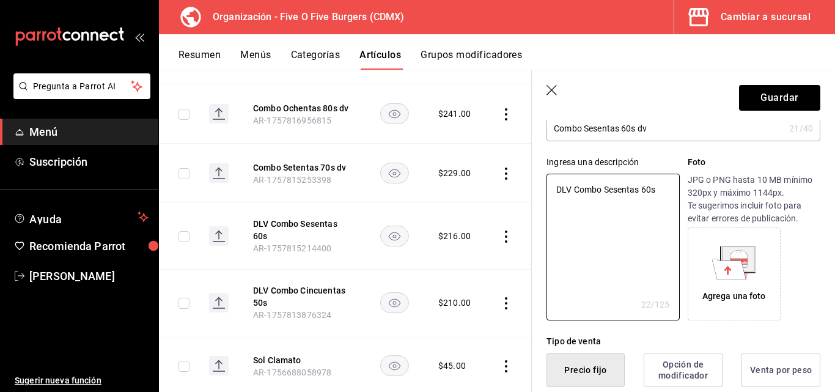
drag, startPoint x: 669, startPoint y: 188, endPoint x: 446, endPoint y: 182, distance: 222.6
click at [446, 182] on main "Artículos organización Edita el precio e imagen de tus artículos. Asigna una ca…" at bounding box center [497, 231] width 676 height 322
paste textarea "pan de papa, 90gr carne Angus de res, cebolla caramelizada, queso americano, ad…"
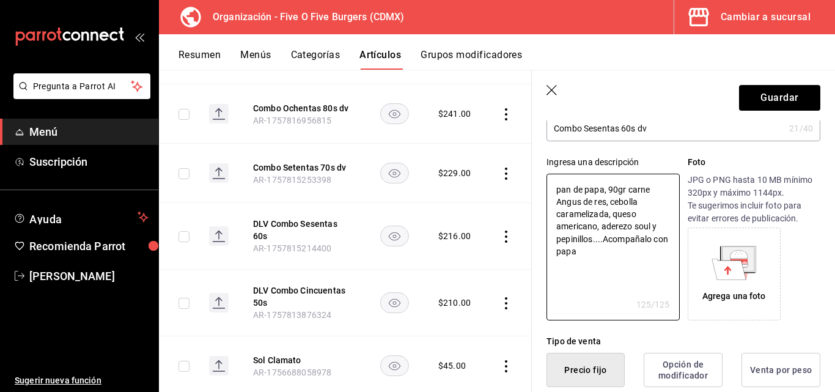
drag, startPoint x: 562, startPoint y: 189, endPoint x: 545, endPoint y: 186, distance: 18.0
click at [545, 186] on div "Ingresa una descripción pan de papa, 90gr carne Angus de res, cebolla carameliz…" at bounding box center [676, 230] width 289 height 179
drag, startPoint x: 658, startPoint y: 236, endPoint x: 595, endPoint y: 235, distance: 63.0
click at [595, 235] on textarea "Pan de papa, 90gr carne Angus de res, cebolla caramelizada, queso americano, ad…" at bounding box center [613, 247] width 133 height 147
drag, startPoint x: 612, startPoint y: 238, endPoint x: 600, endPoint y: 238, distance: 12.2
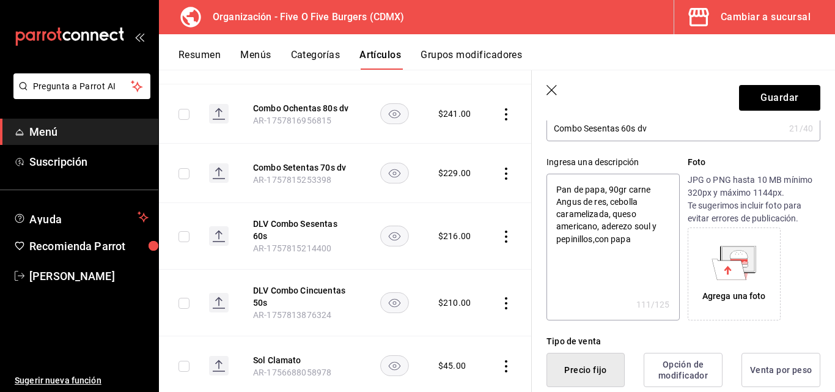
click at [600, 238] on textarea "Pan de papa, 90gr carne Angus de res, cebolla caramelizada, queso americano, ad…" at bounding box center [613, 247] width 133 height 147
click at [619, 241] on textarea "Pan de papa, 90gr carne Angus de res, cebolla caramelizada, queso americano, ad…" at bounding box center [613, 247] width 133 height 147
click at [748, 89] on button "Guardar" at bounding box center [779, 98] width 81 height 26
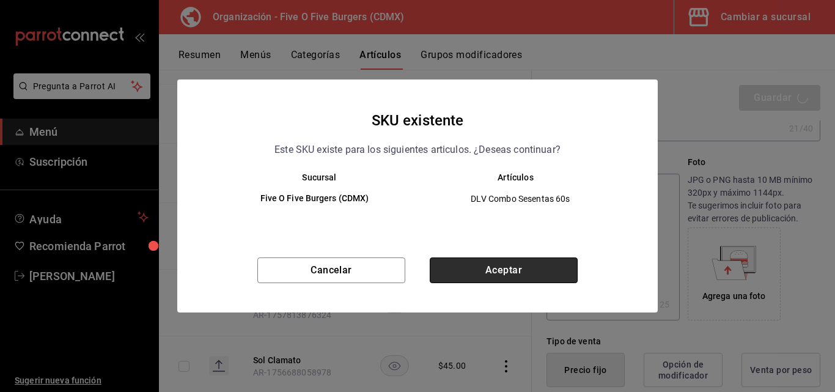
click at [484, 276] on button "Aceptar" at bounding box center [504, 270] width 148 height 26
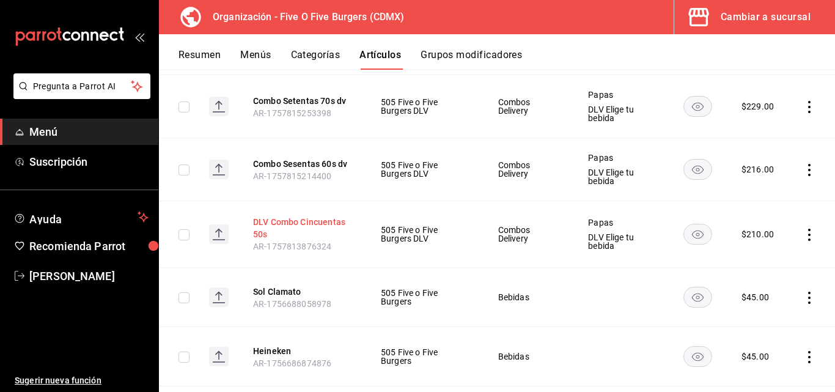
scroll to position [894, 0]
click at [803, 233] on icon "actions" at bounding box center [809, 234] width 12 height 12
click at [758, 264] on span "Editar" at bounding box center [764, 262] width 32 height 13
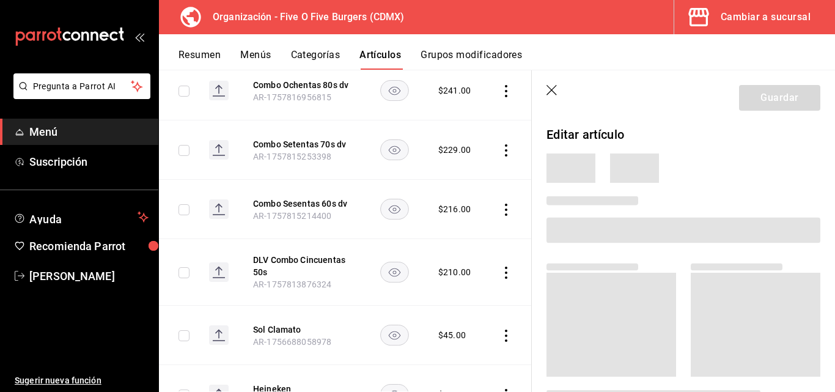
scroll to position [891, 0]
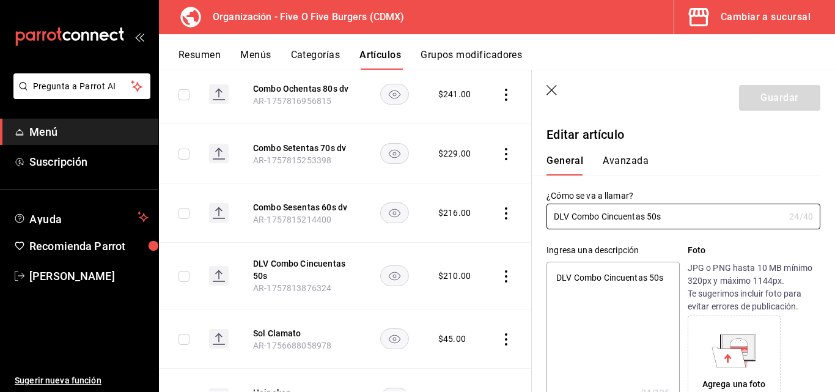
drag, startPoint x: 573, startPoint y: 214, endPoint x: 444, endPoint y: 211, distance: 129.0
click at [444, 211] on main "Artículos organización Edita el precio e imagen de tus artículos. Asigna una ca…" at bounding box center [497, 231] width 676 height 322
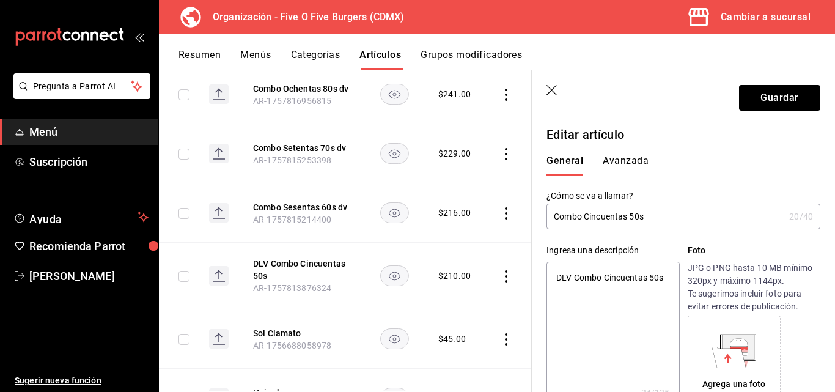
click at [655, 213] on input "Combo Cincuentas 50s" at bounding box center [666, 216] width 238 height 24
drag, startPoint x: 658, startPoint y: 280, endPoint x: 418, endPoint y: 248, distance: 241.9
click at [418, 248] on main "Artículos organización Edita el precio e imagen de tus artículos. Asigna una ca…" at bounding box center [497, 231] width 676 height 322
paste textarea "Clásica Burger con pan de papa 90gr de carne 100 de res Angus, cebolla carameli…"
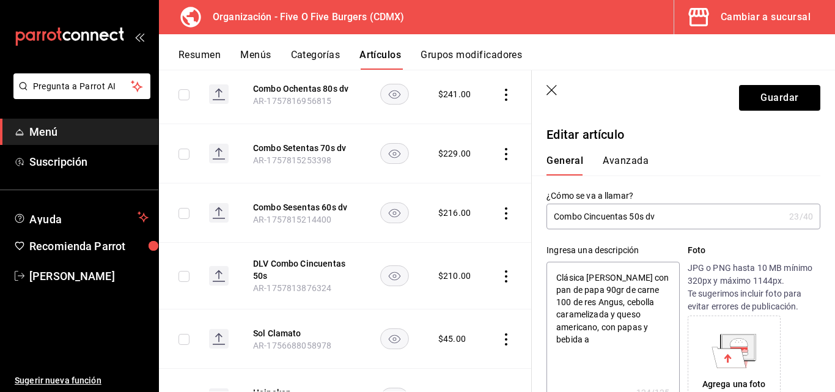
click at [591, 337] on textarea "Clásica Burger con pan de papa 90gr de carne 100 de res Angus, cebolla carameli…" at bounding box center [613, 335] width 133 height 147
click at [749, 103] on button "Guardar" at bounding box center [779, 98] width 81 height 26
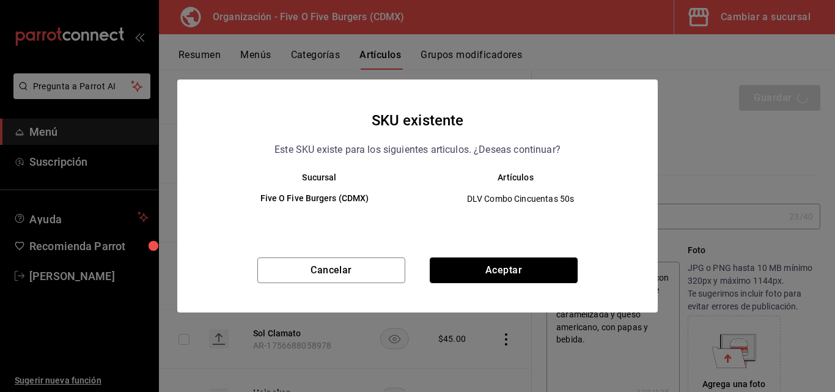
click at [551, 271] on button "Aceptar" at bounding box center [504, 270] width 148 height 26
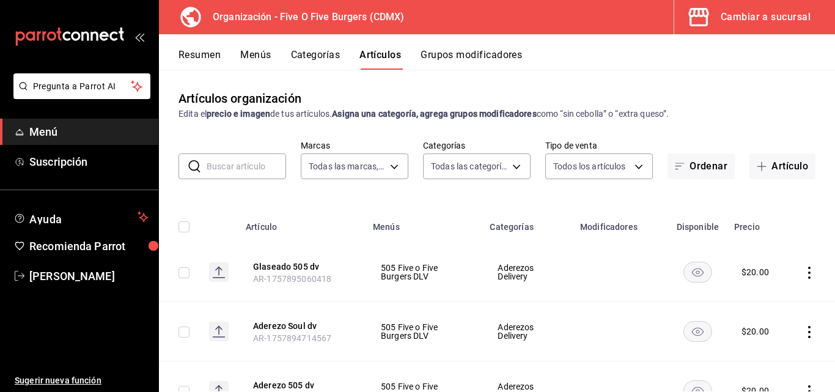
click at [242, 165] on input "text" at bounding box center [246, 166] width 79 height 24
click at [265, 55] on button "Menús" at bounding box center [255, 59] width 31 height 21
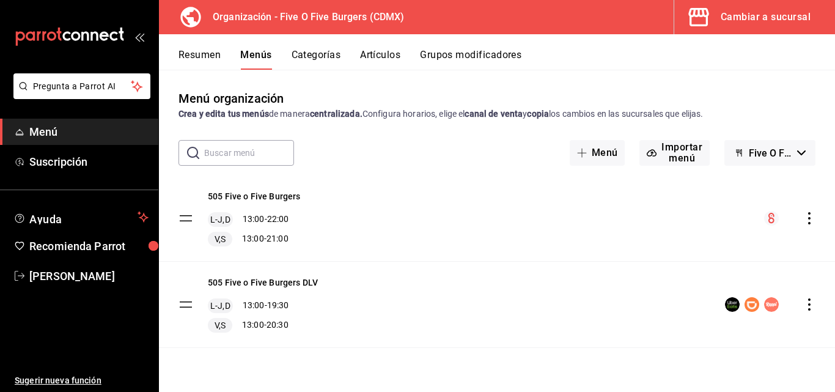
click at [812, 303] on icon "actions" at bounding box center [809, 304] width 12 height 12
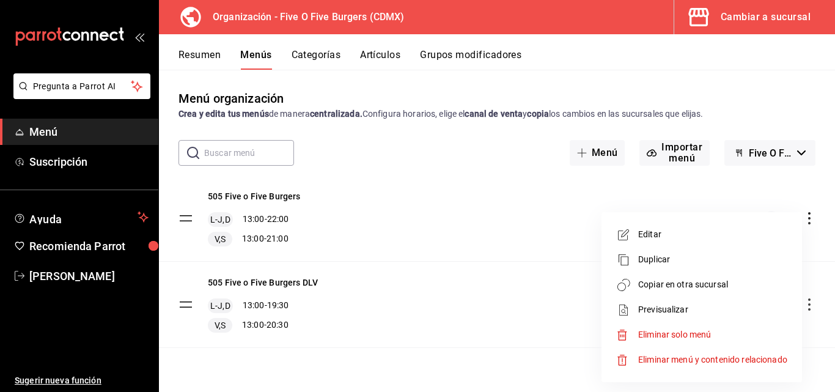
click at [669, 290] on span "Copiar en otra sucursal" at bounding box center [712, 284] width 149 height 13
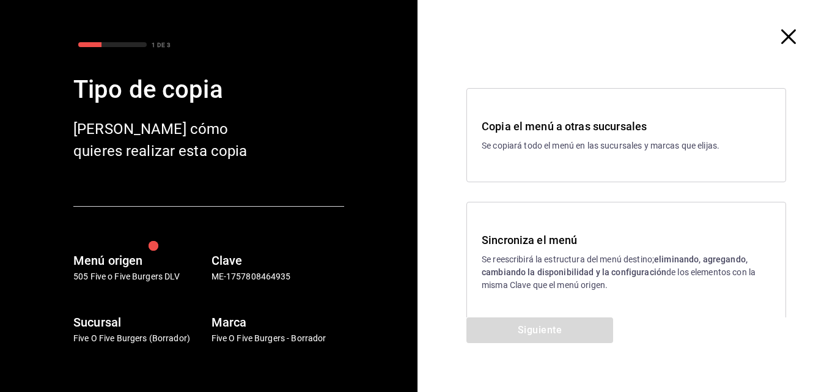
click at [525, 242] on h3 "Sincroniza el menú" at bounding box center [626, 240] width 289 height 17
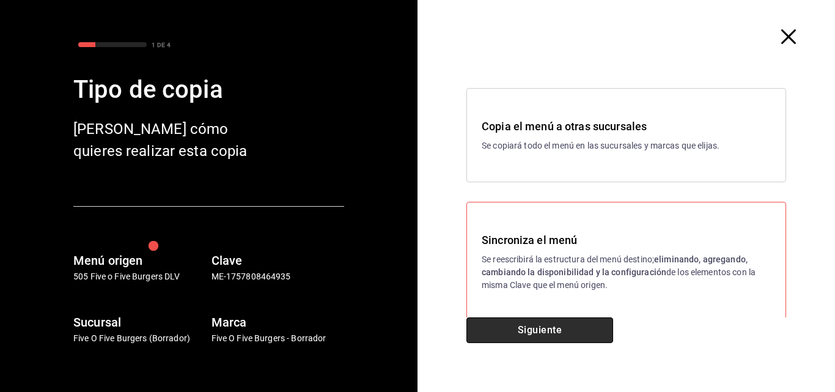
click at [525, 317] on button "Siguiente" at bounding box center [540, 330] width 147 height 26
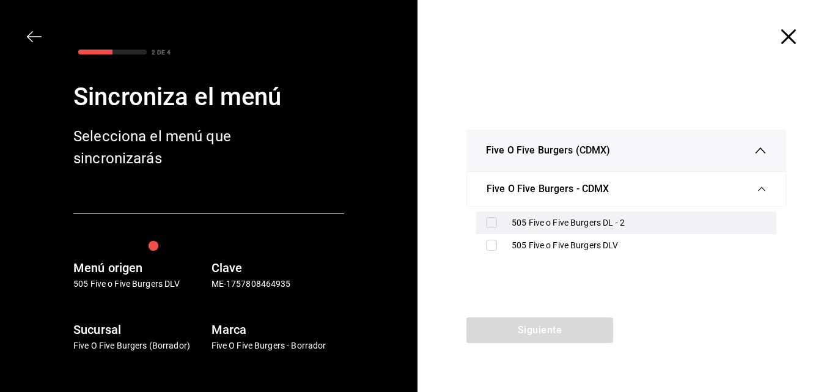
click at [495, 219] on input "checkbox" at bounding box center [491, 222] width 11 height 11
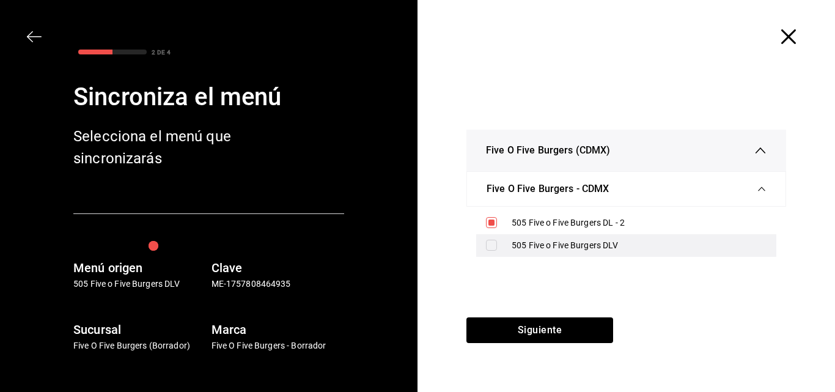
click at [492, 243] on input "checkbox" at bounding box center [491, 245] width 11 height 11
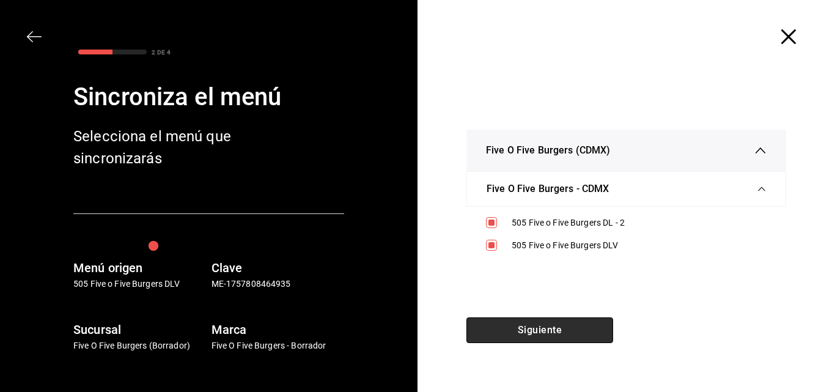
click at [531, 337] on button "Siguiente" at bounding box center [540, 330] width 147 height 26
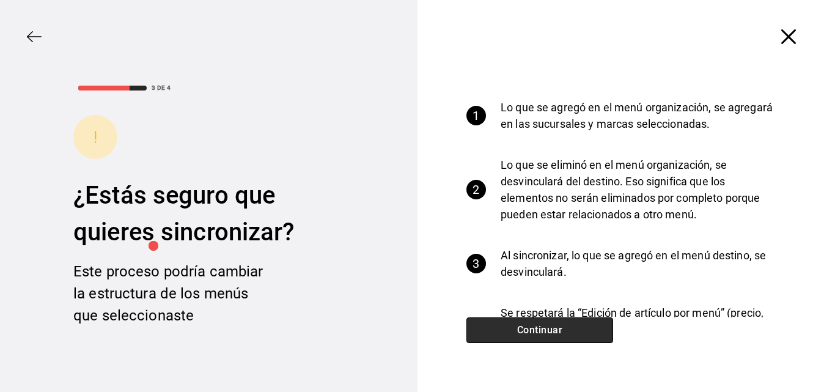
click at [529, 330] on button "Continuar" at bounding box center [540, 330] width 147 height 26
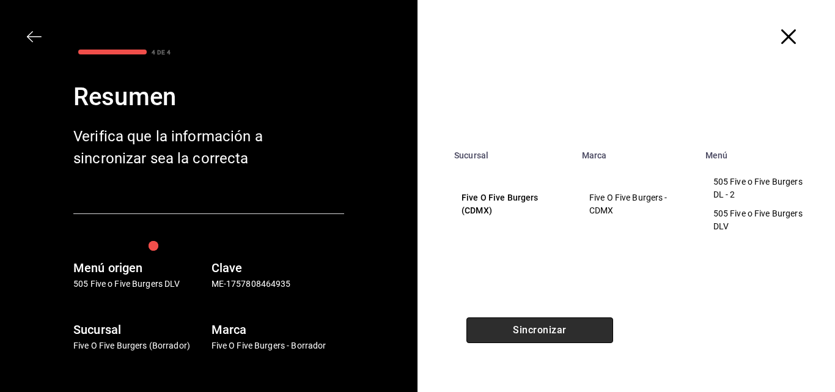
click at [529, 330] on button "Sincronizar" at bounding box center [540, 330] width 147 height 26
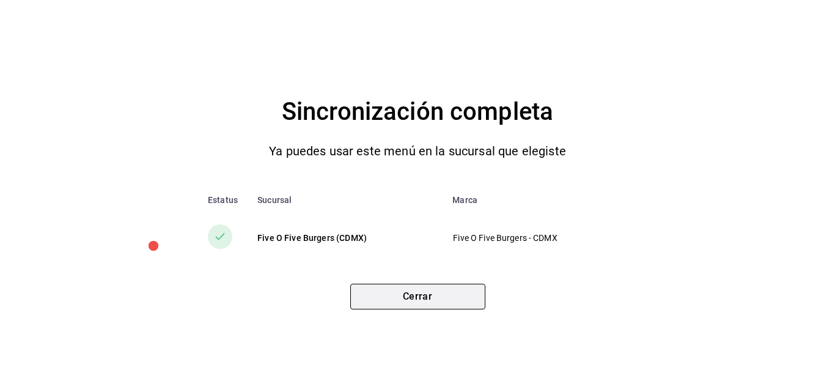
click at [444, 297] on button "Cerrar" at bounding box center [417, 297] width 135 height 26
